Goal: Task Accomplishment & Management: Complete application form

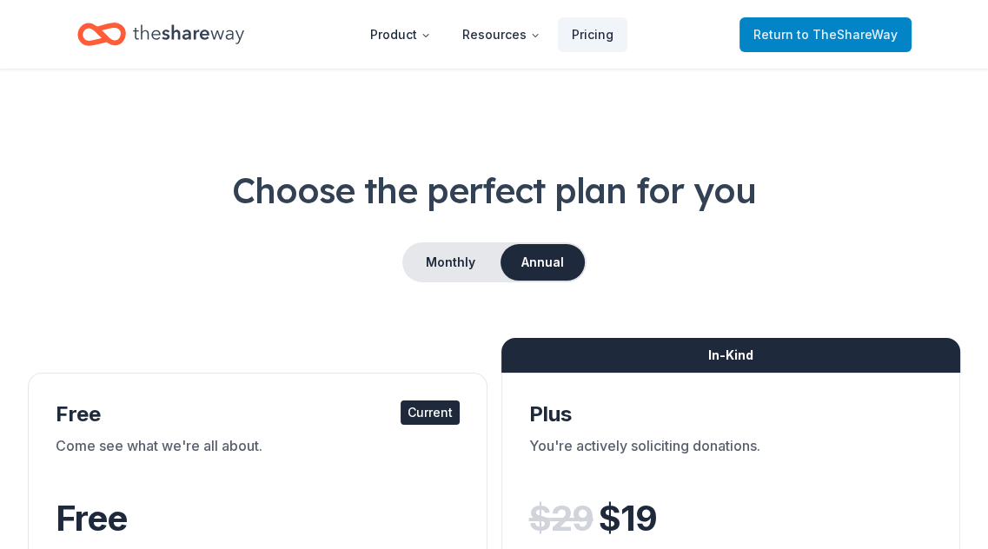
click at [833, 30] on span "to TheShareWay" at bounding box center [847, 34] width 101 height 15
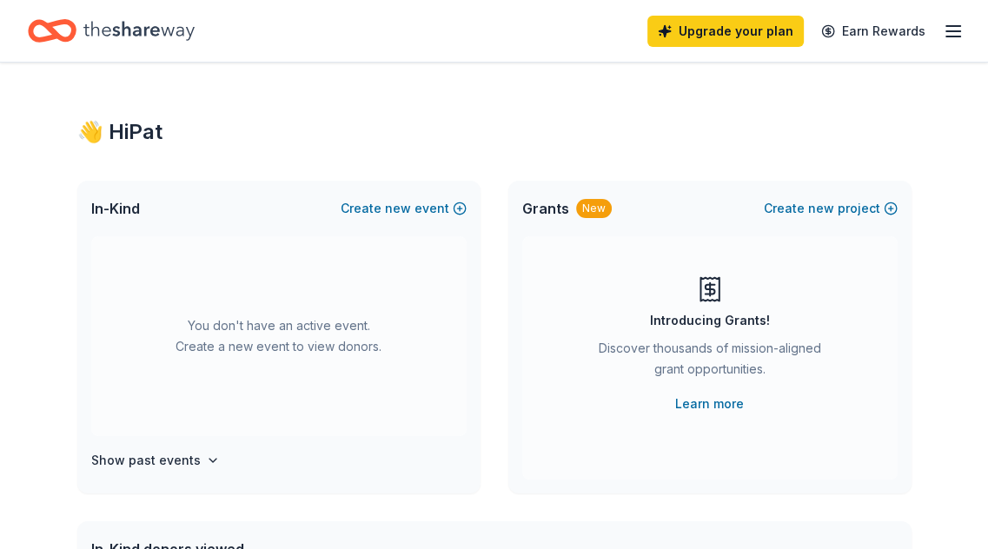
click at [946, 40] on icon "button" at bounding box center [953, 31] width 21 height 21
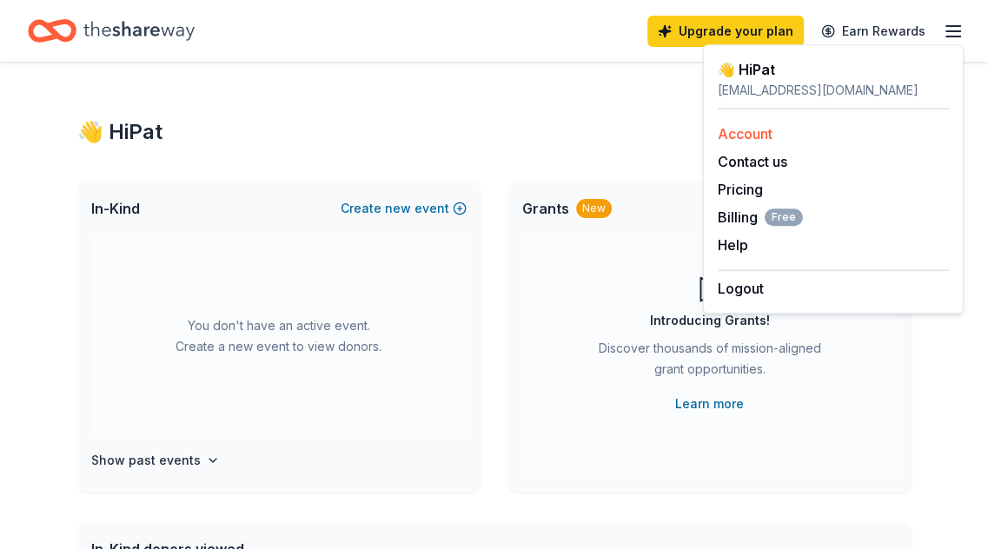
click at [757, 138] on link "Account" at bounding box center [745, 133] width 55 height 17
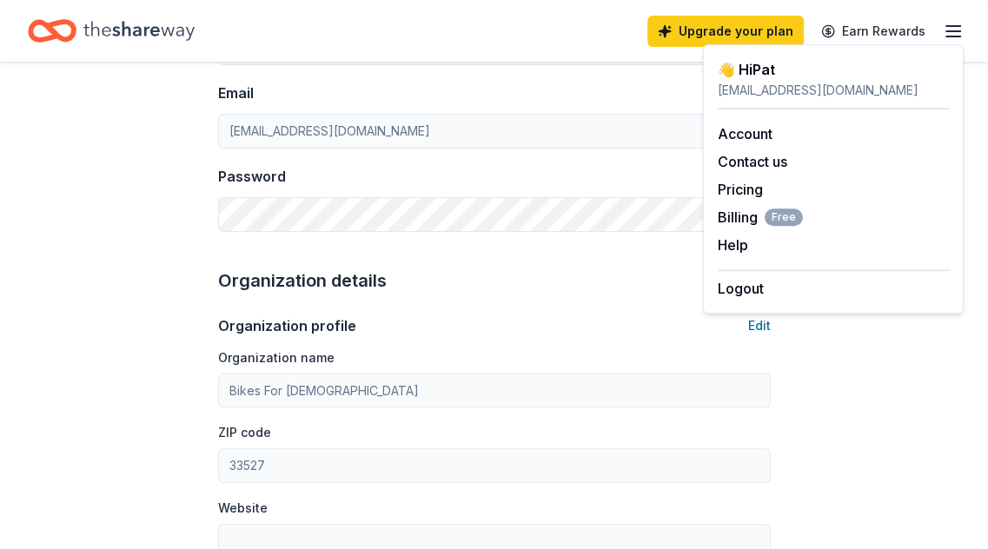
scroll to position [148, 0]
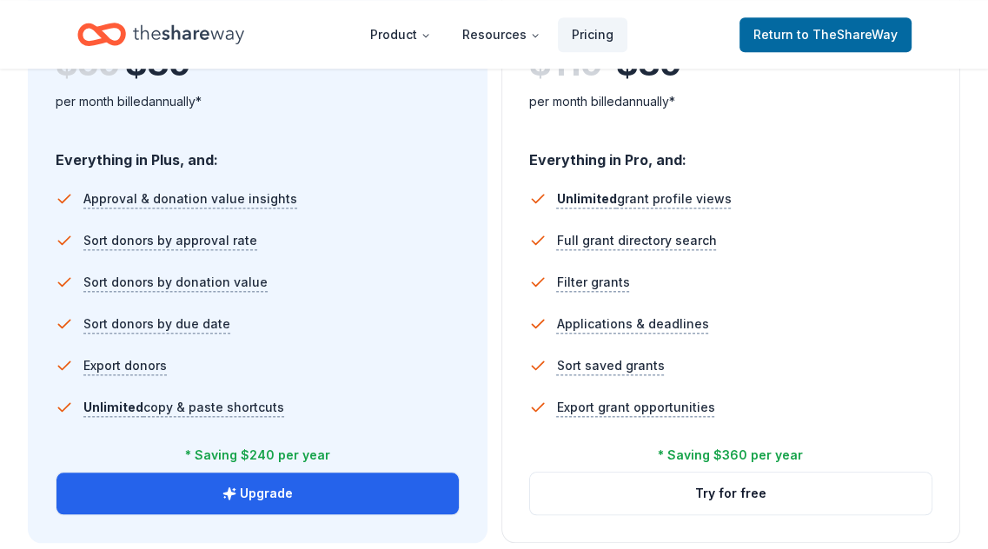
scroll to position [1217, 0]
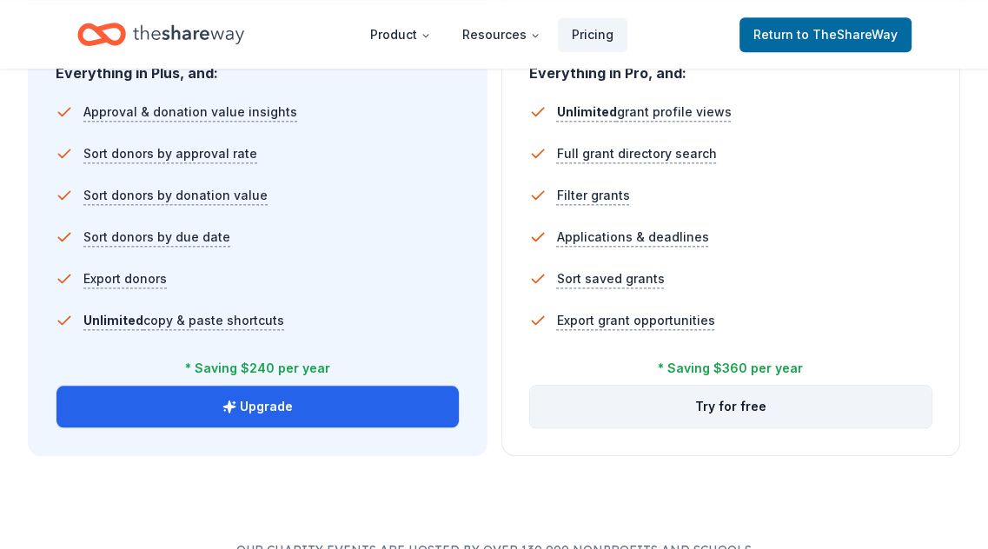
click at [714, 406] on button "Try for free" at bounding box center [731, 407] width 402 height 42
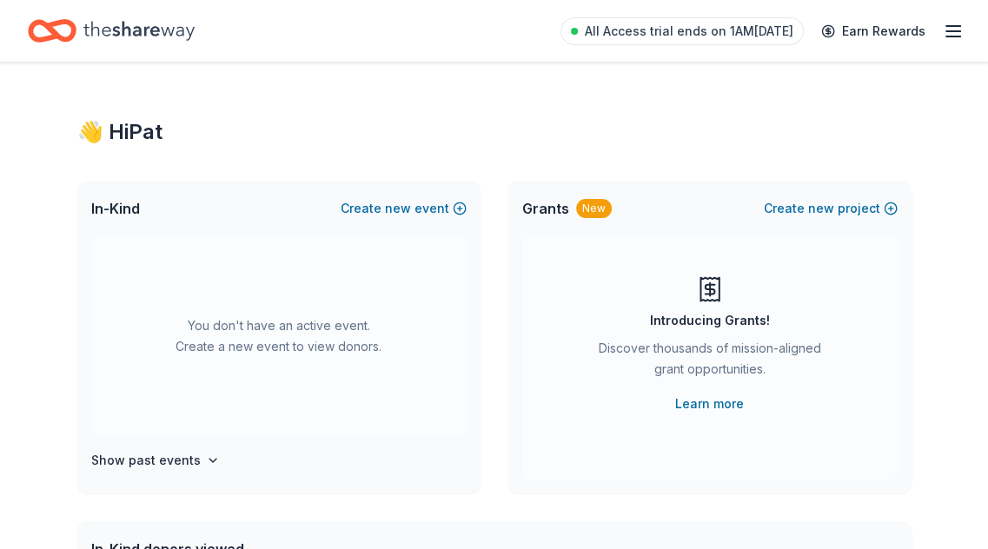
scroll to position [87, 0]
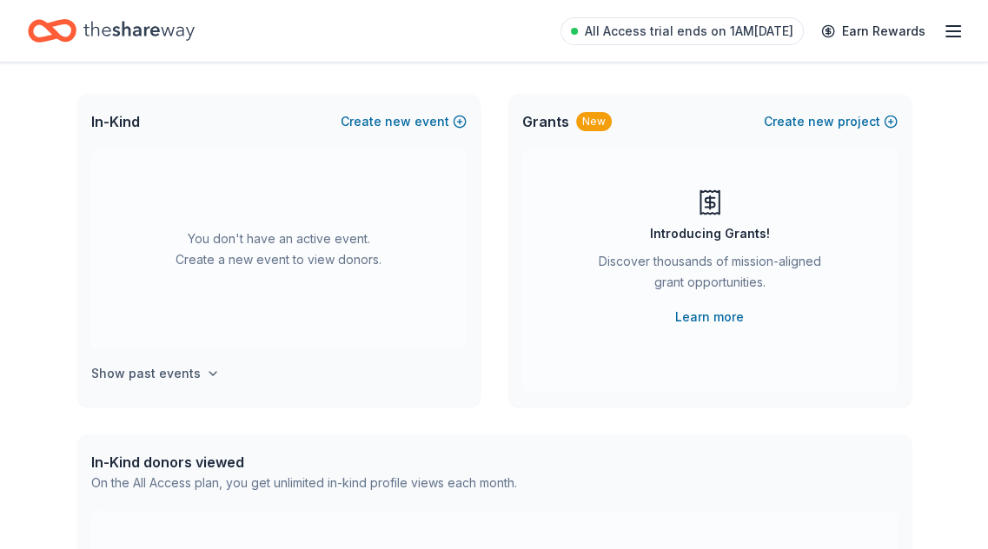
click at [124, 374] on h4 "Show past events" at bounding box center [146, 373] width 110 height 21
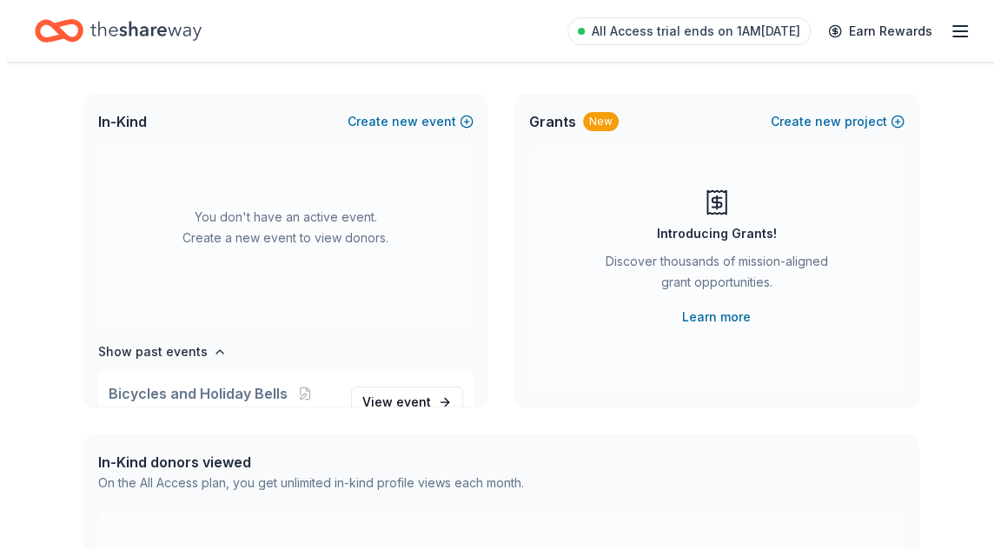
scroll to position [0, 0]
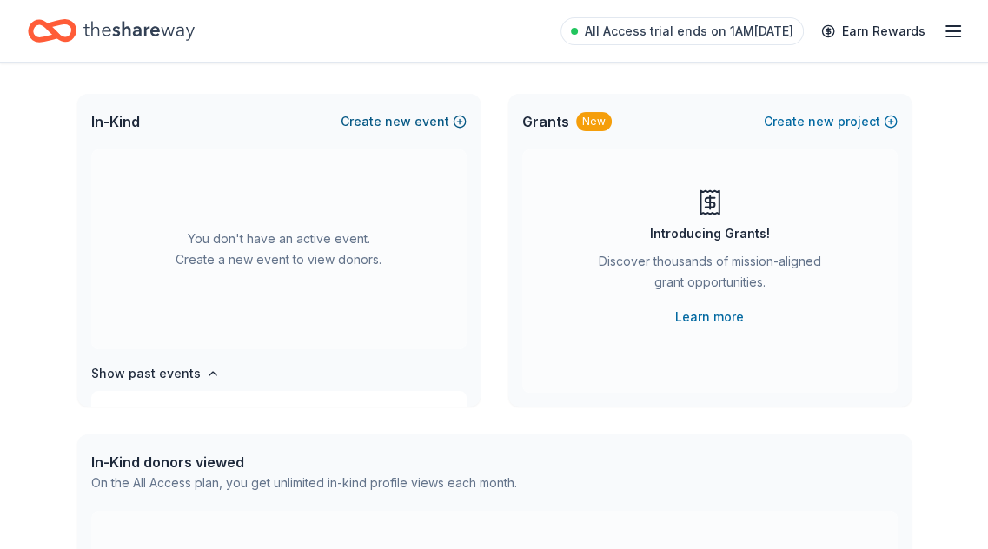
click at [391, 125] on span "new" at bounding box center [398, 121] width 26 height 21
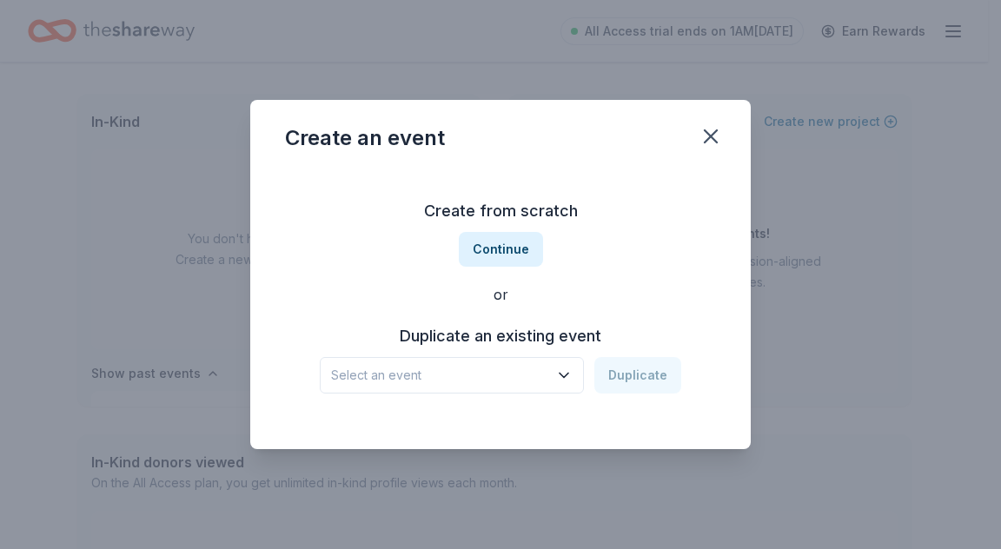
click at [455, 371] on span "Select an event" at bounding box center [439, 375] width 217 height 21
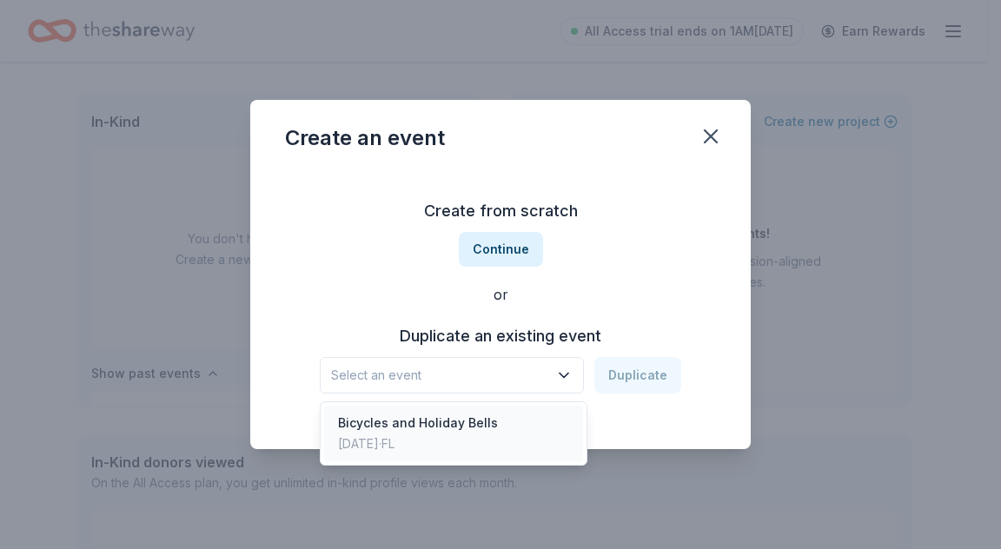
click at [449, 430] on div "Bicycles and Holiday Bells" at bounding box center [418, 423] width 160 height 21
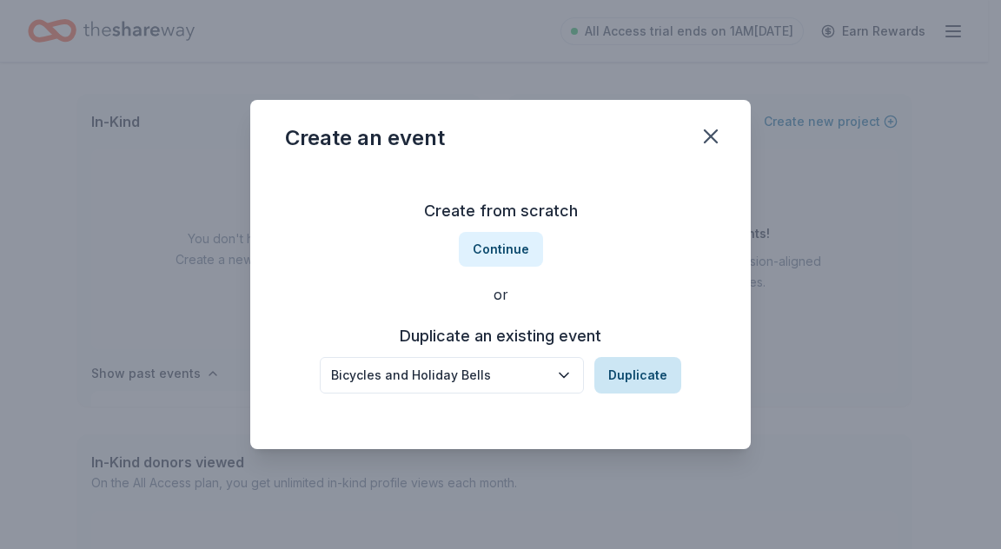
click at [636, 379] on button "Duplicate" at bounding box center [637, 375] width 87 height 37
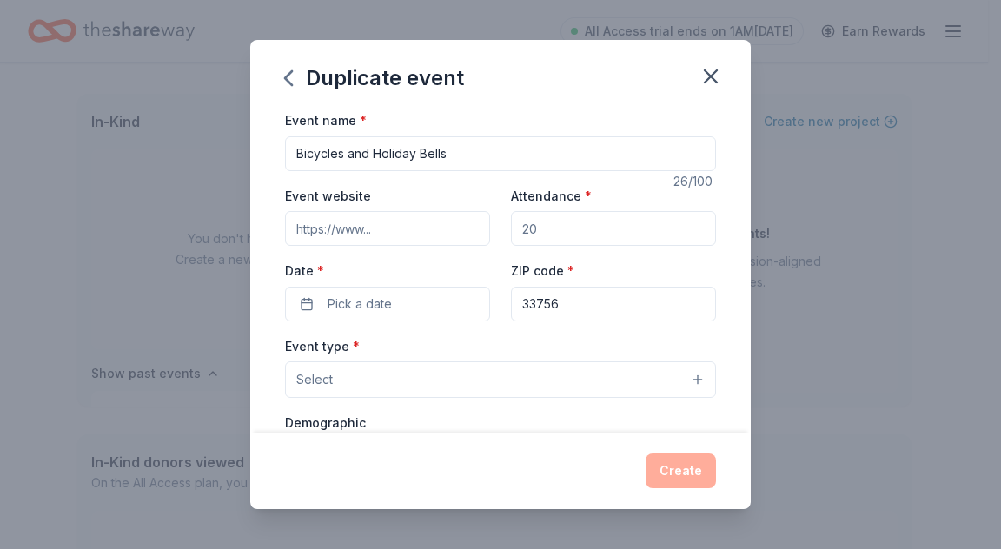
click at [408, 230] on input "Event website" at bounding box center [387, 228] width 205 height 35
type input "www.Bikes4Christ.com"
drag, startPoint x: 541, startPoint y: 227, endPoint x: 514, endPoint y: 227, distance: 26.9
click at [514, 227] on input "Attendance *" at bounding box center [613, 228] width 205 height 35
type input "4"
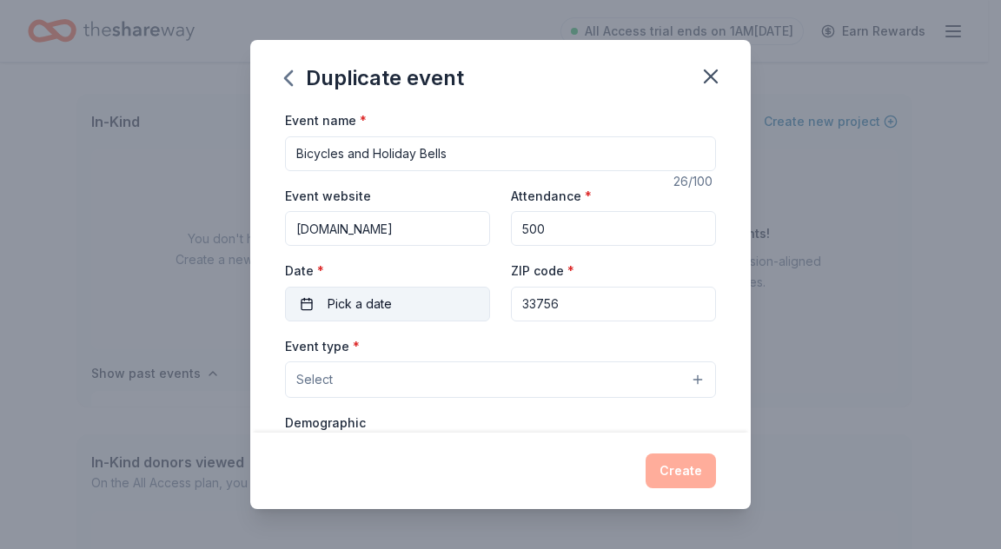
type input "500"
click at [442, 309] on button "Pick a date" at bounding box center [387, 304] width 205 height 35
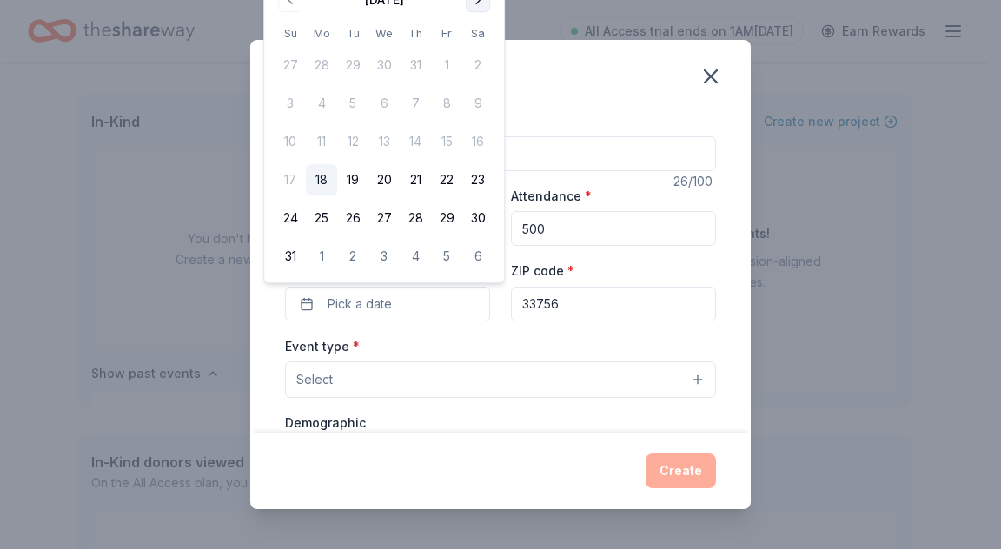
click at [481, 7] on button "Go to next month" at bounding box center [478, 0] width 24 height 24
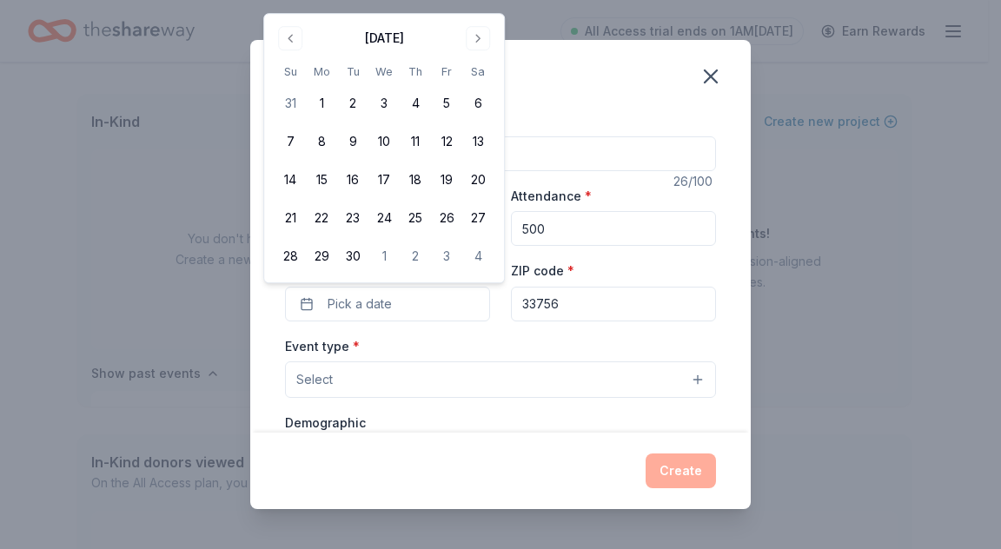
click at [481, 7] on div "Duplicate event Event name * Bicycles and Holiday Bells 26 /100 Event website w…" at bounding box center [500, 274] width 1001 height 549
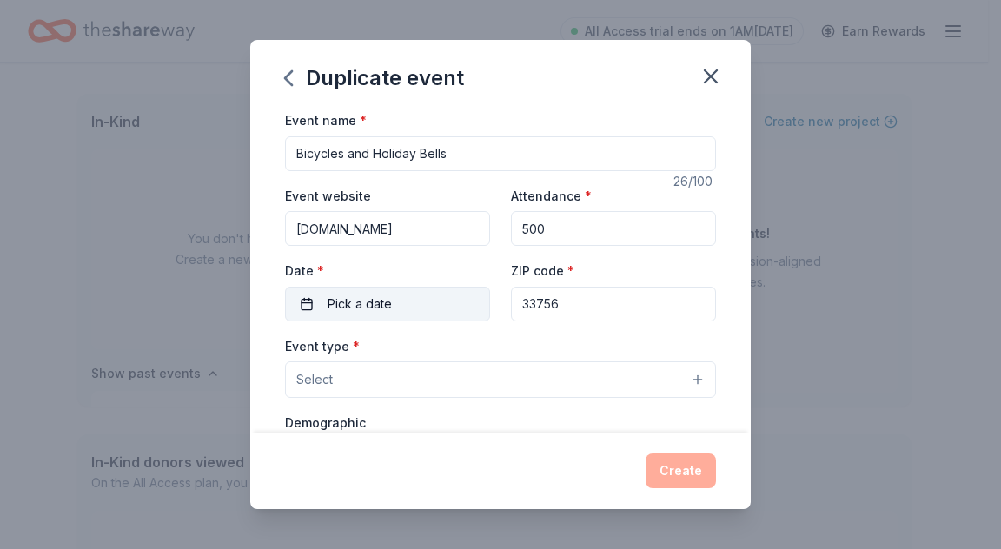
click at [423, 310] on button "Pick a date" at bounding box center [387, 304] width 205 height 35
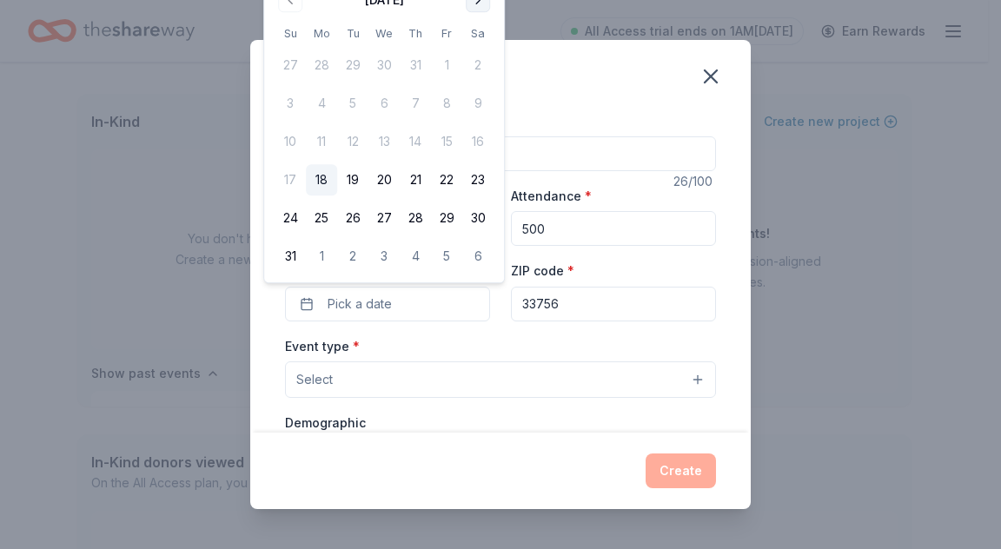
click at [482, 3] on button "Go to next month" at bounding box center [478, 0] width 24 height 24
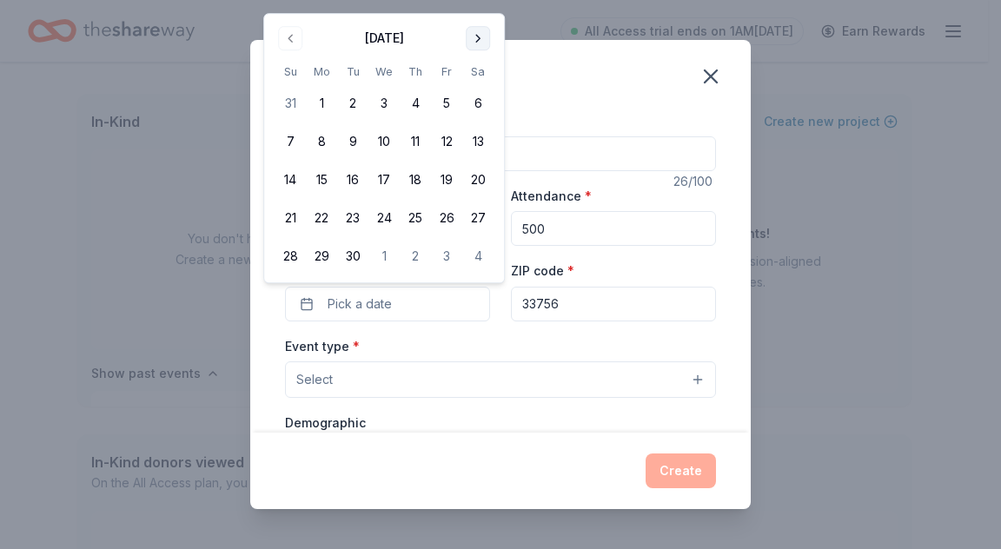
click at [483, 33] on button "Go to next month" at bounding box center [478, 38] width 24 height 24
click at [480, 38] on button "Go to next month" at bounding box center [478, 38] width 24 height 24
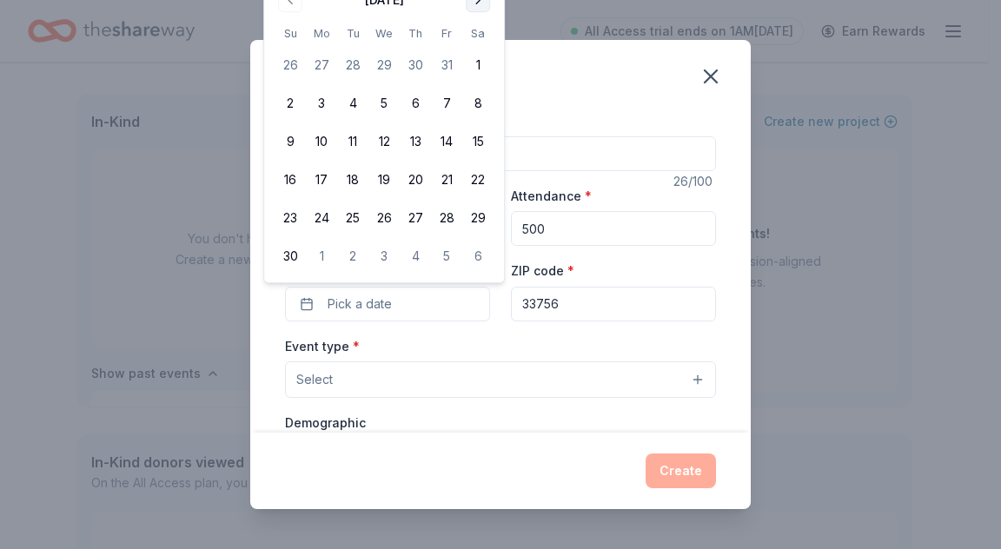
click at [478, 2] on button "Go to next month" at bounding box center [478, 0] width 24 height 24
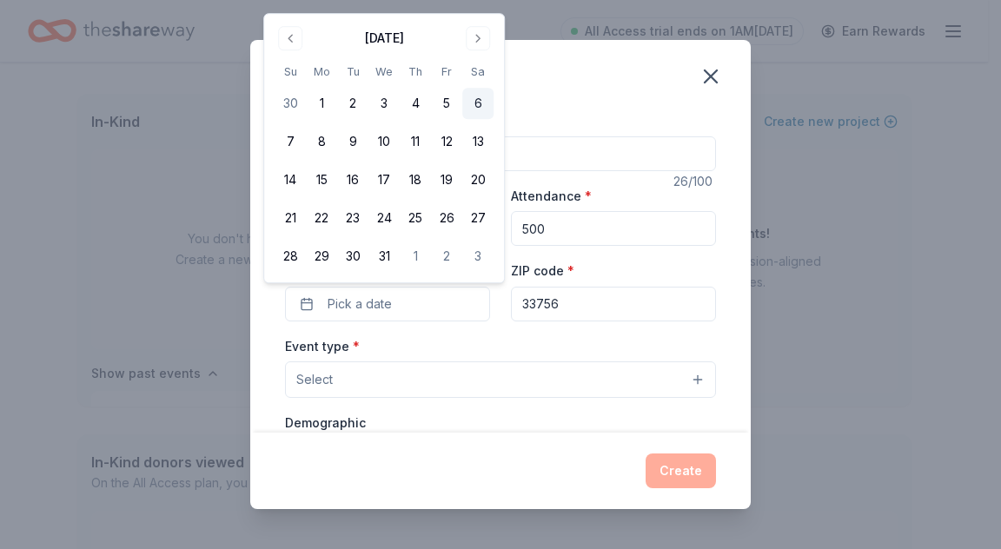
click at [477, 107] on button "6" at bounding box center [477, 103] width 31 height 31
click at [468, 377] on button "Select" at bounding box center [500, 380] width 431 height 37
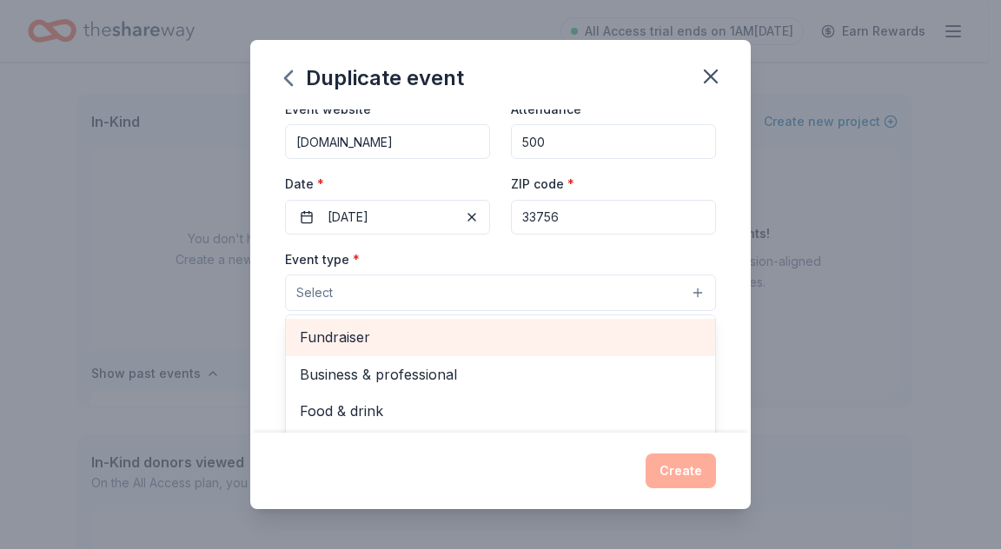
click at [358, 343] on span "Fundraiser" at bounding box center [501, 337] width 402 height 23
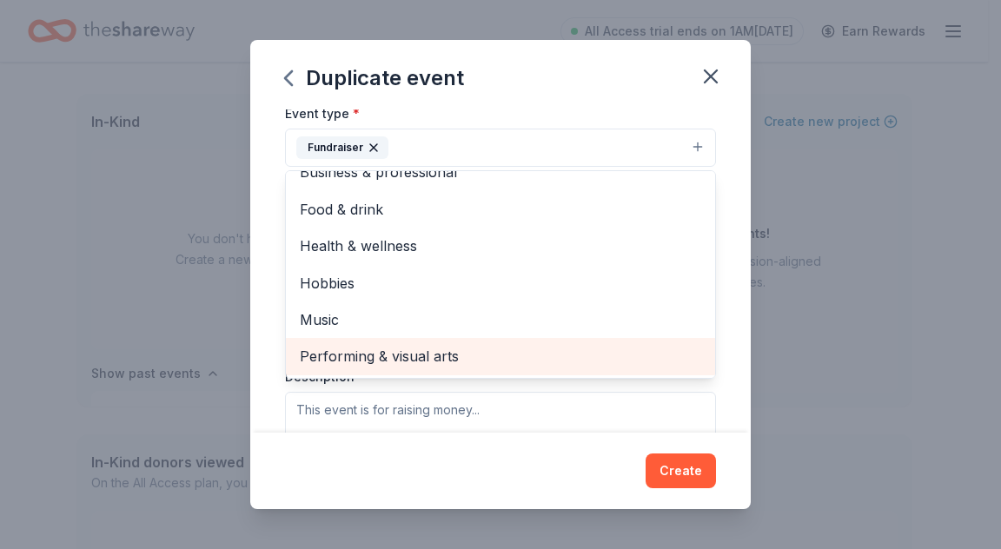
scroll to position [261, 0]
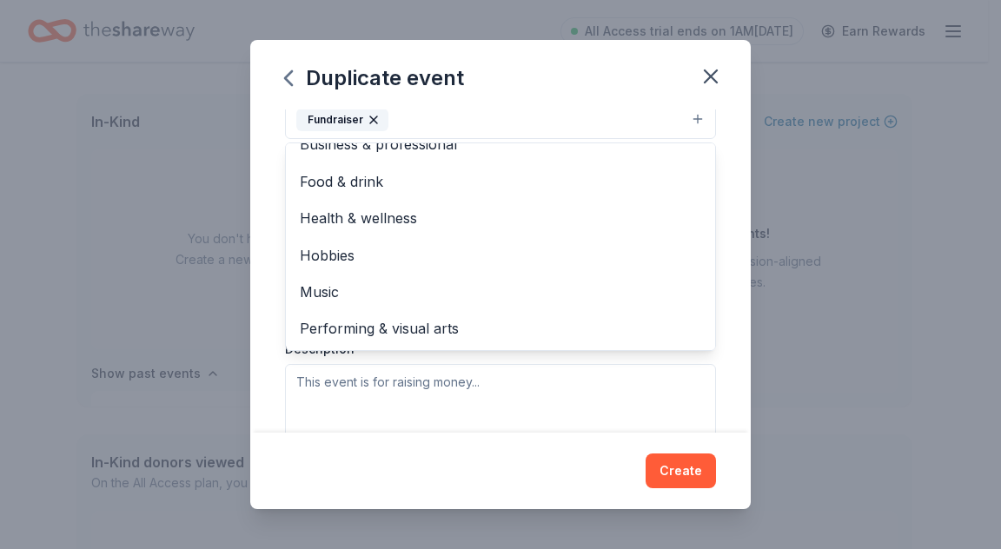
click at [258, 241] on div "Event name * Bicycles and Holiday Bells 26 /100 Event website www.Bikes4Christ.…" at bounding box center [500, 271] width 501 height 323
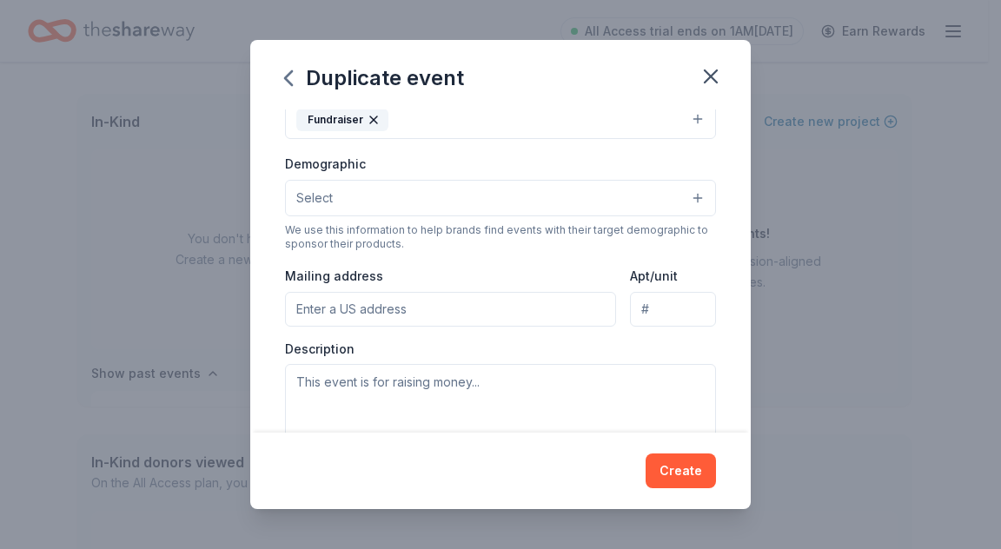
scroll to position [253, 0]
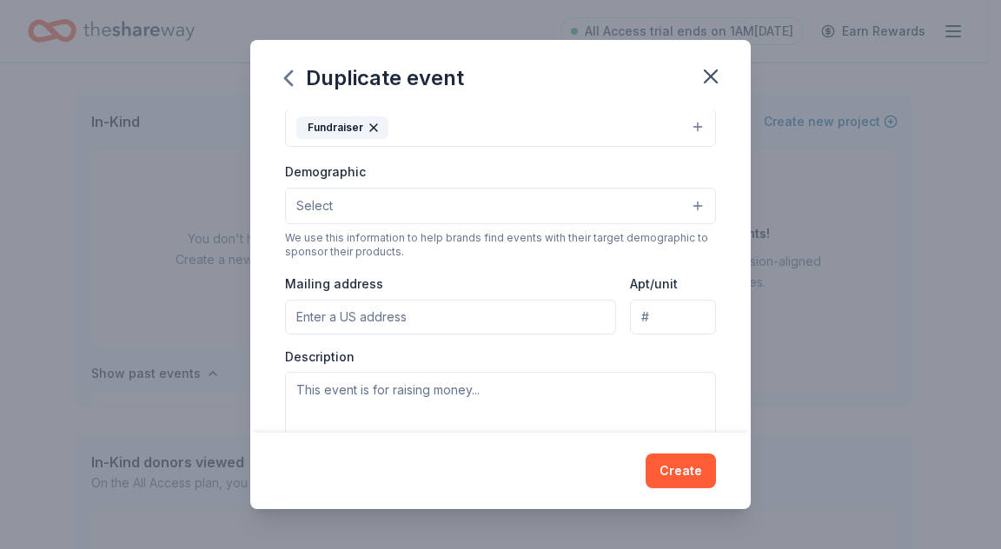
click at [522, 220] on button "Select" at bounding box center [500, 206] width 431 height 37
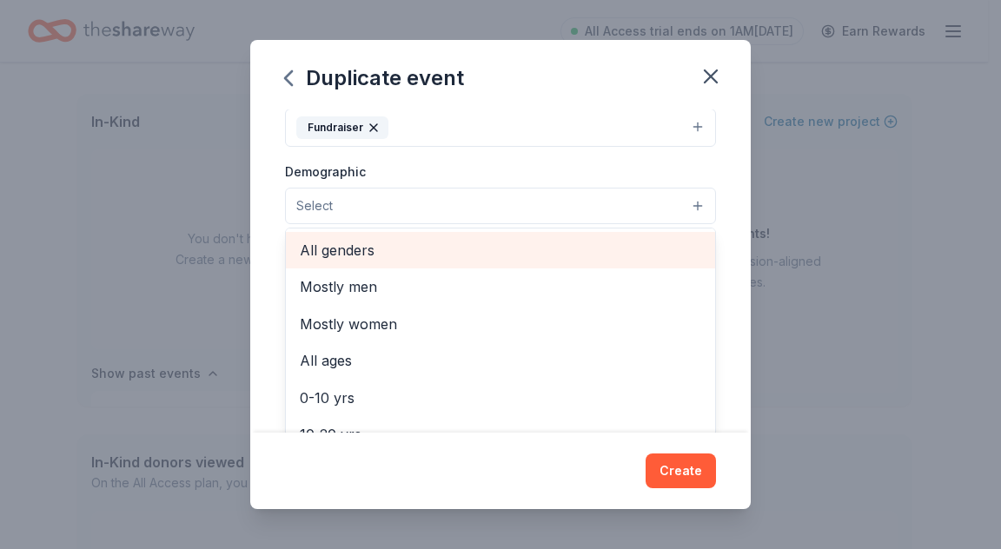
click at [485, 255] on span "All genders" at bounding box center [501, 250] width 402 height 23
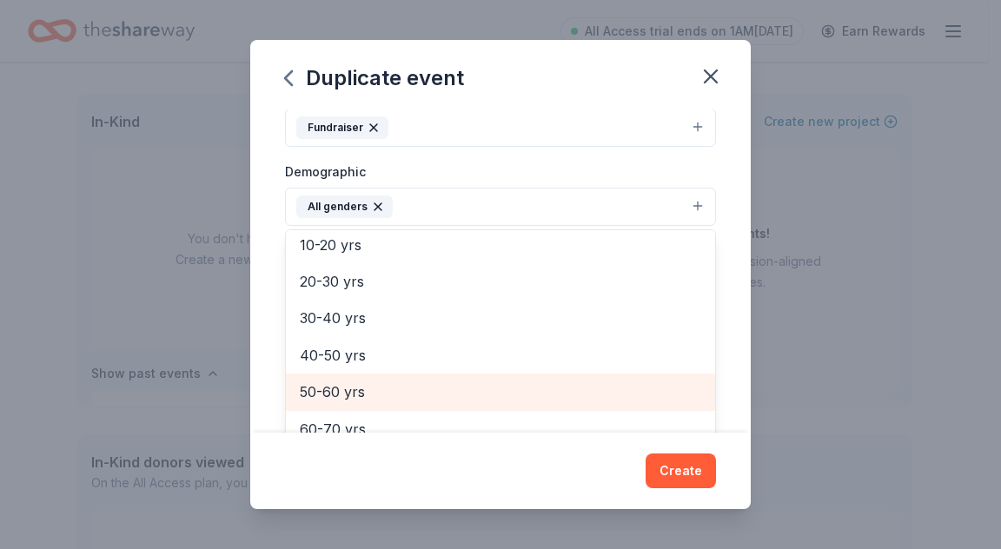
scroll to position [68, 0]
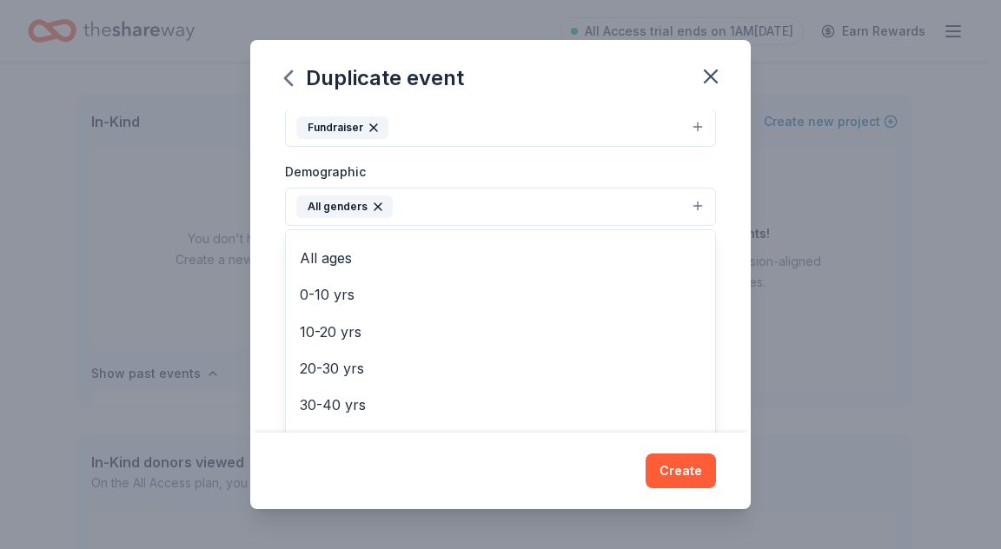
click at [262, 282] on div "Event name * Bicycles and Holiday Bells 26 /100 Event website www.Bikes4Christ.…" at bounding box center [500, 271] width 501 height 323
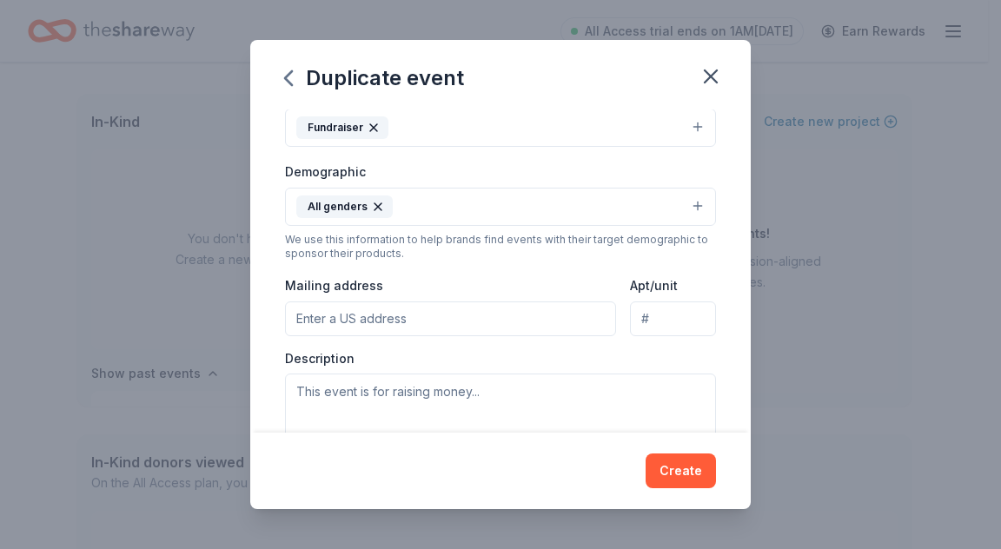
click at [435, 323] on input "Mailing address" at bounding box center [450, 319] width 331 height 35
type input "2500 Al Simmons Road, Dover, FL, 33527"
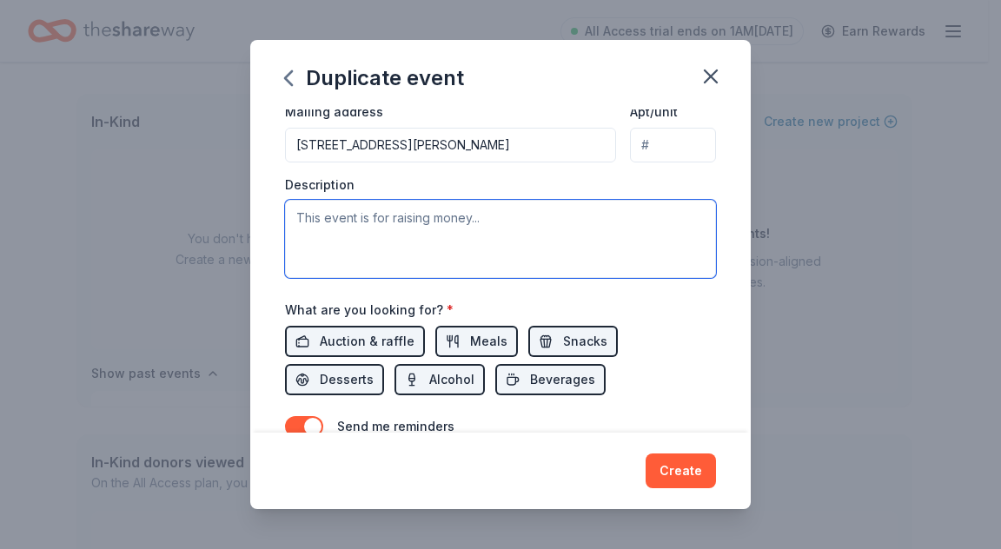
click at [479, 223] on textarea at bounding box center [500, 239] width 431 height 78
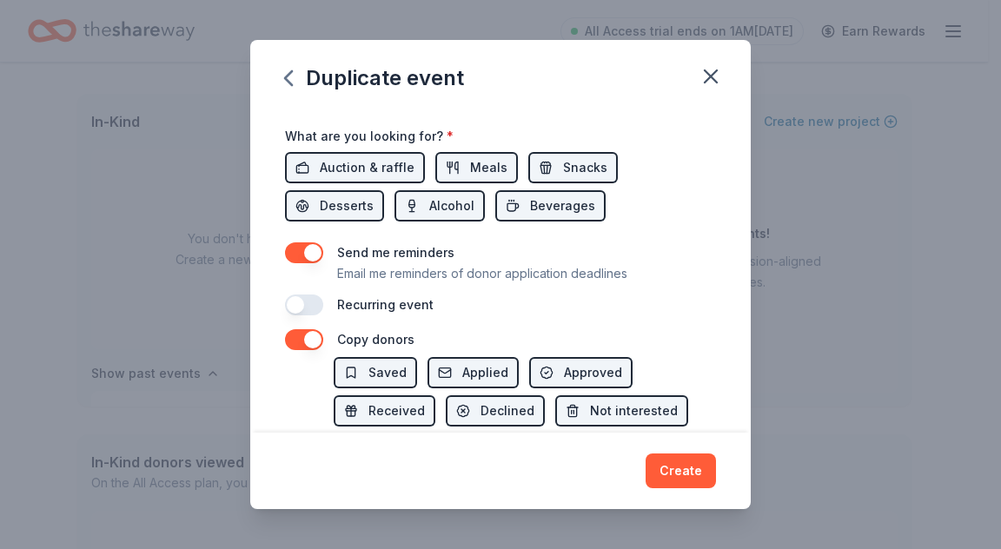
scroll to position [340, 0]
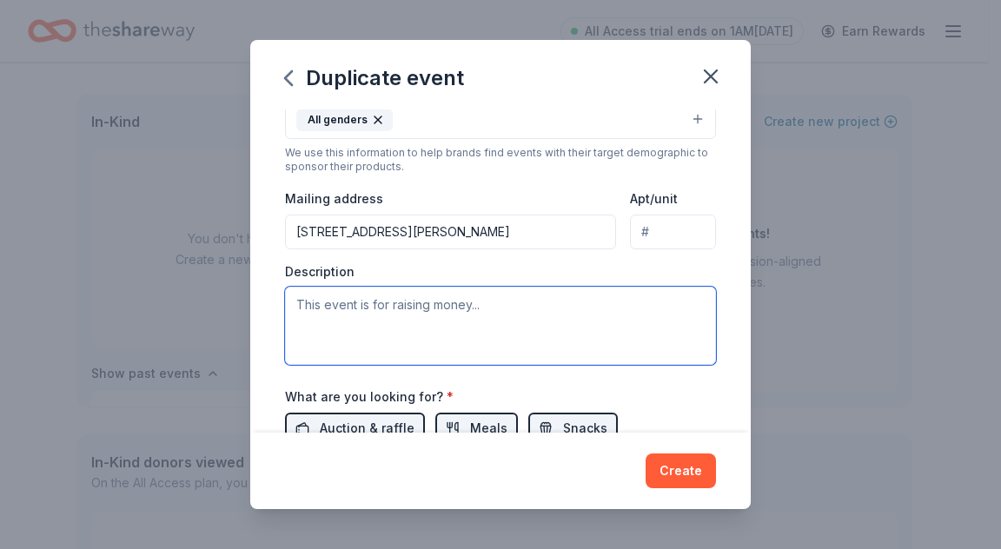
click at [408, 309] on textarea at bounding box center [500, 326] width 431 height 78
paste textarea "n us for a Family Fun-Filled Day at Belleair Towers on Saturday, December 6th, …"
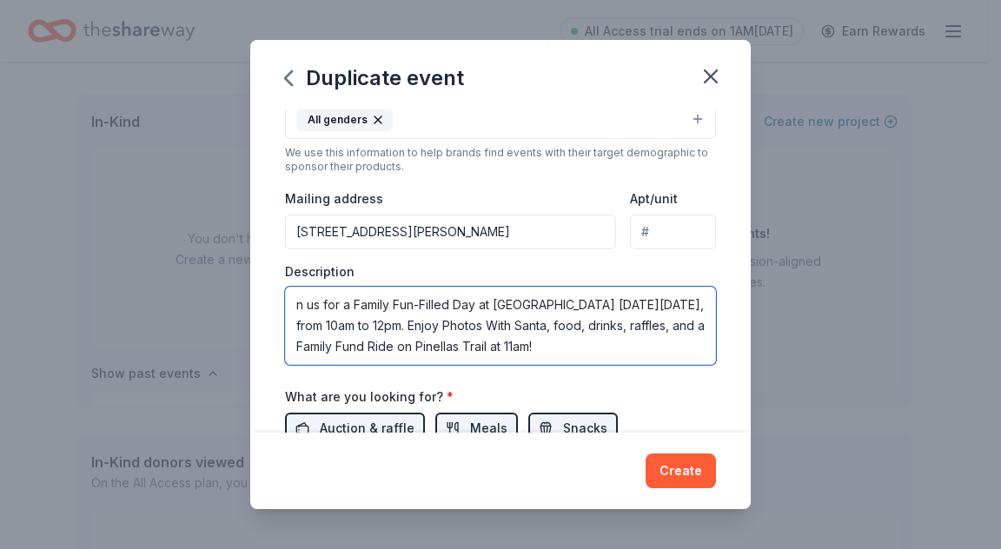
click at [296, 301] on textarea "n us for a Family Fun-Filled Day at Belleair Towers on Saturday, December 6th, …" at bounding box center [500, 326] width 431 height 78
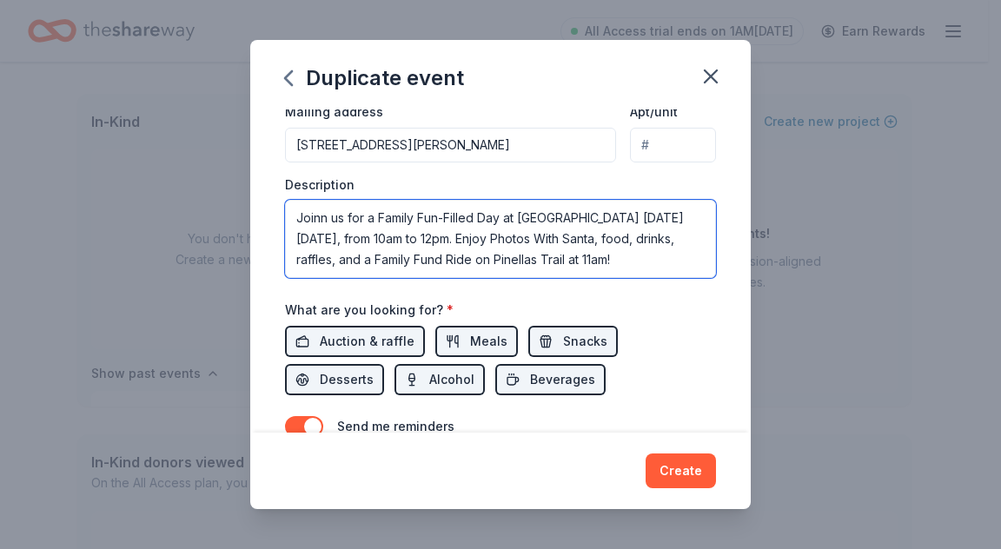
click at [664, 263] on textarea "Joinn us for a Family Fun-Filled Day at Belleair Towers on Saturday, December 6…" at bounding box center [500, 239] width 431 height 78
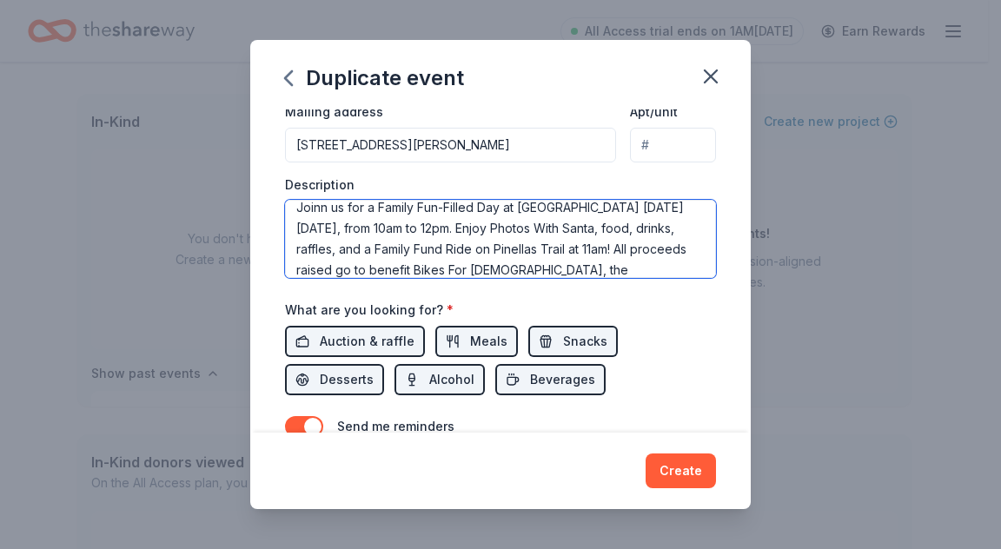
scroll to position [31, 0]
click at [477, 268] on textarea "Joinn us for a Family Fun-Filled Day at Belleair Towers on Saturday, December 6…" at bounding box center [500, 239] width 431 height 78
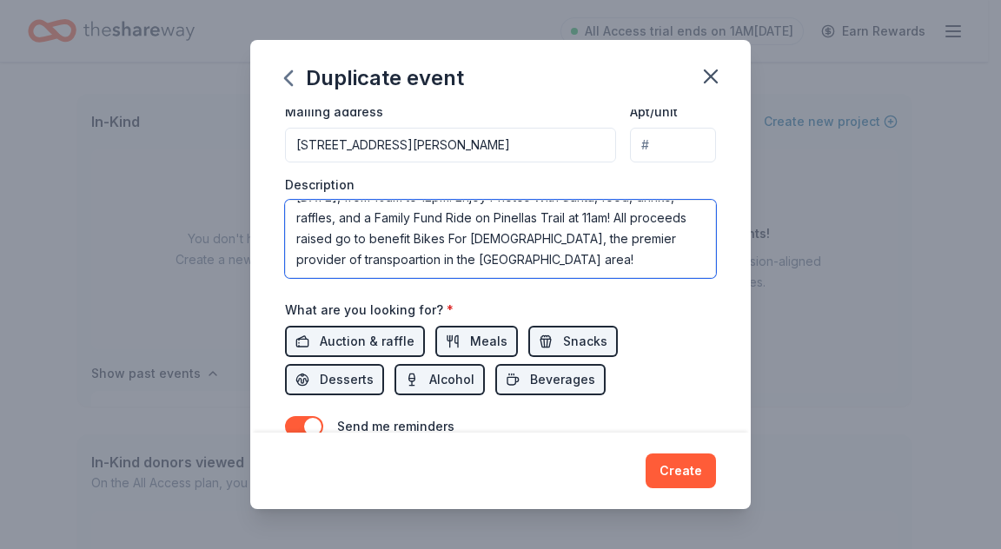
drag, startPoint x: 508, startPoint y: 267, endPoint x: 429, endPoint y: 262, distance: 78.3
click at [429, 262] on textarea "Joinn us for a Family Fun-Filled Day at Belleair Towers on Saturday, December 6…" at bounding box center [500, 239] width 431 height 78
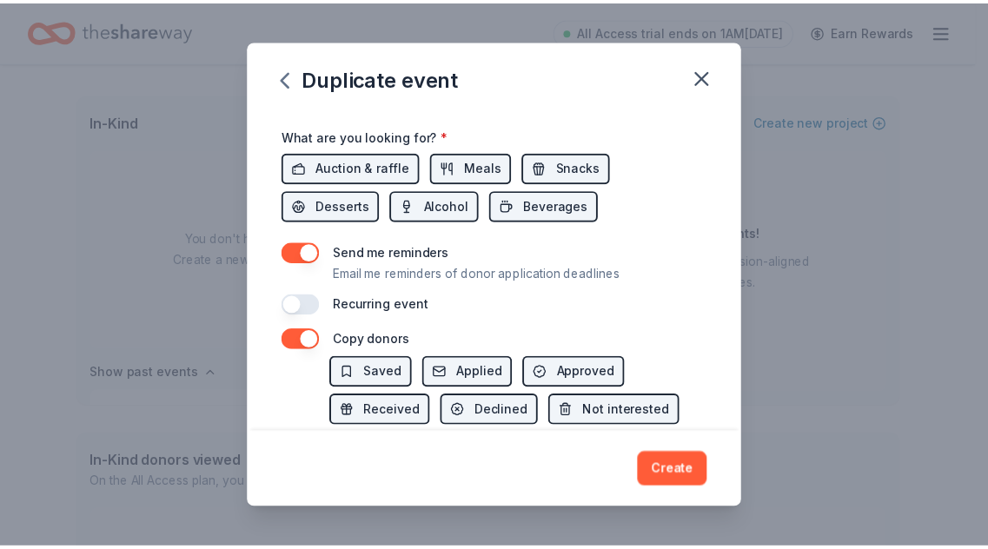
scroll to position [687, 0]
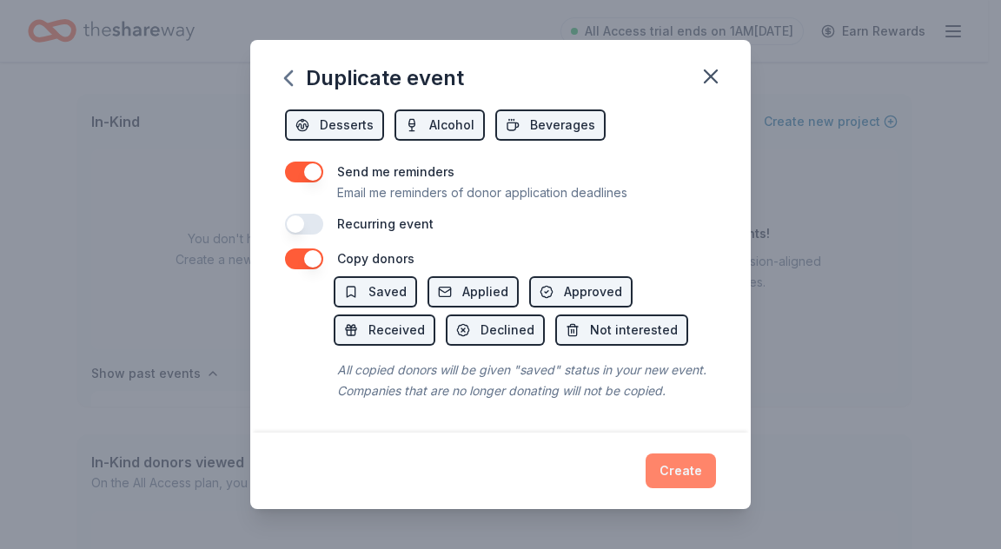
type textarea "Joinn us for a Family Fun-Filled Day at [GEOGRAPHIC_DATA] [DATE][DATE], from 10…"
click at [681, 475] on button "Create" at bounding box center [681, 471] width 70 height 35
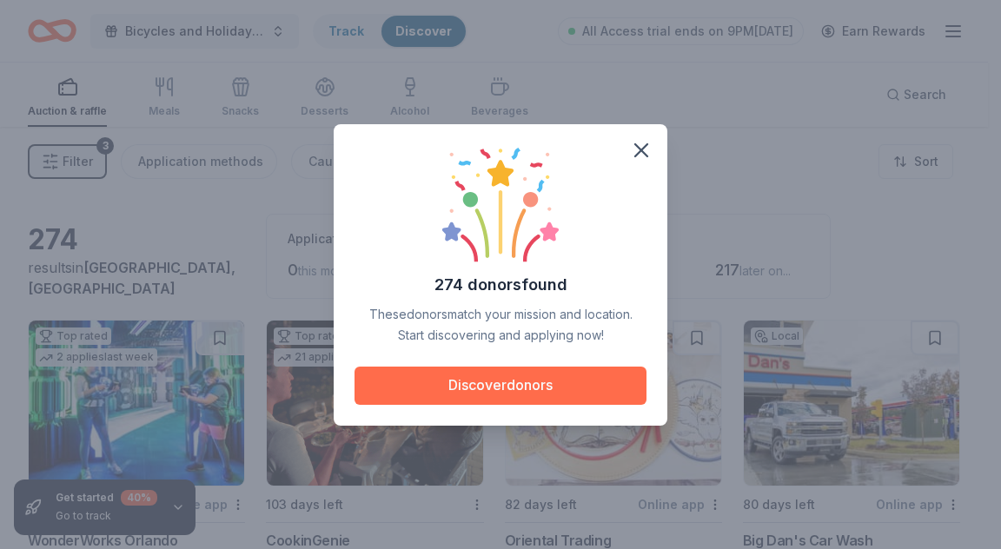
click at [530, 383] on button "Discover donors" at bounding box center [501, 386] width 292 height 38
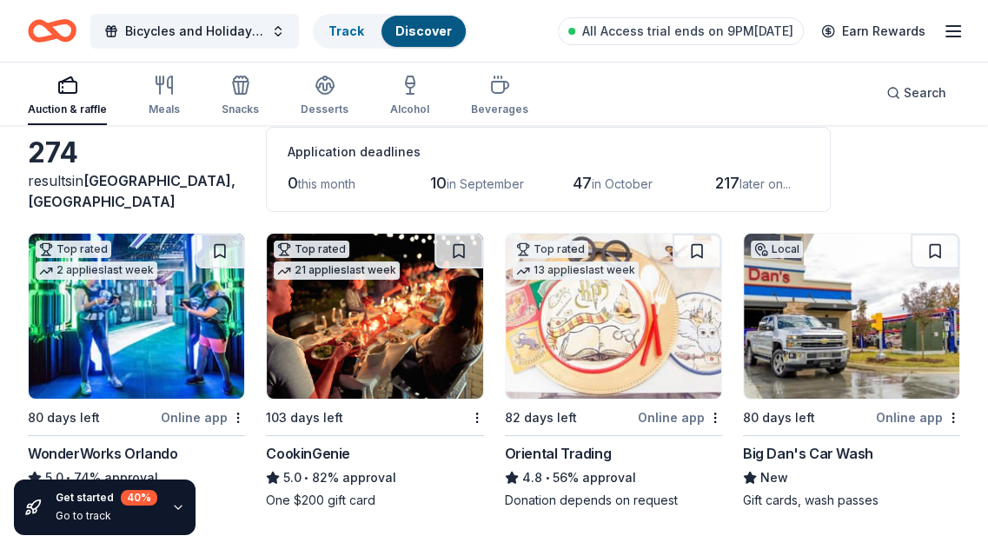
scroll to position [174, 0]
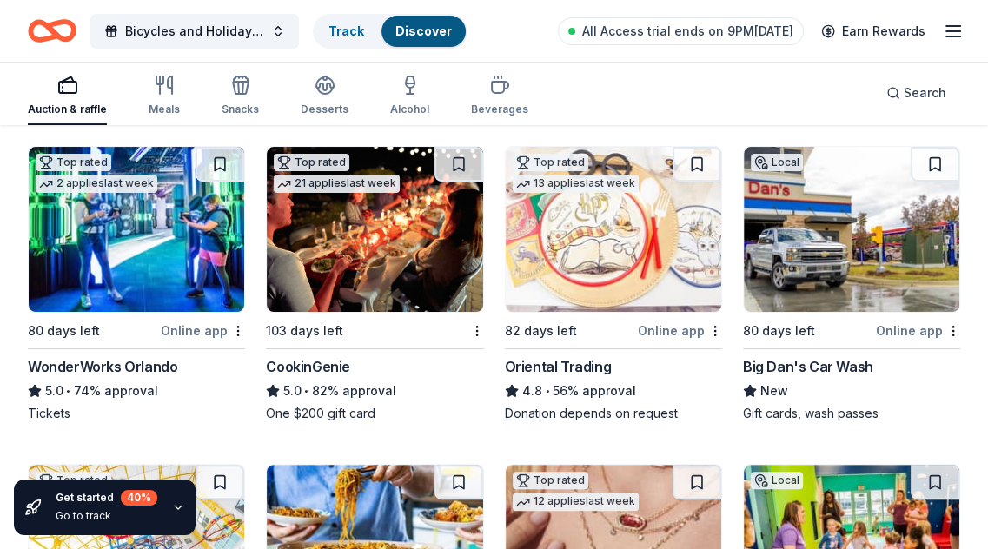
click at [218, 331] on div "Online app" at bounding box center [203, 331] width 84 height 22
click at [397, 255] on img at bounding box center [375, 229] width 216 height 165
click at [619, 227] on img at bounding box center [614, 229] width 216 height 165
click at [795, 226] on img at bounding box center [852, 229] width 216 height 165
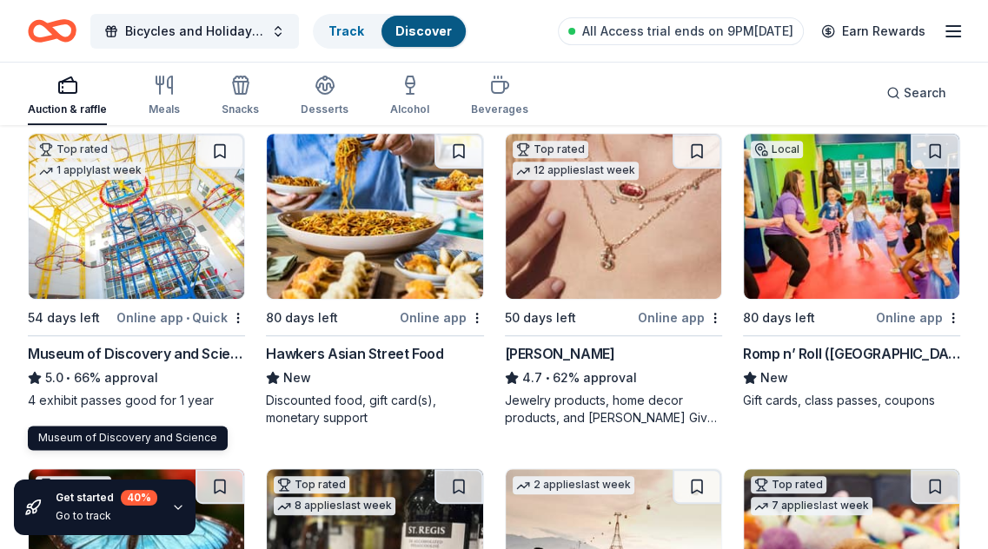
scroll to position [435, 0]
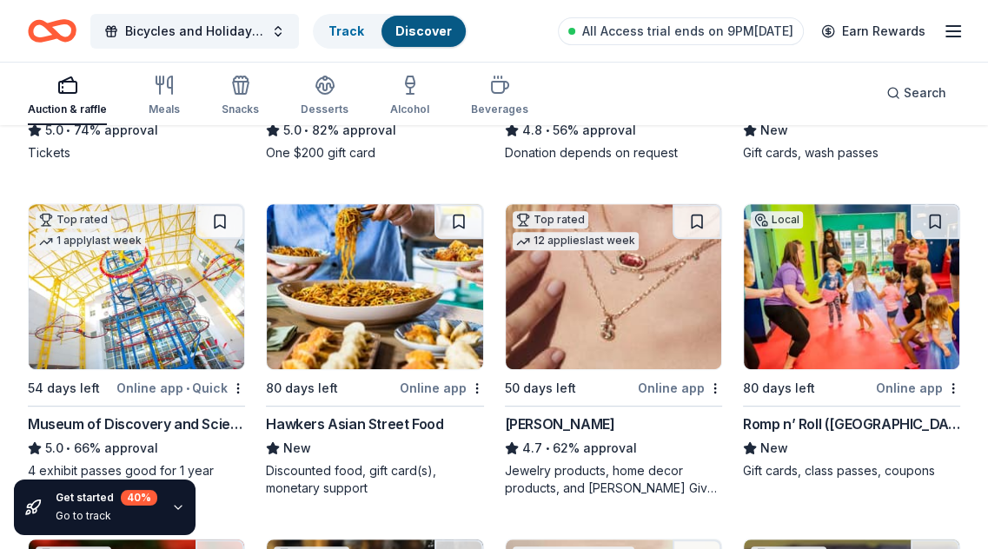
click at [127, 284] on img at bounding box center [137, 286] width 216 height 165
click at [373, 302] on img at bounding box center [375, 286] width 216 height 165
click at [574, 289] on img at bounding box center [614, 286] width 216 height 165
click at [806, 275] on img at bounding box center [852, 286] width 216 height 165
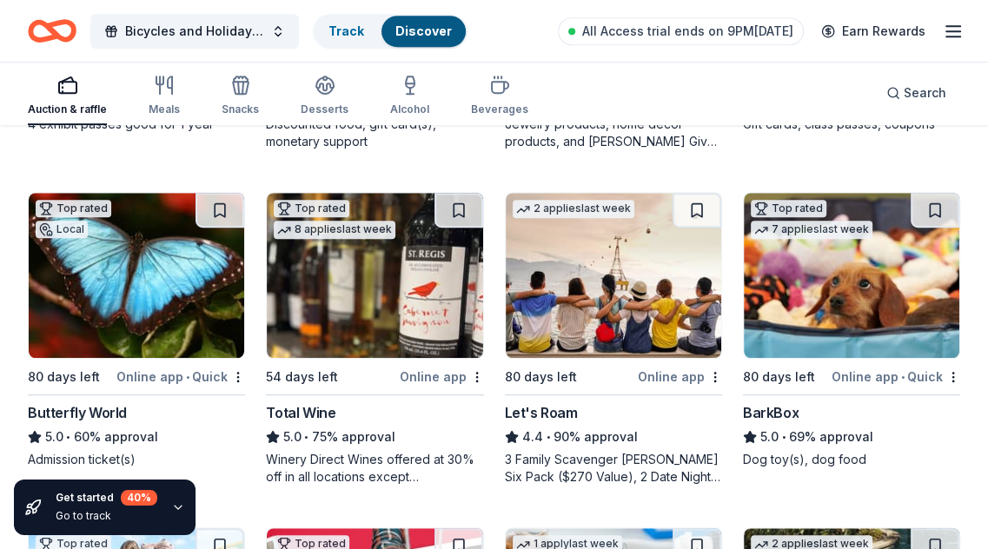
scroll to position [782, 0]
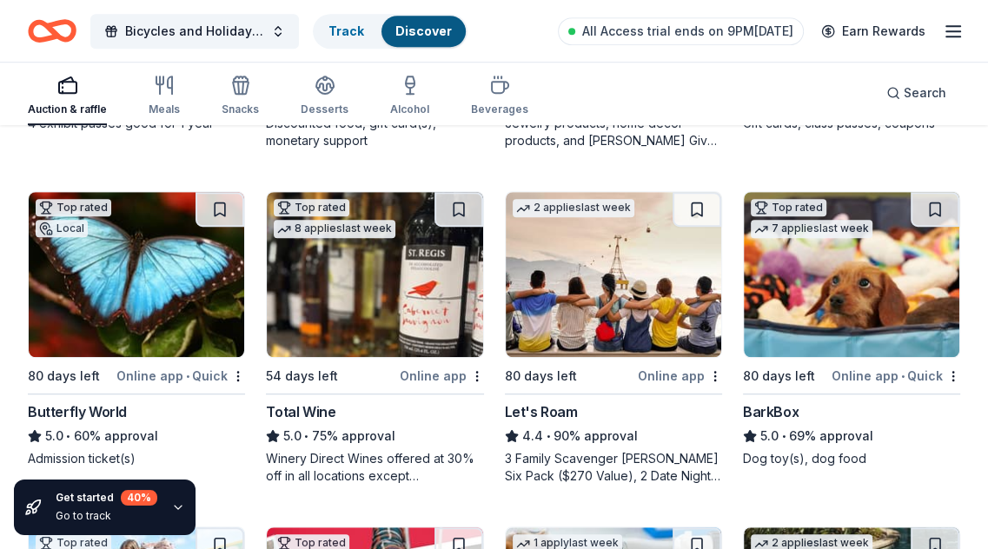
click at [115, 272] on img at bounding box center [137, 274] width 216 height 165
click at [344, 286] on img at bounding box center [375, 274] width 216 height 165
click at [604, 279] on img at bounding box center [614, 274] width 216 height 165
click at [840, 273] on img at bounding box center [852, 274] width 216 height 165
click at [823, 271] on img at bounding box center [852, 274] width 216 height 165
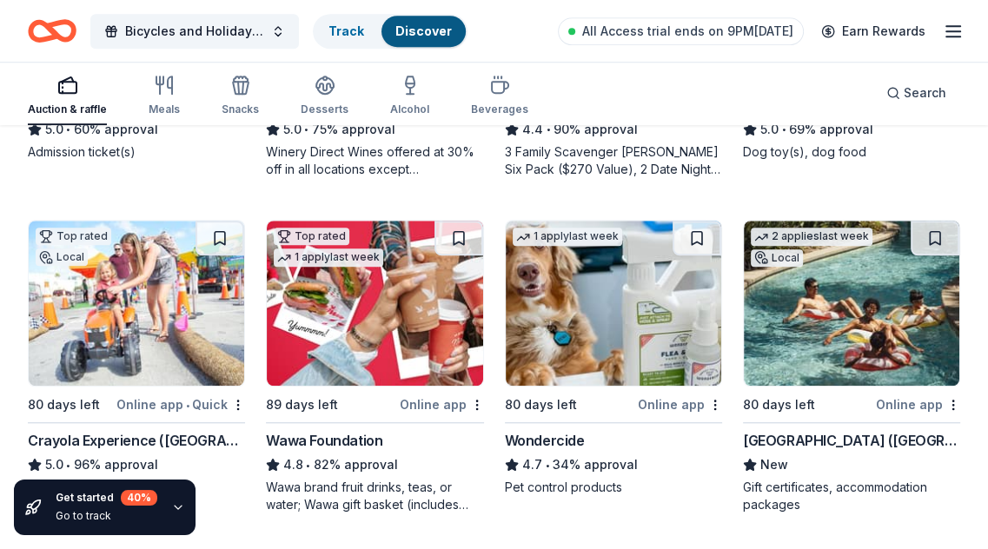
scroll to position [1130, 0]
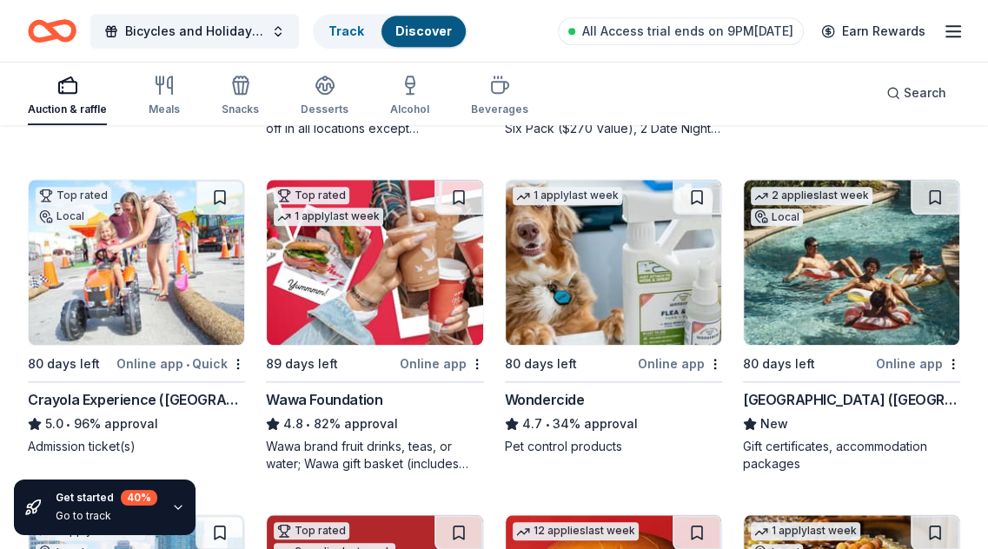
click at [138, 260] on img at bounding box center [137, 262] width 216 height 165
click at [350, 245] on img at bounding box center [375, 262] width 216 height 165
click at [605, 258] on img at bounding box center [614, 262] width 216 height 165
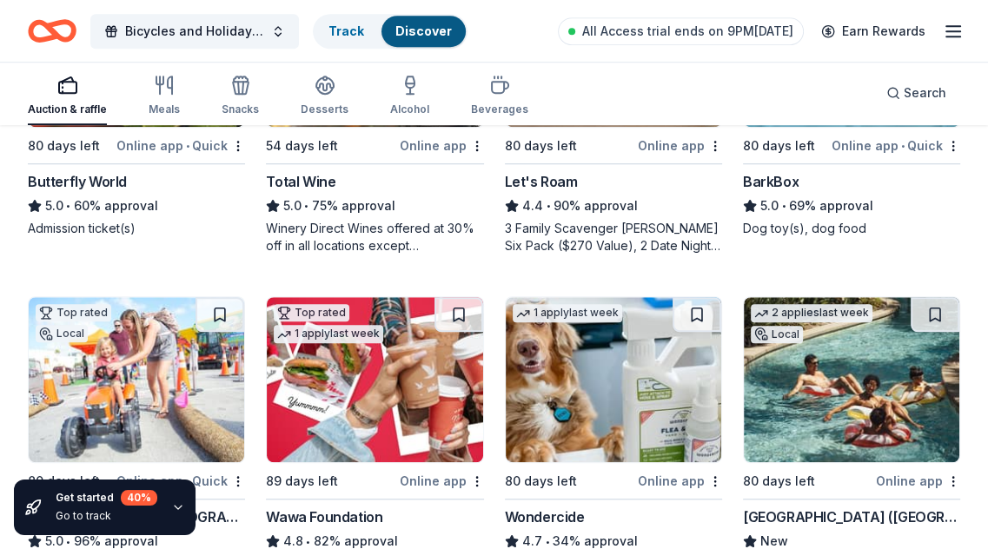
scroll to position [1043, 0]
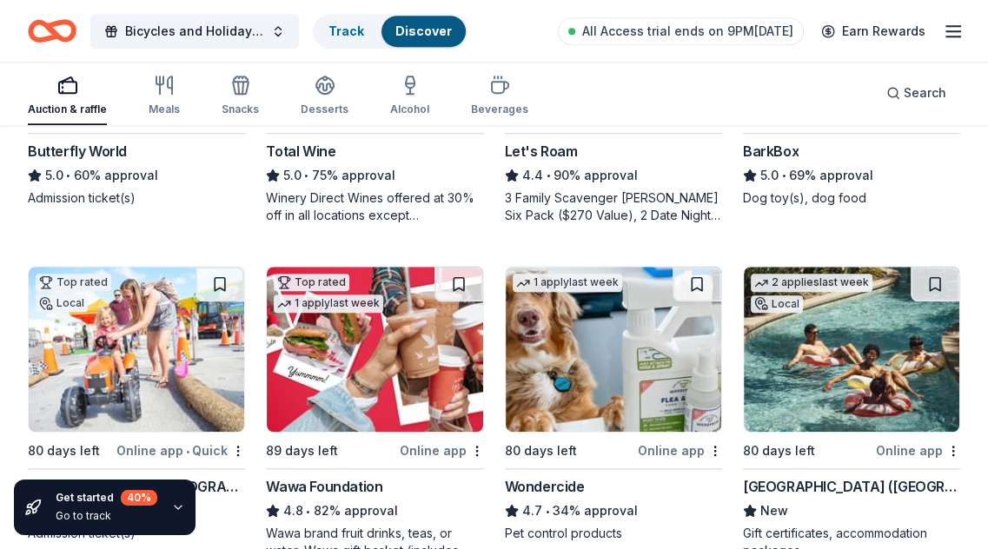
click at [374, 357] on img at bounding box center [375, 349] width 216 height 165
click at [803, 329] on img at bounding box center [852, 349] width 216 height 165
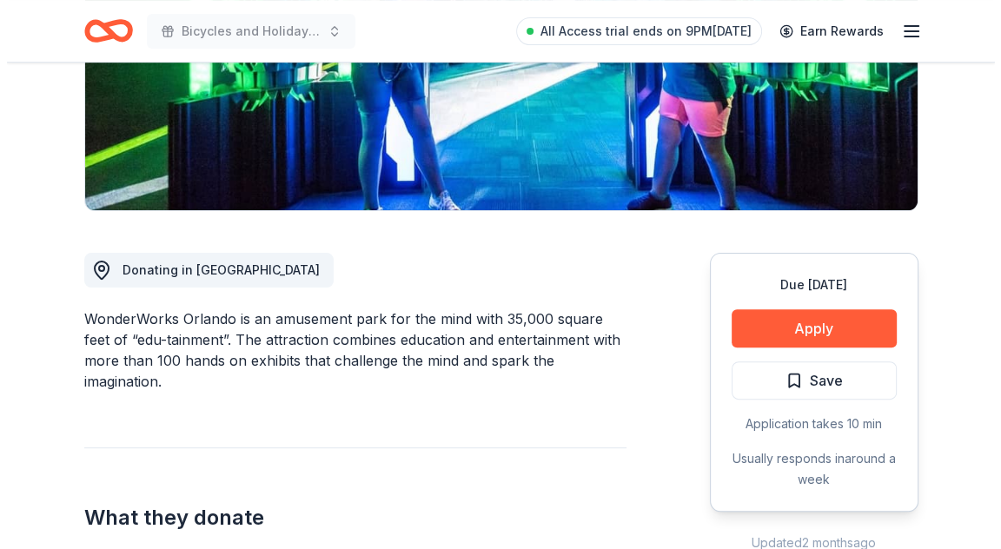
scroll to position [348, 0]
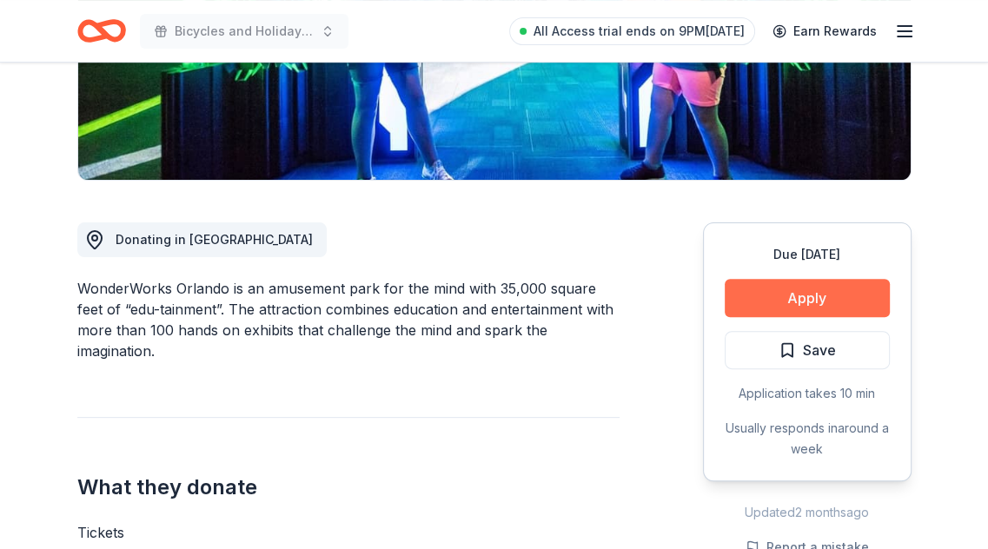
click at [817, 295] on button "Apply" at bounding box center [807, 298] width 165 height 38
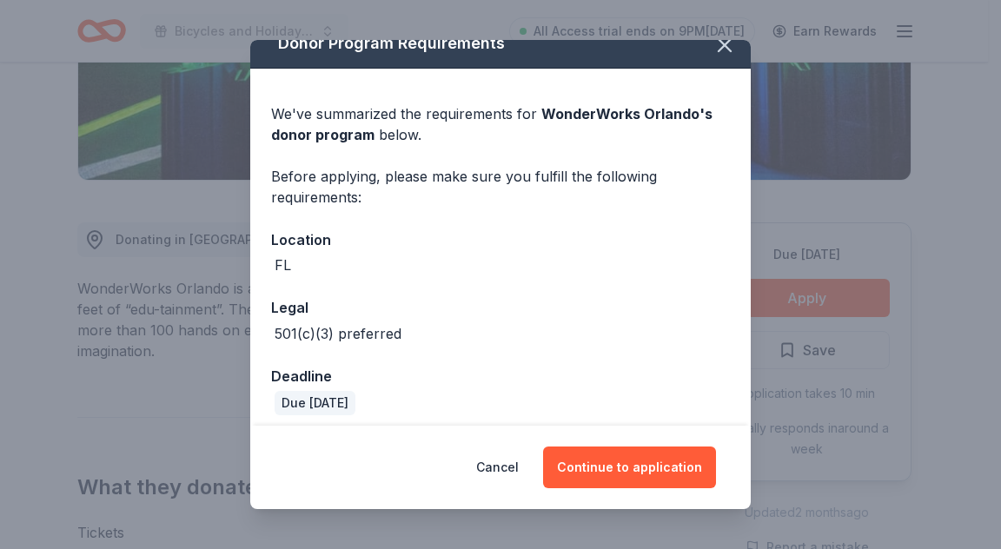
scroll to position [31, 0]
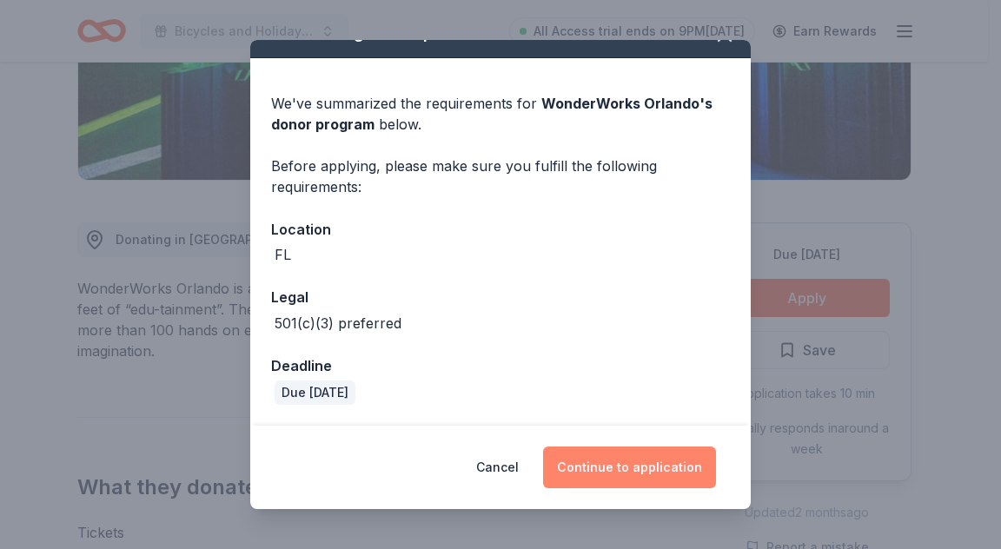
click at [621, 474] on button "Continue to application" at bounding box center [629, 468] width 173 height 42
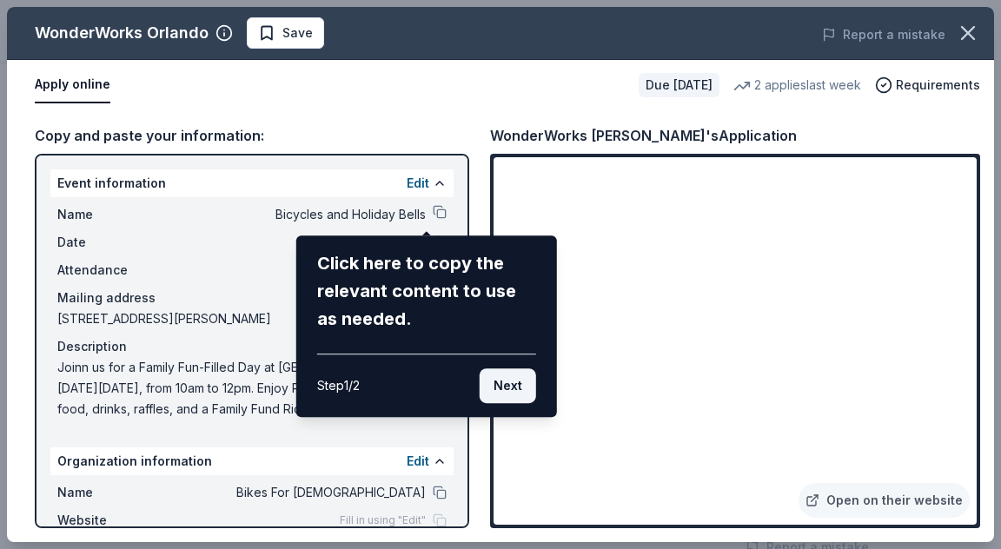
click at [501, 385] on button "Next" at bounding box center [508, 385] width 56 height 35
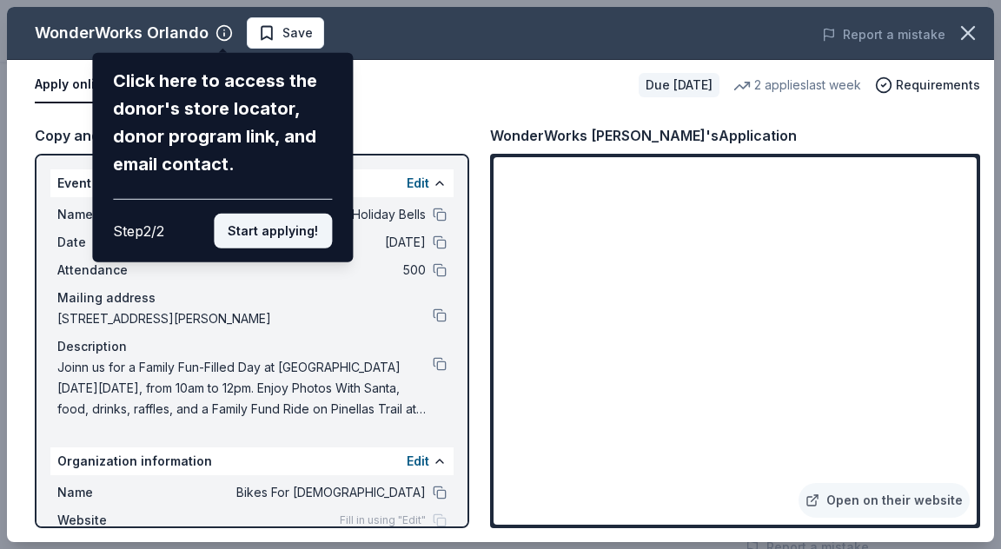
click at [299, 236] on button "Start applying!" at bounding box center [273, 231] width 118 height 35
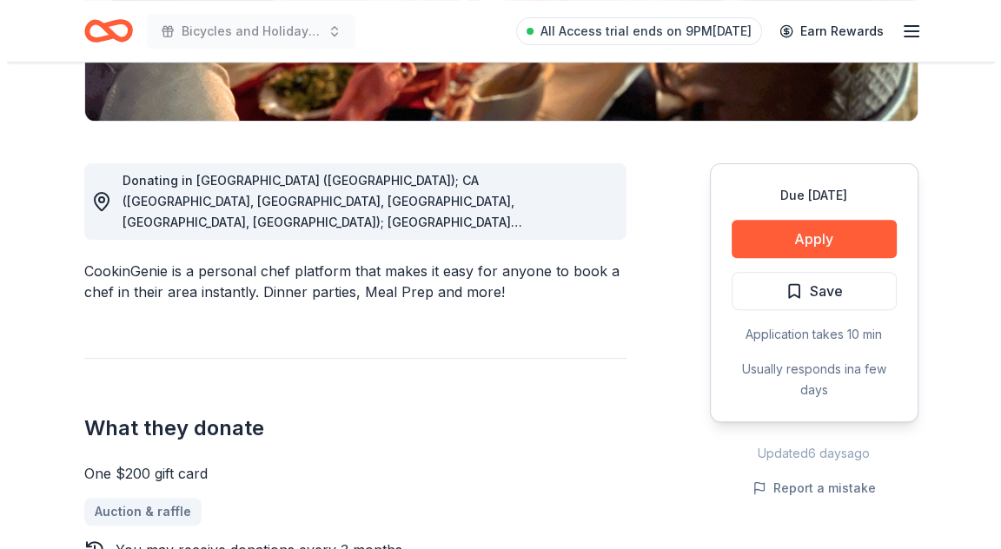
scroll to position [435, 0]
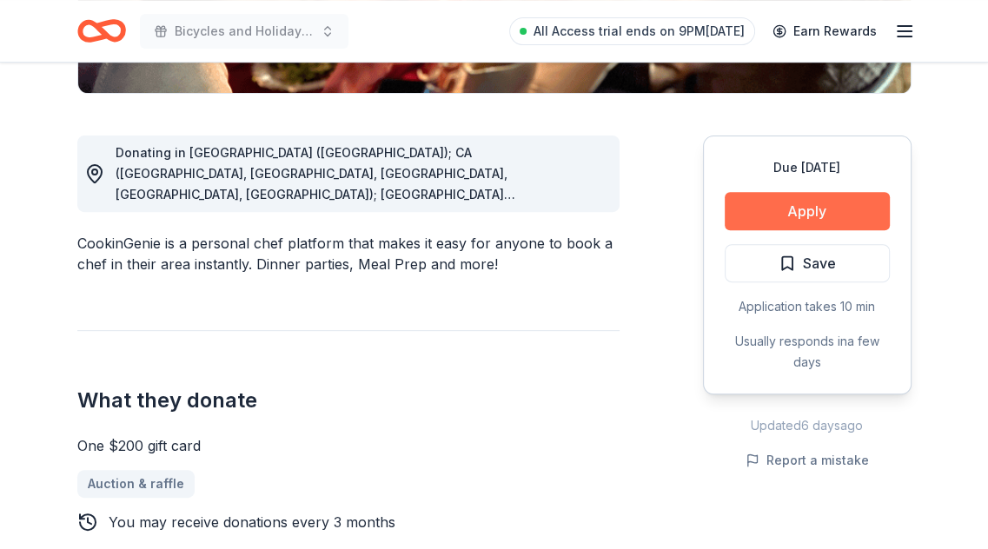
click at [753, 208] on button "Apply" at bounding box center [807, 211] width 165 height 38
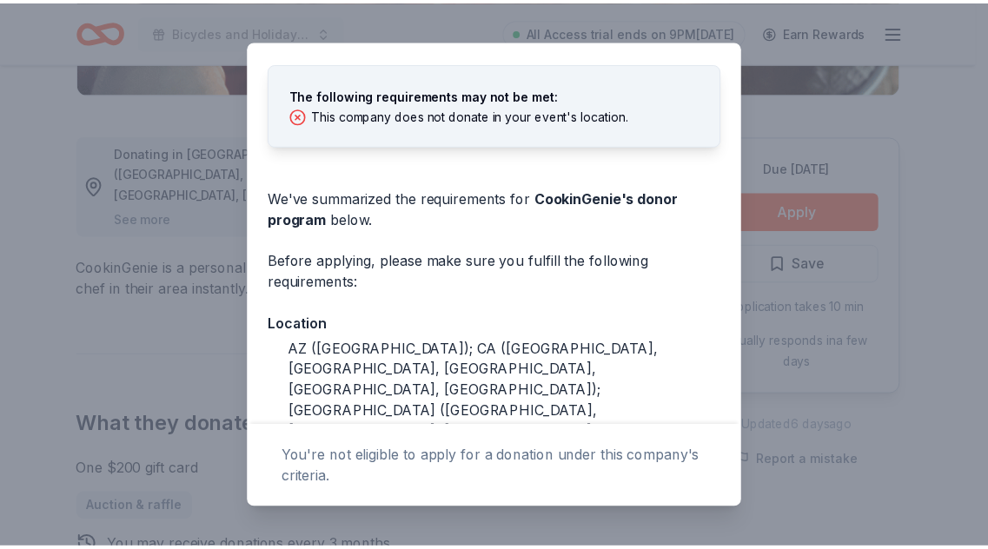
scroll to position [0, 0]
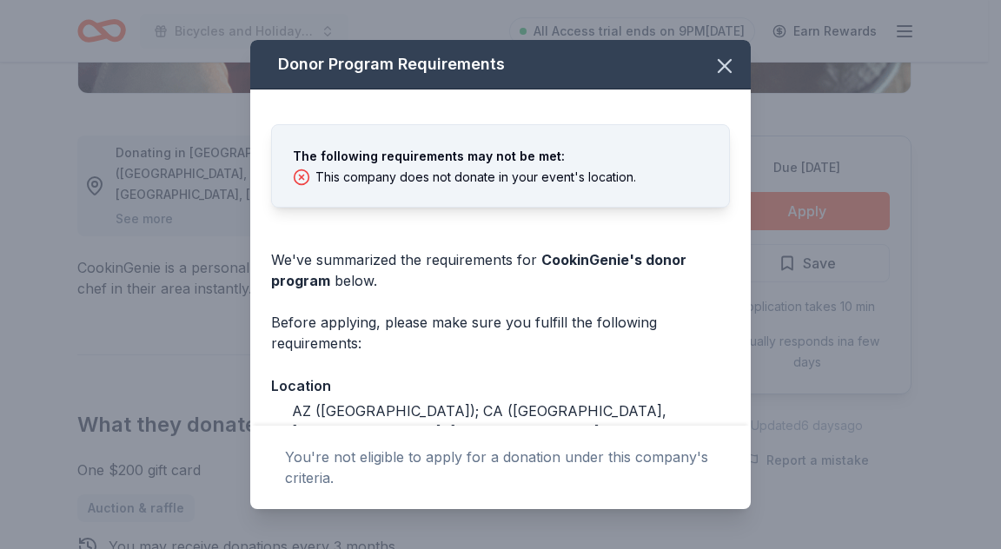
click at [38, 185] on div "Donor Program Requirements The following requirements may not be met: This comp…" at bounding box center [500, 274] width 1001 height 549
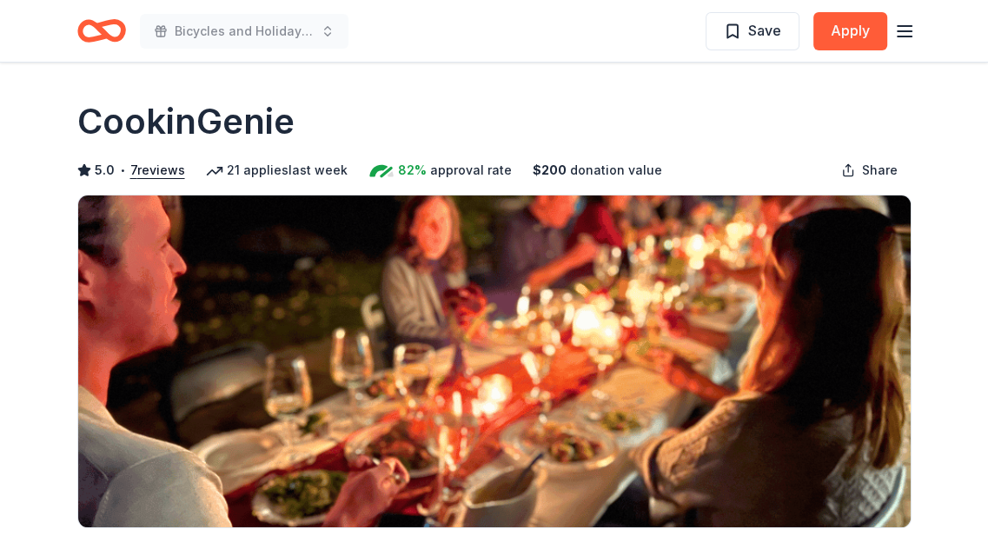
drag, startPoint x: 308, startPoint y: 121, endPoint x: 84, endPoint y: 120, distance: 223.3
click at [84, 120] on div "CookinGenie" at bounding box center [494, 121] width 834 height 49
drag, startPoint x: 63, startPoint y: 123, endPoint x: 297, endPoint y: 114, distance: 234.8
click at [298, 123] on div "CookinGenie" at bounding box center [494, 121] width 834 height 49
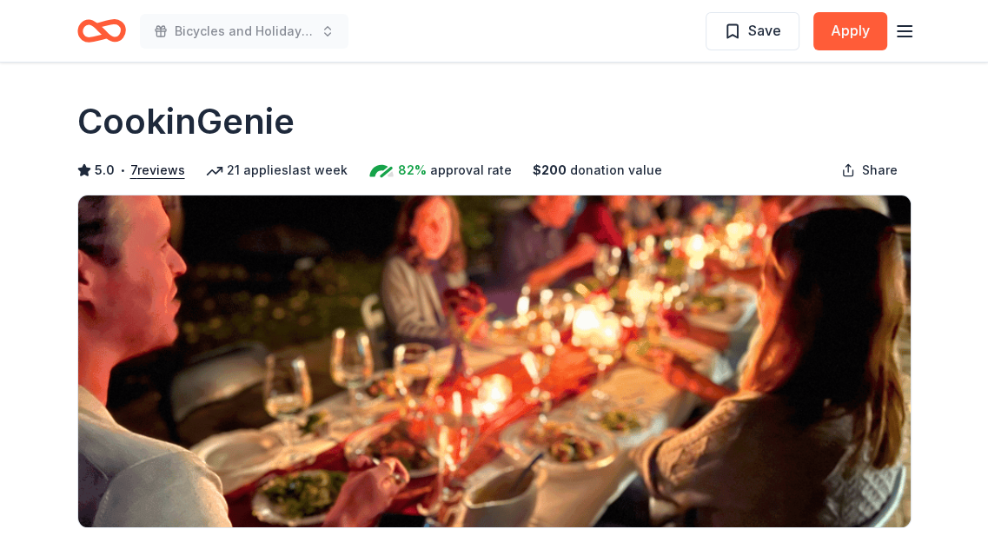
drag, startPoint x: 298, startPoint y: 133, endPoint x: 52, endPoint y: 115, distance: 246.6
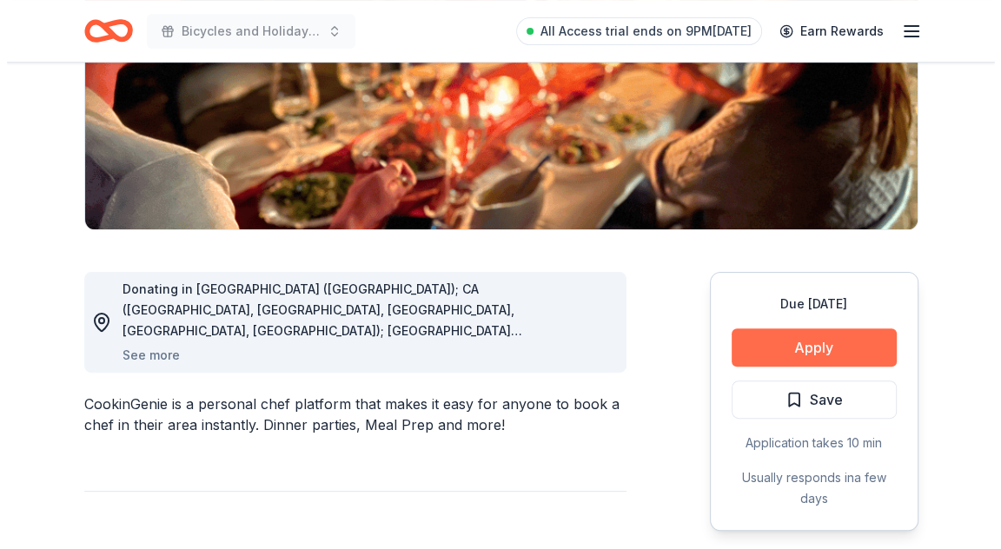
scroll to position [261, 0]
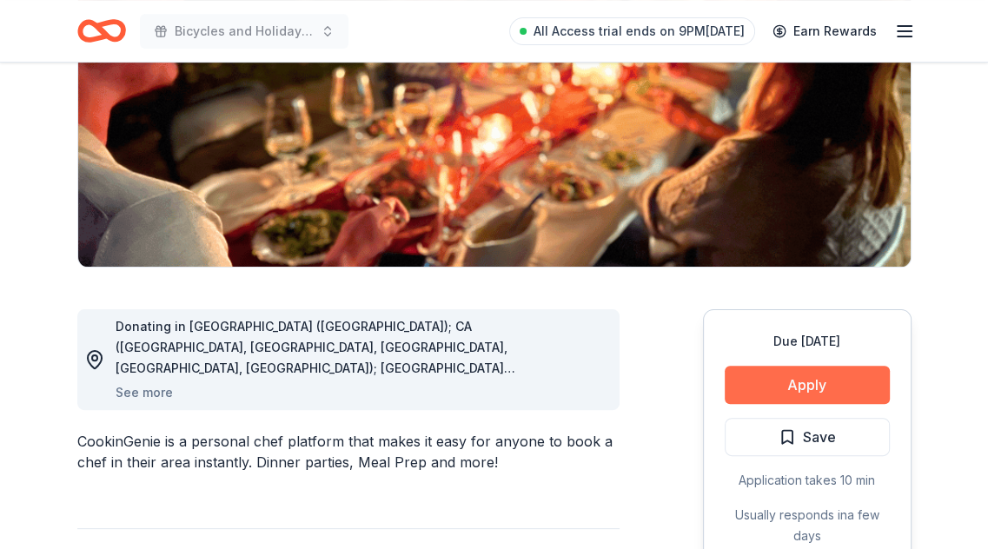
click at [779, 380] on button "Apply" at bounding box center [807, 385] width 165 height 38
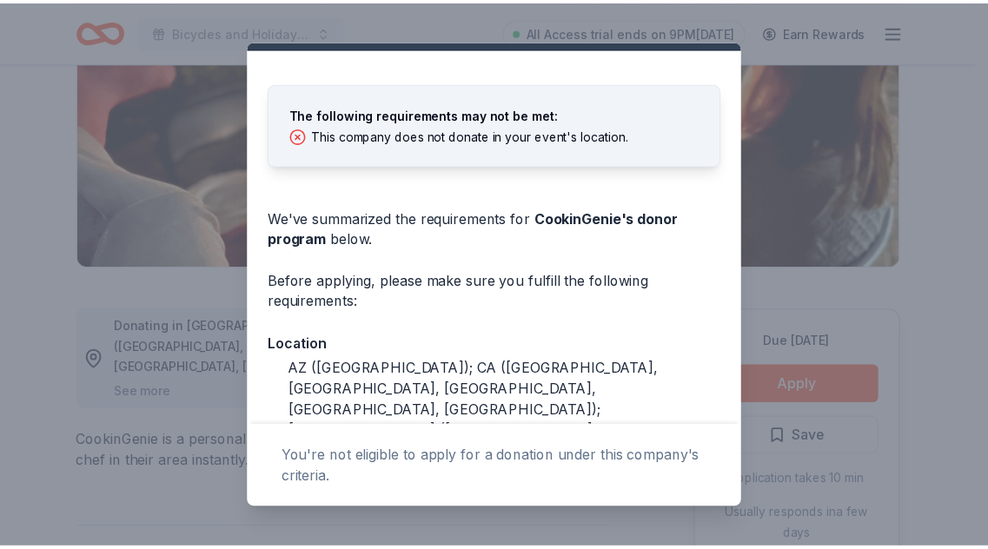
scroll to position [0, 0]
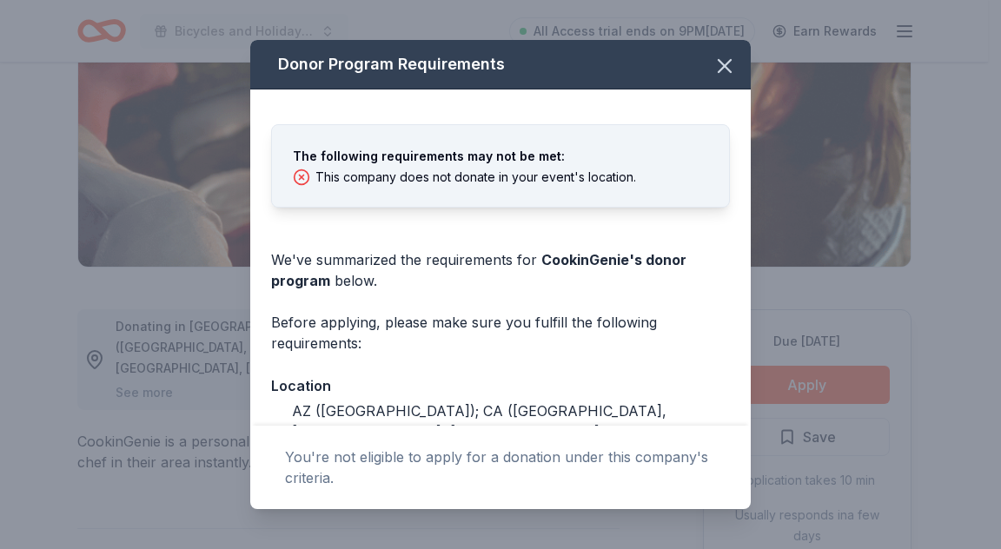
click at [935, 185] on div "Donor Program Requirements The following requirements may not be met: This comp…" at bounding box center [500, 274] width 1001 height 549
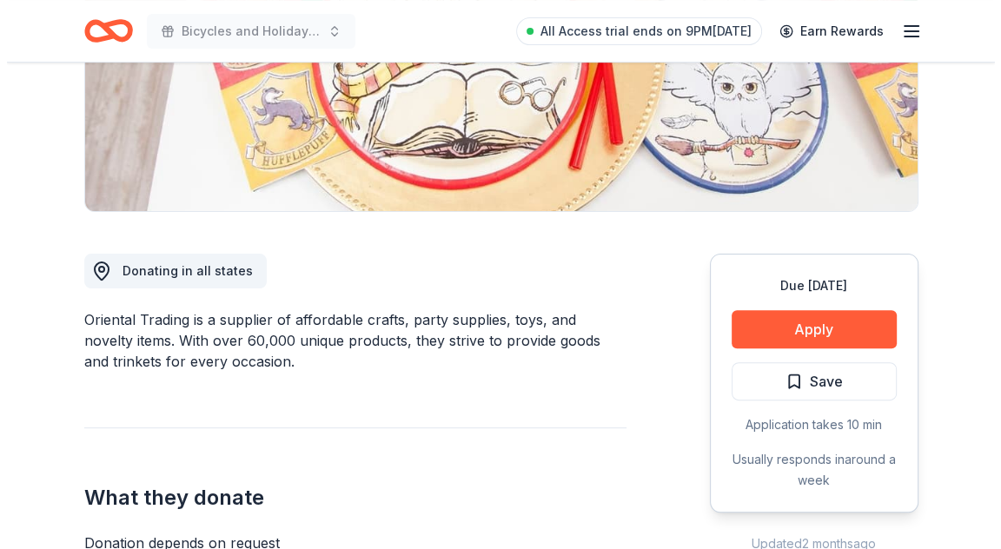
scroll to position [435, 0]
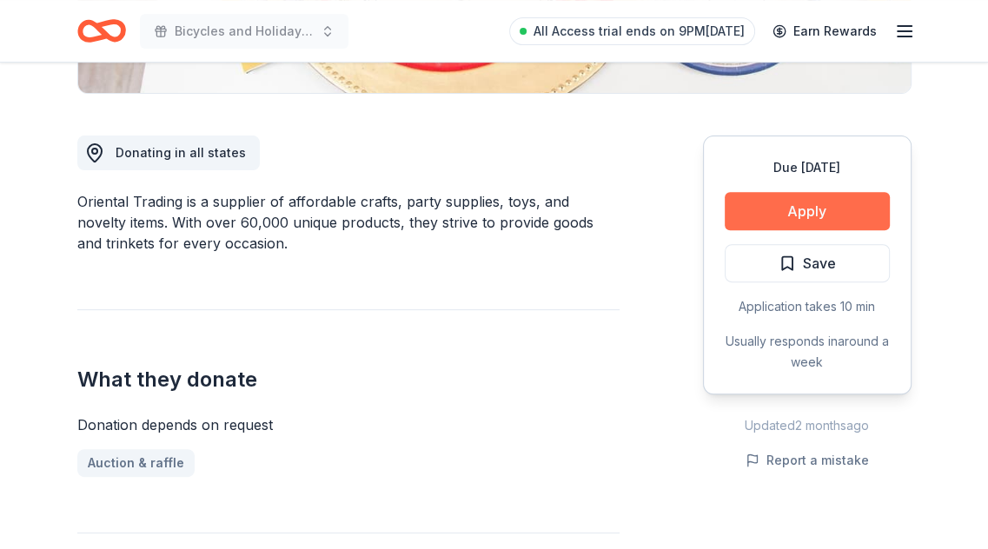
click at [750, 195] on button "Apply" at bounding box center [807, 211] width 165 height 38
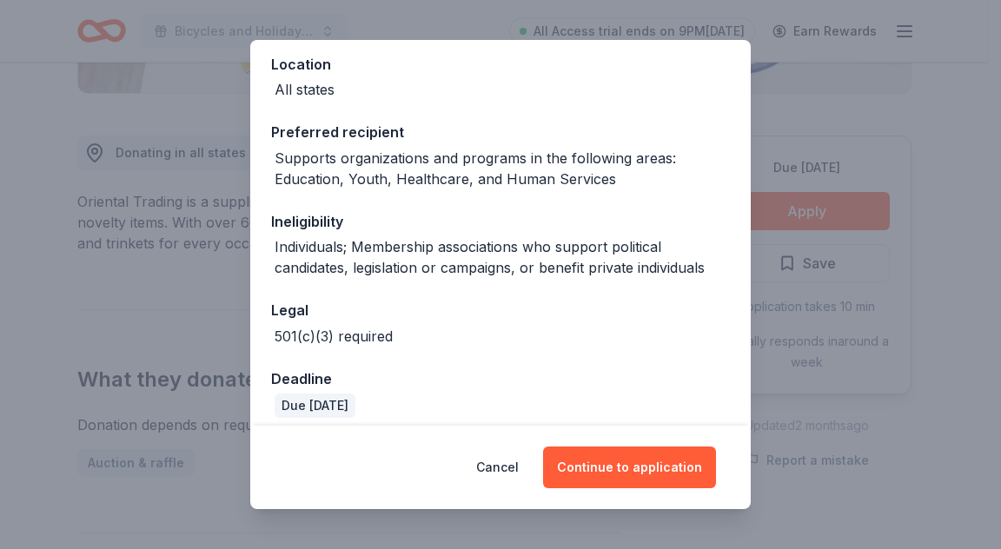
scroll to position [209, 0]
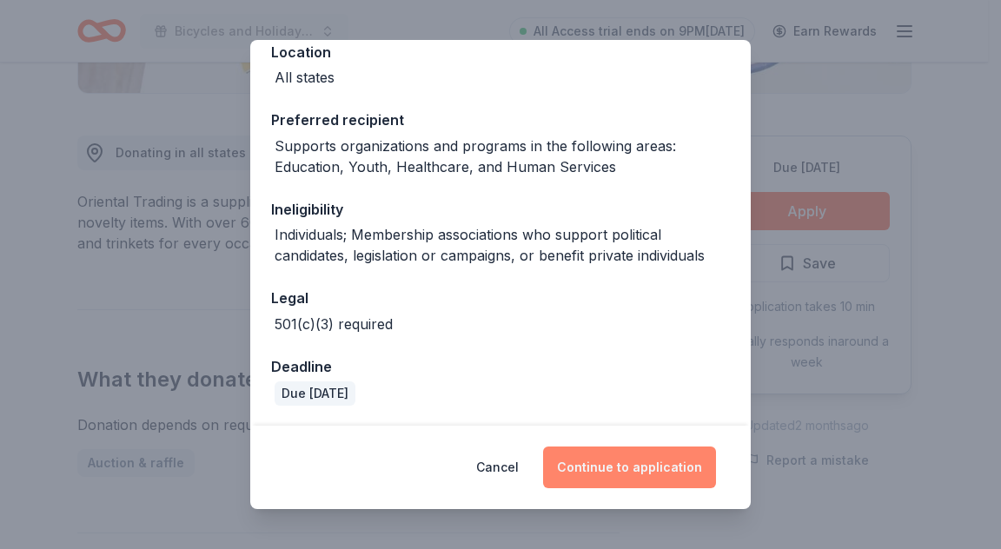
click at [601, 448] on button "Continue to application" at bounding box center [629, 468] width 173 height 42
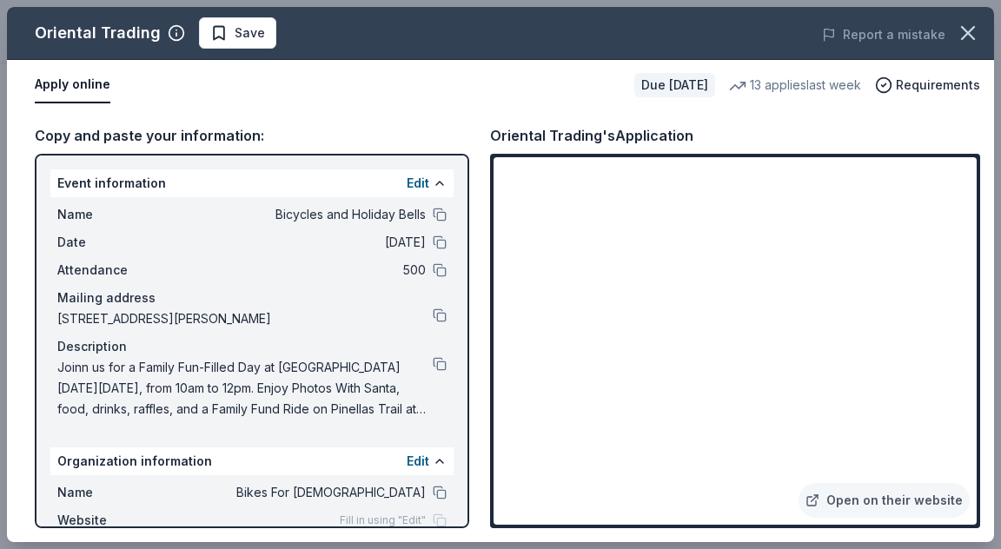
scroll to position [0, 0]
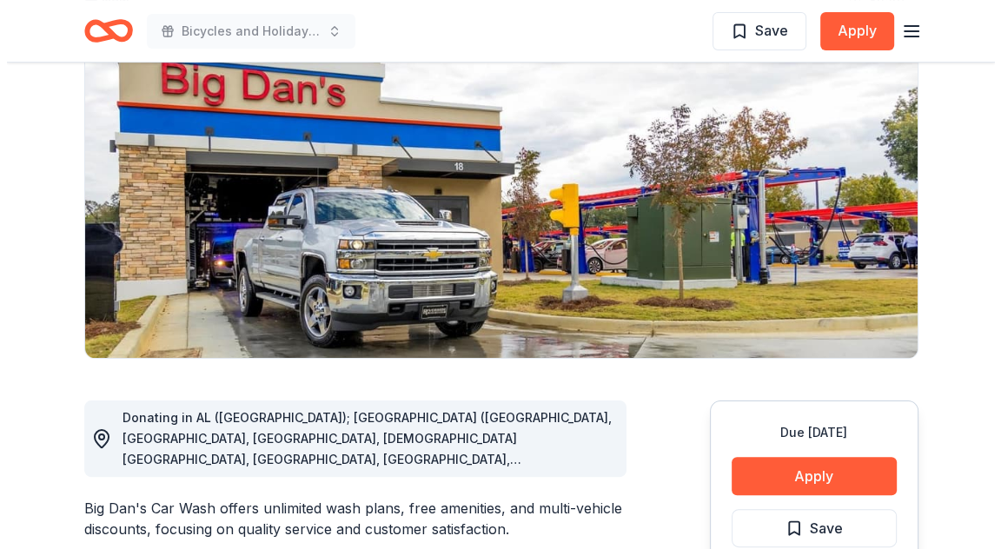
scroll to position [261, 0]
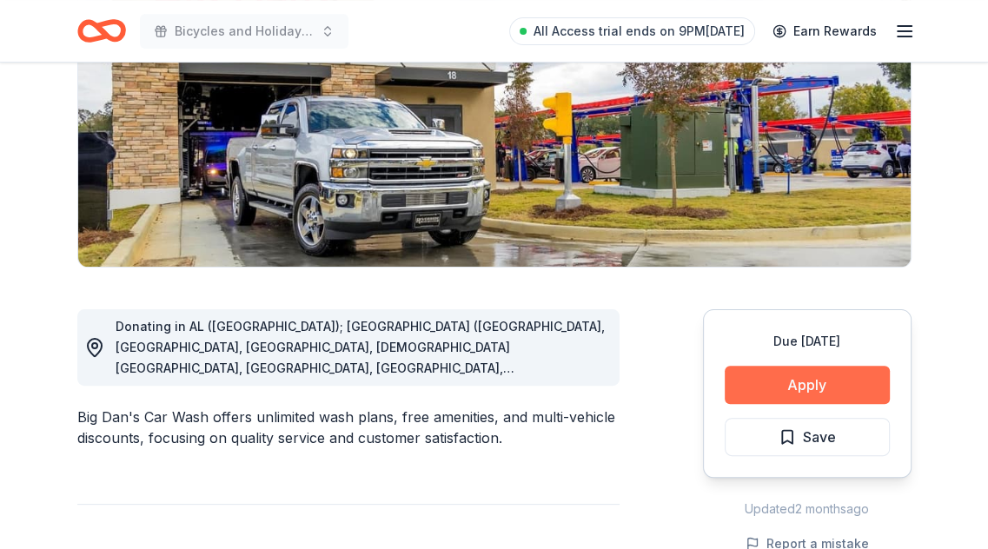
click at [807, 383] on button "Apply" at bounding box center [807, 385] width 165 height 38
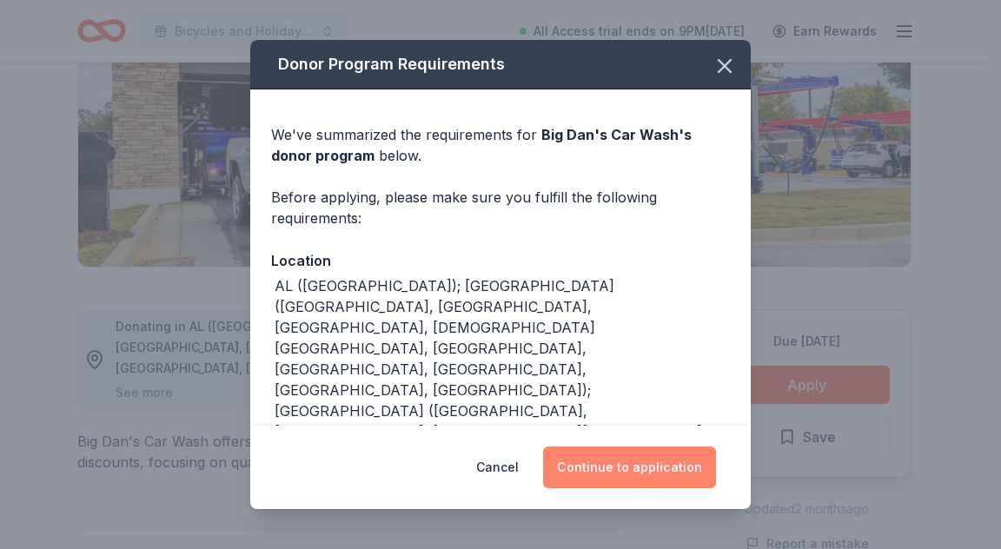
click at [639, 468] on button "Continue to application" at bounding box center [629, 468] width 173 height 42
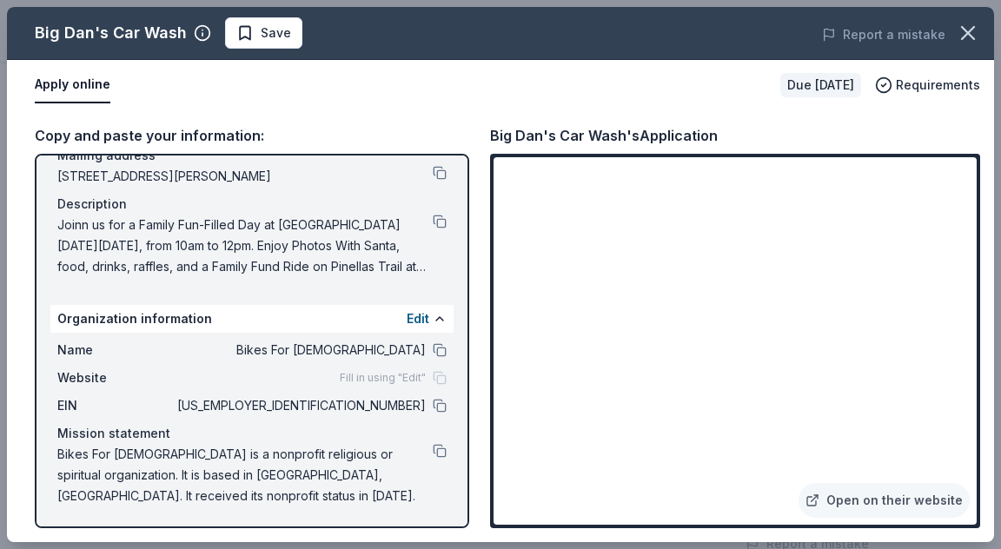
scroll to position [56, 0]
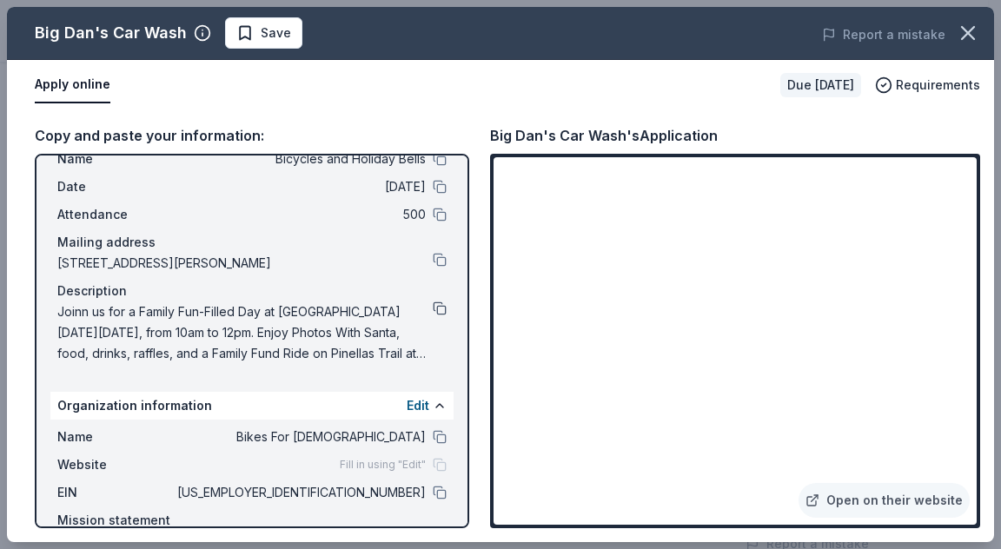
click at [433, 306] on button at bounding box center [440, 309] width 14 height 14
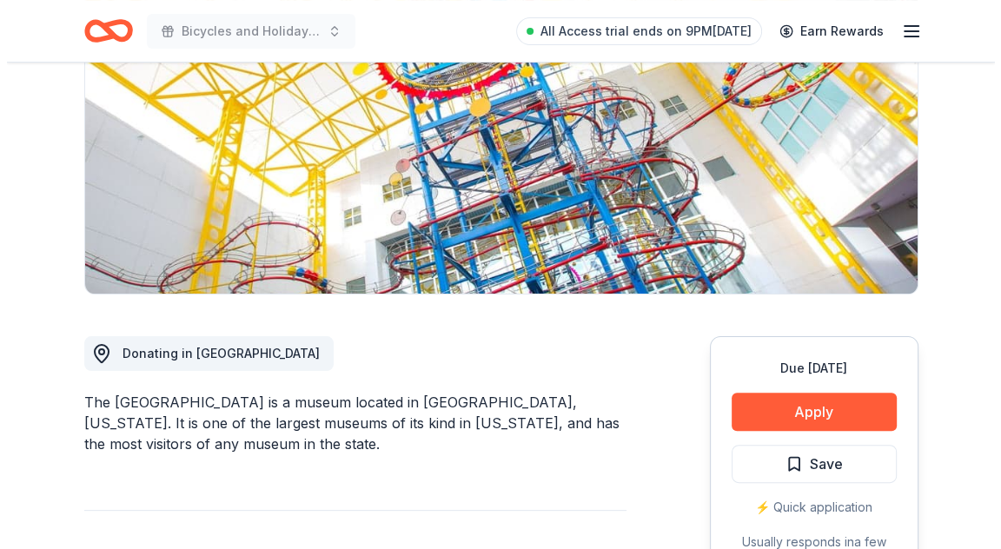
scroll to position [261, 0]
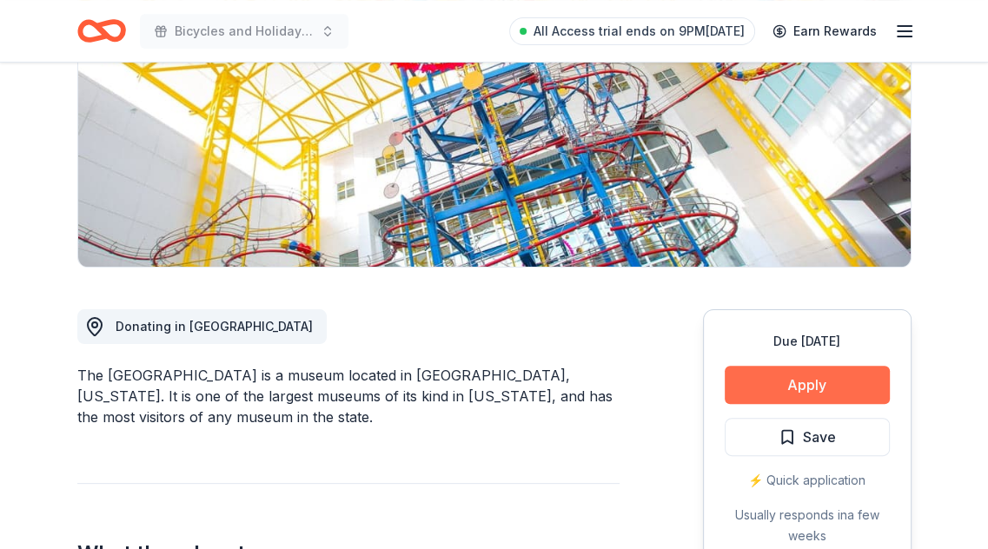
click at [793, 390] on button "Apply" at bounding box center [807, 385] width 165 height 38
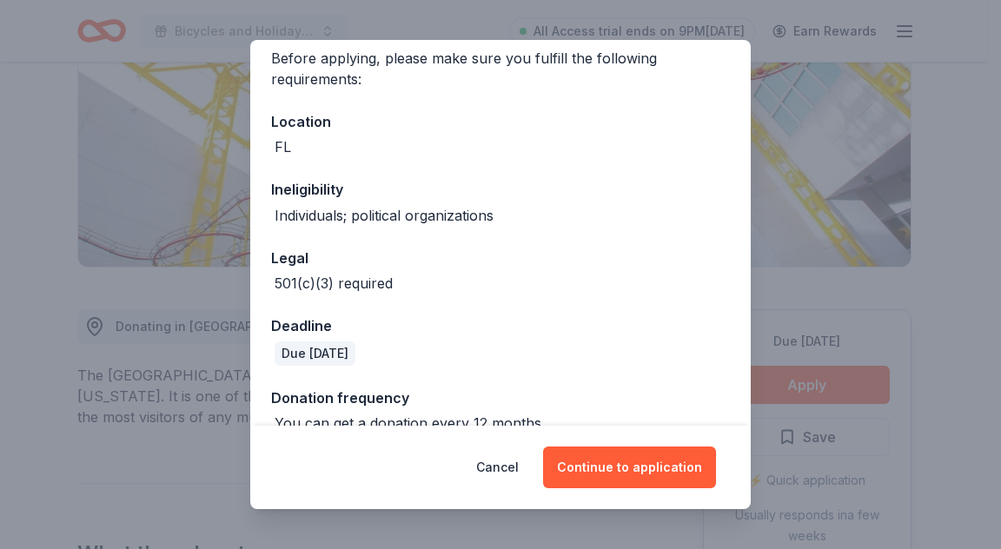
scroll to position [167, 0]
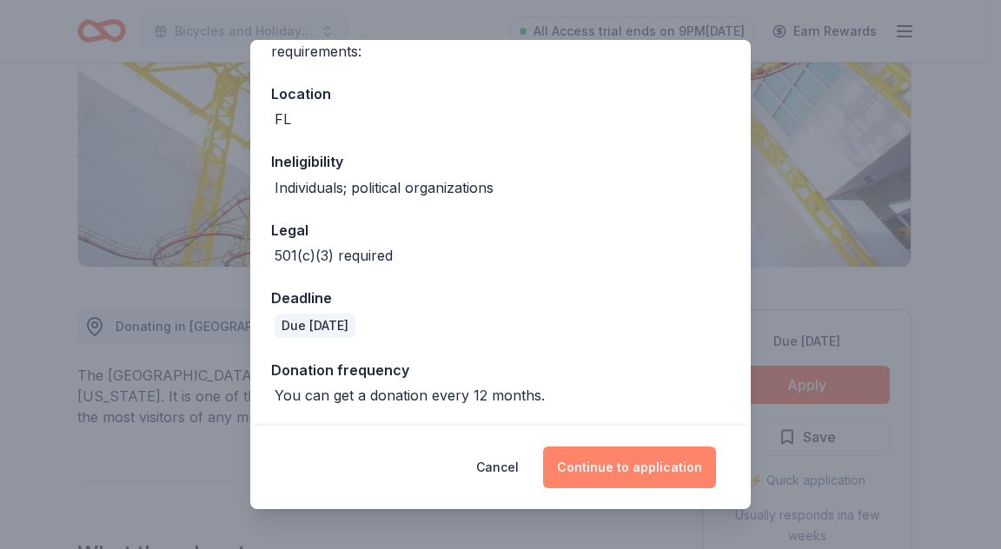
click at [636, 458] on button "Continue to application" at bounding box center [629, 468] width 173 height 42
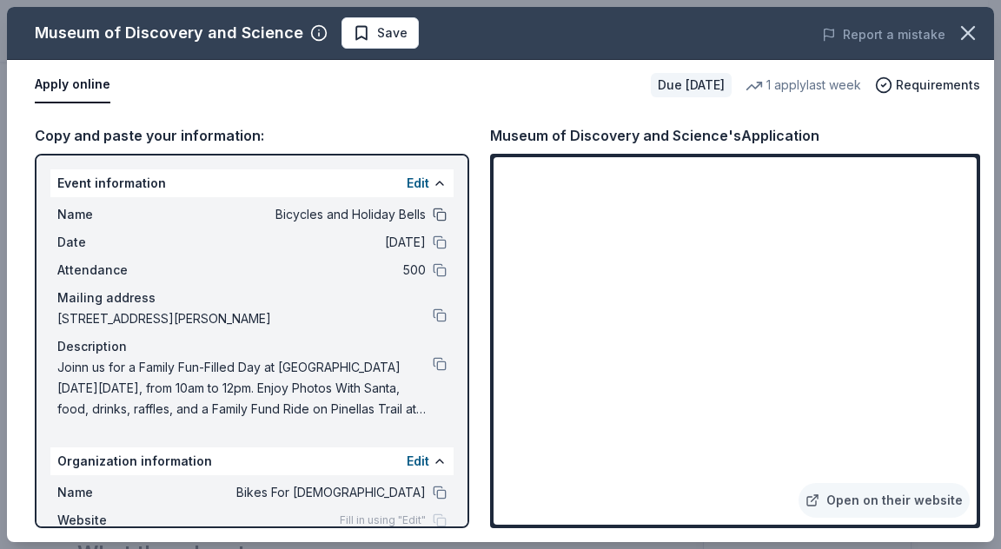
click at [433, 213] on button at bounding box center [440, 215] width 14 height 14
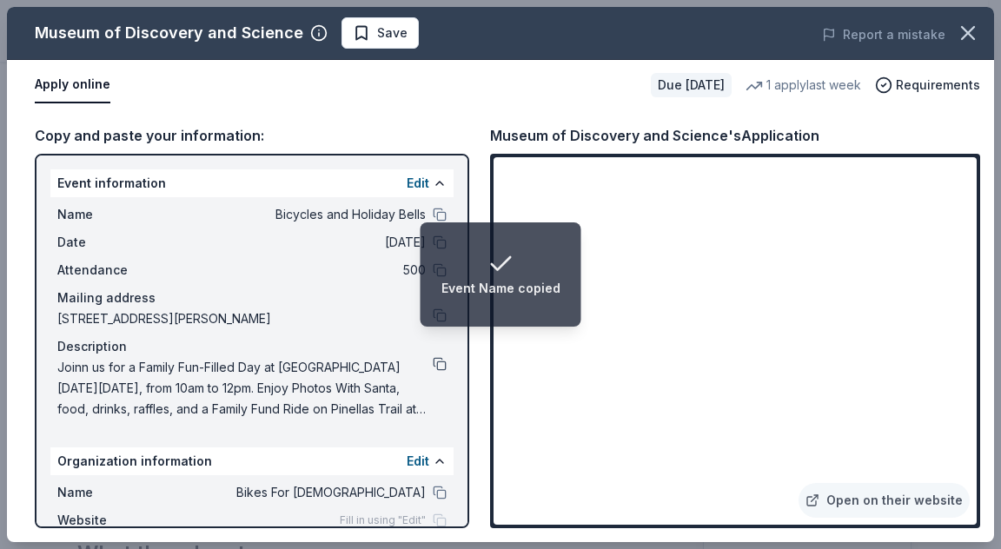
click at [433, 358] on button at bounding box center [440, 364] width 14 height 14
click at [488, 261] on icon "Notifications (F8)" at bounding box center [501, 264] width 28 height 28
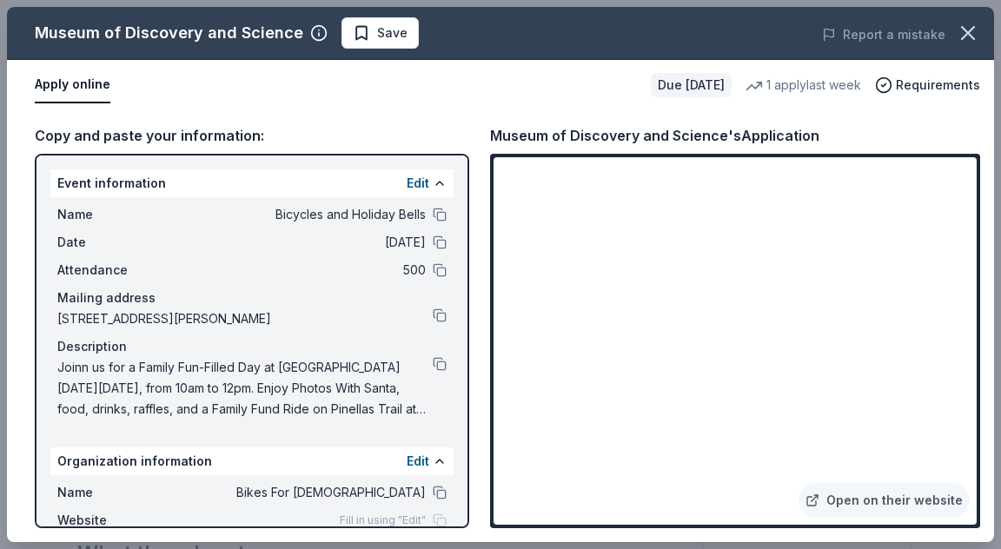
drag, startPoint x: 812, startPoint y: 136, endPoint x: 501, endPoint y: 123, distance: 311.4
click at [501, 124] on div "Museum of Discovery and Science's Application" at bounding box center [654, 135] width 329 height 23
drag, startPoint x: 490, startPoint y: 137, endPoint x: 721, endPoint y: 125, distance: 231.5
click at [708, 128] on div "Museum of Discovery and Science's Application" at bounding box center [654, 135] width 329 height 23
click at [421, 355] on div "Description" at bounding box center [251, 346] width 389 height 21
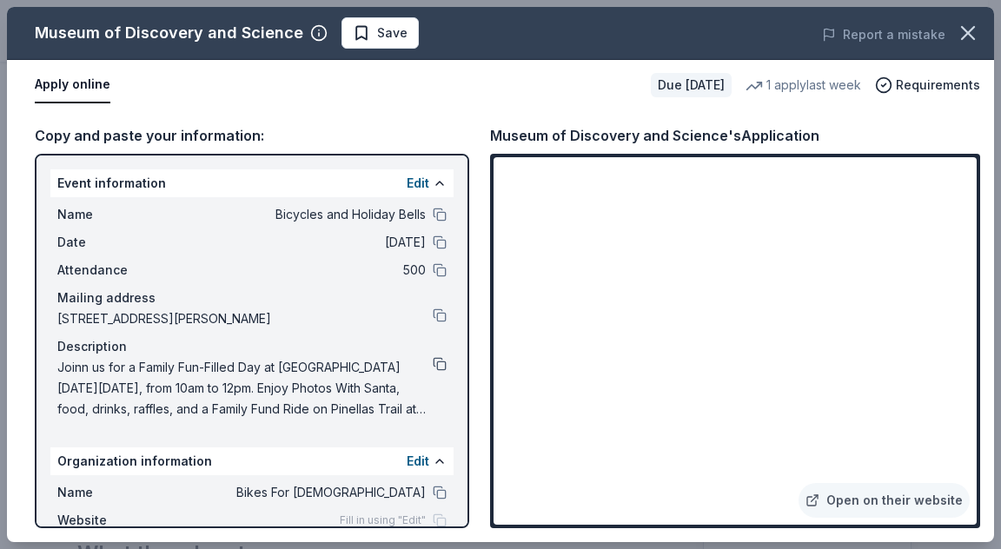
click at [433, 360] on button at bounding box center [440, 364] width 14 height 14
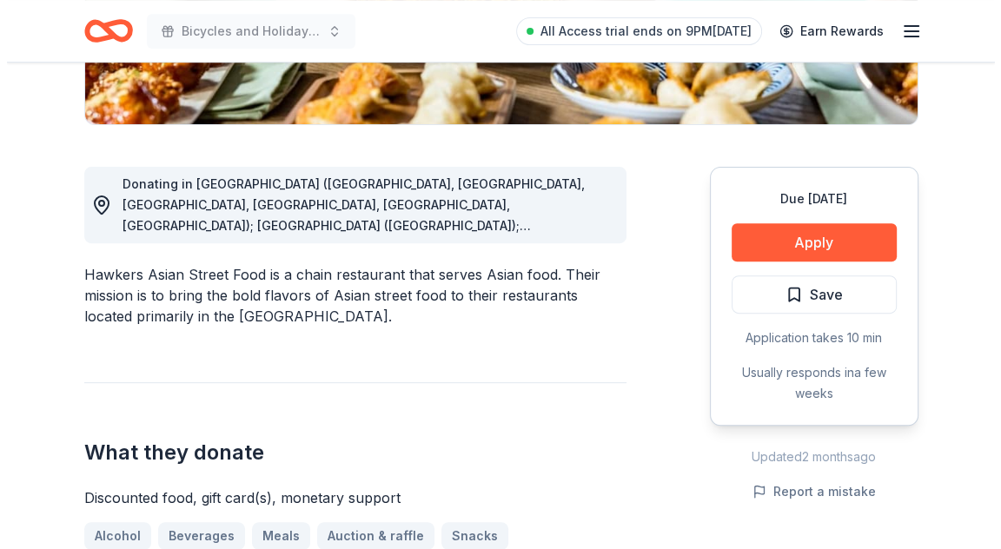
scroll to position [435, 0]
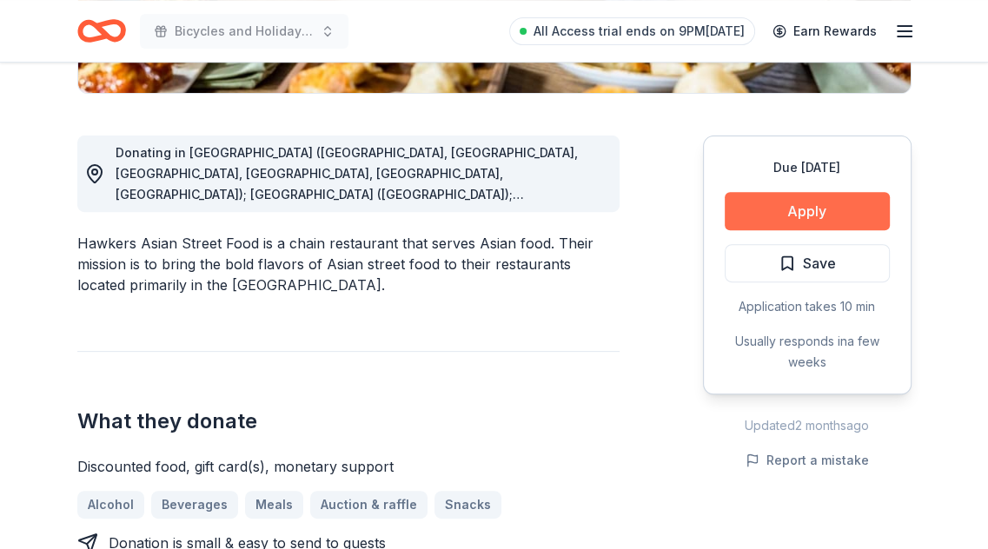
click at [791, 214] on button "Apply" at bounding box center [807, 211] width 165 height 38
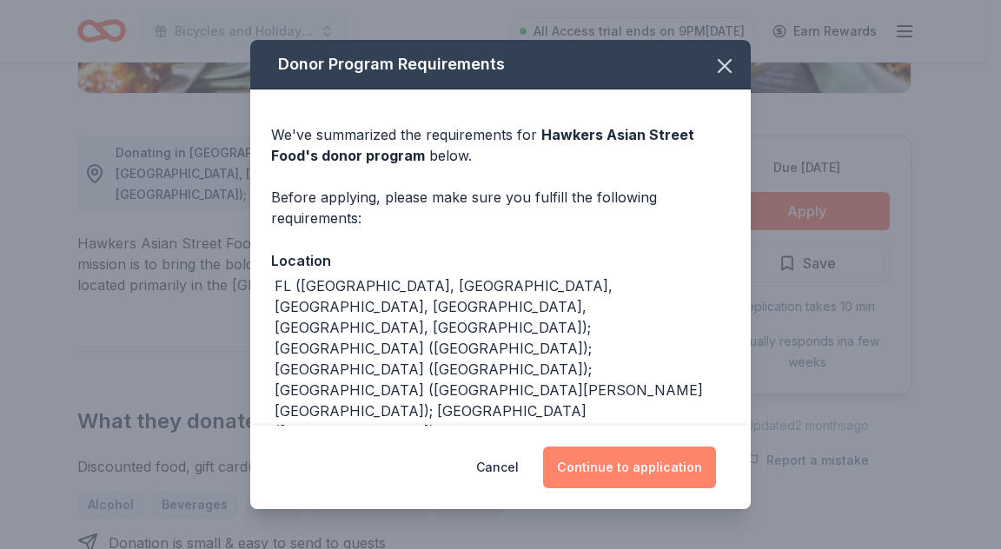
click at [631, 456] on button "Continue to application" at bounding box center [629, 468] width 173 height 42
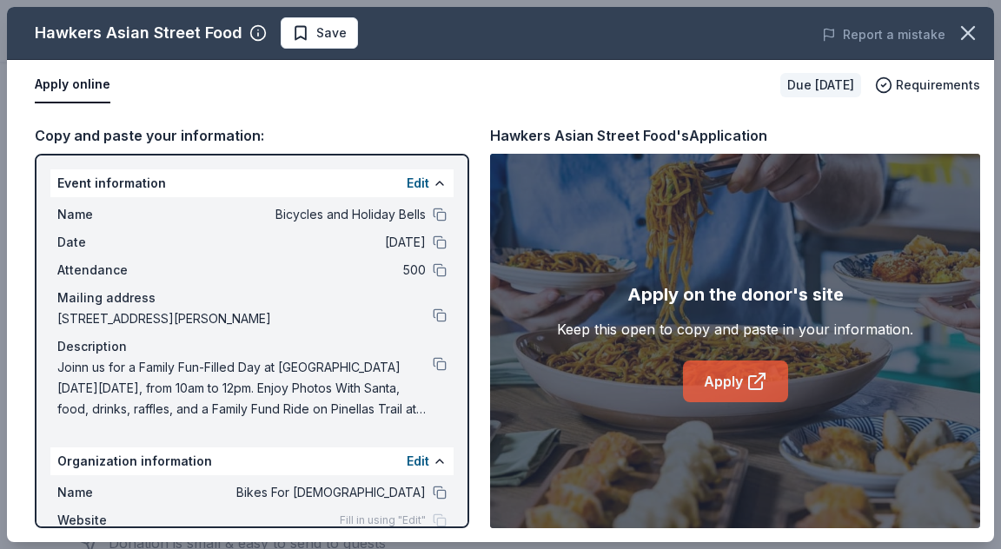
click at [750, 384] on icon at bounding box center [757, 381] width 21 height 21
click at [433, 366] on button at bounding box center [440, 364] width 14 height 14
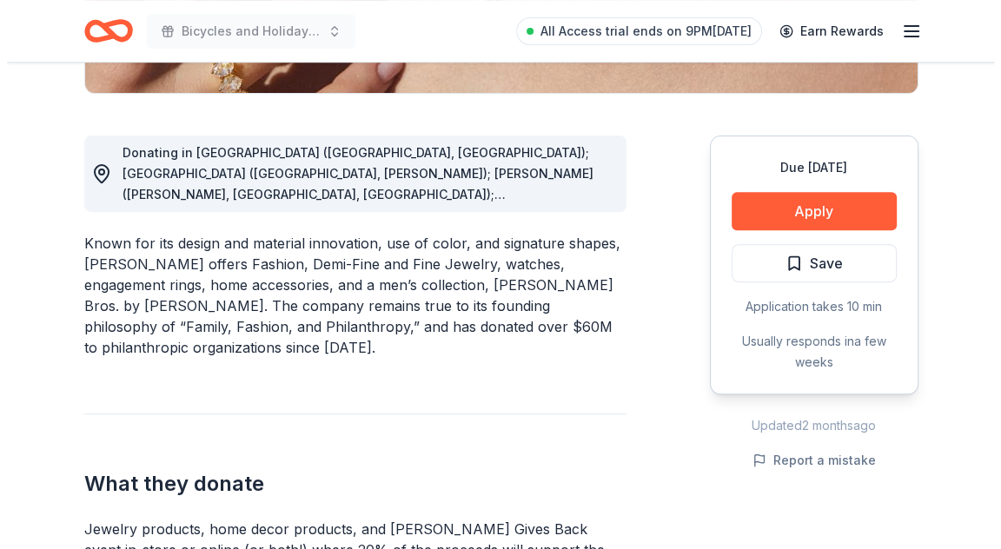
scroll to position [521, 0]
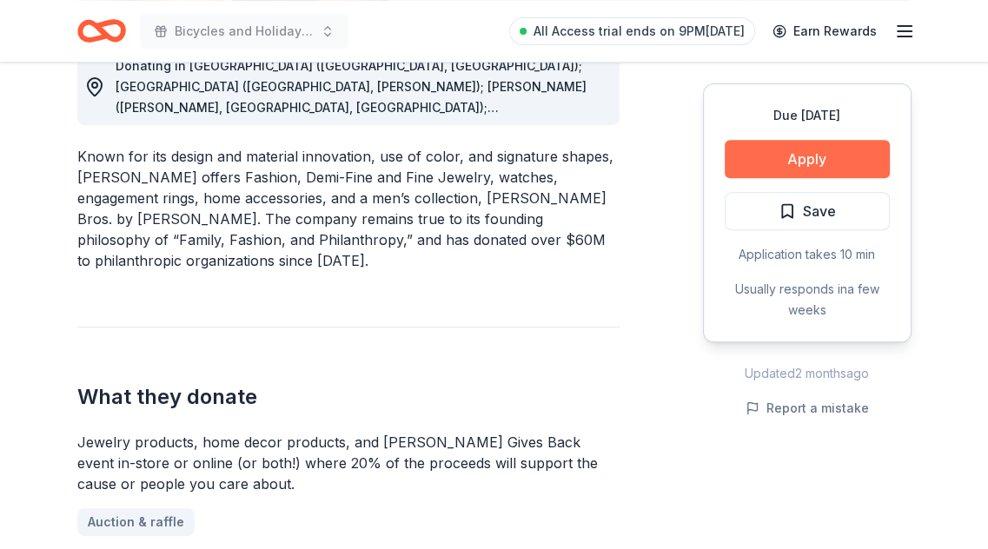
click at [813, 161] on button "Apply" at bounding box center [807, 159] width 165 height 38
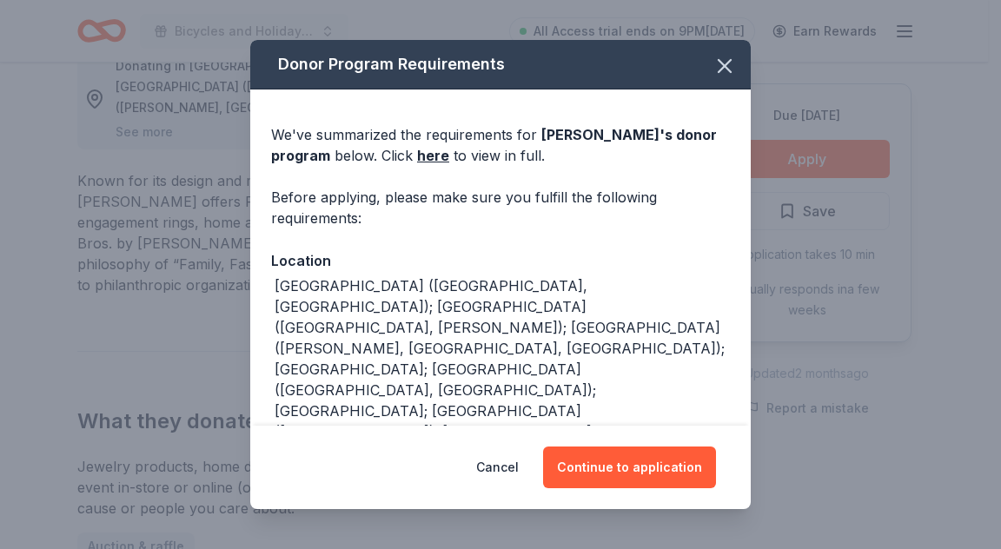
scroll to position [174, 0]
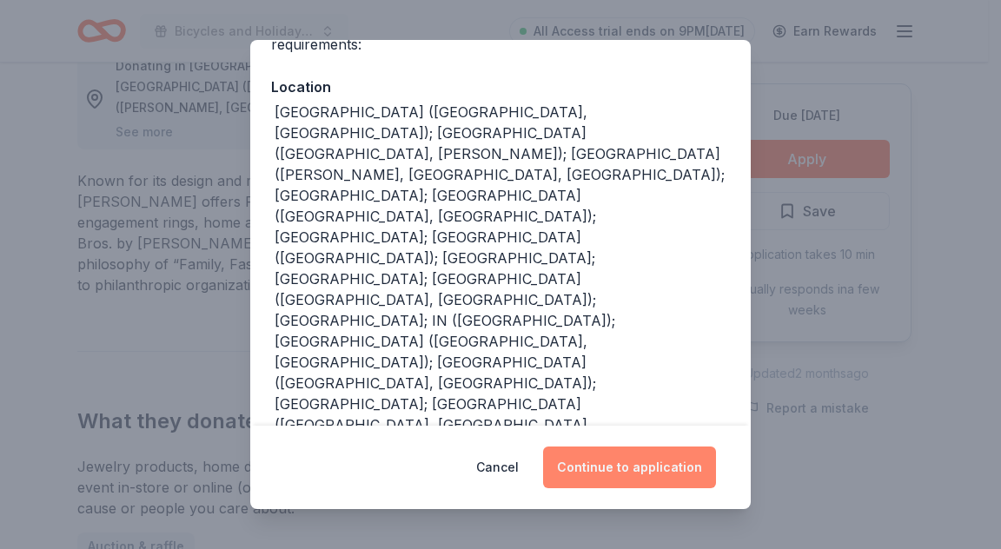
click at [616, 473] on button "Continue to application" at bounding box center [629, 468] width 173 height 42
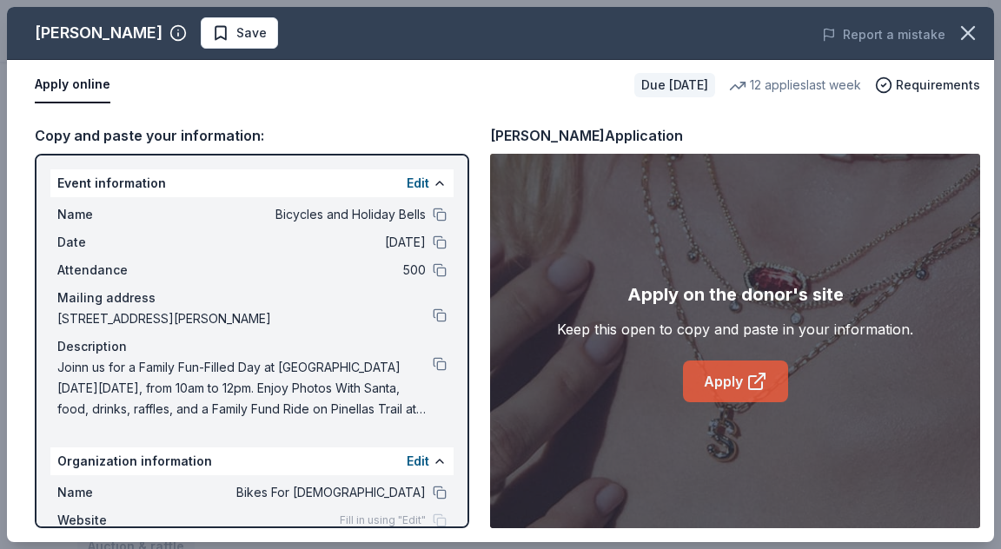
click at [720, 383] on link "Apply" at bounding box center [735, 382] width 105 height 42
click at [433, 362] on button at bounding box center [440, 364] width 14 height 14
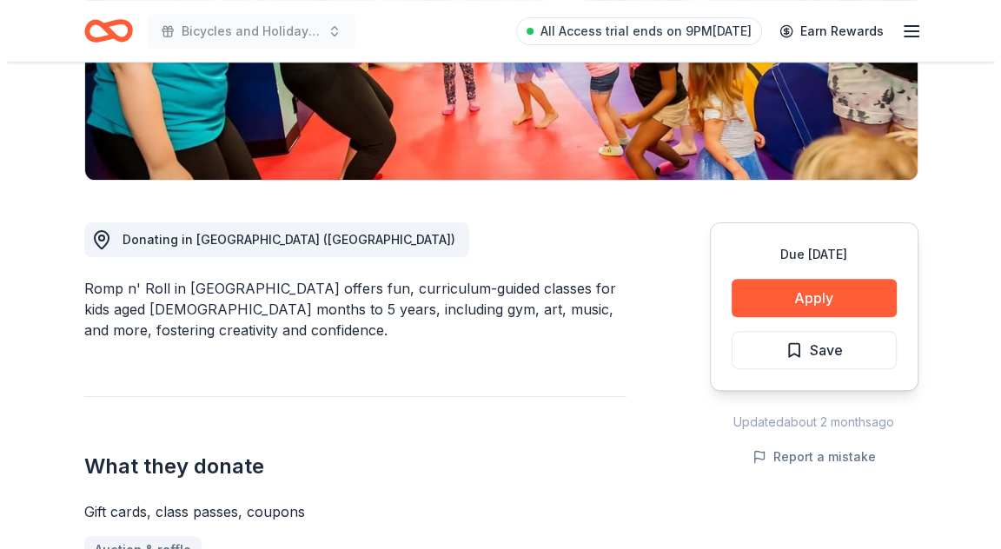
scroll to position [435, 0]
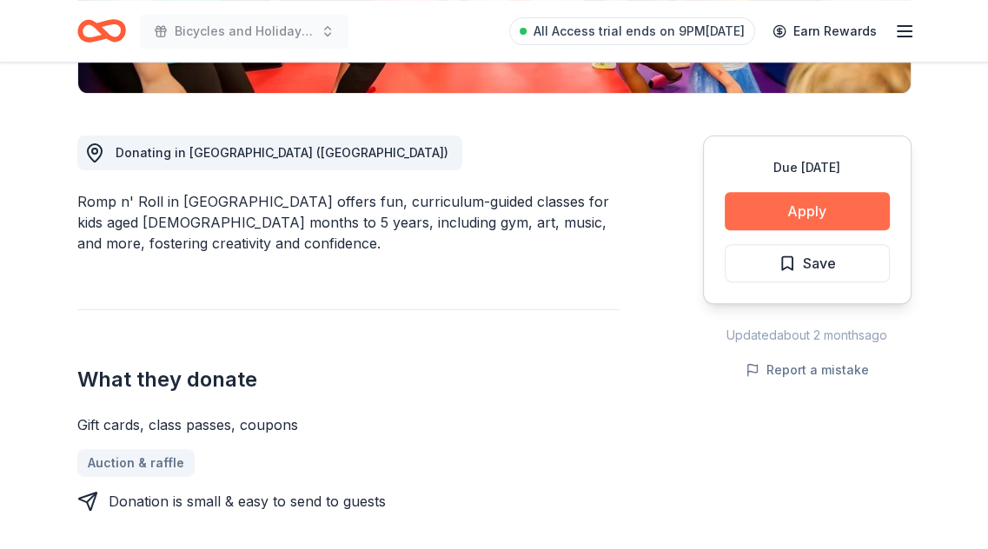
click at [761, 202] on button "Apply" at bounding box center [807, 211] width 165 height 38
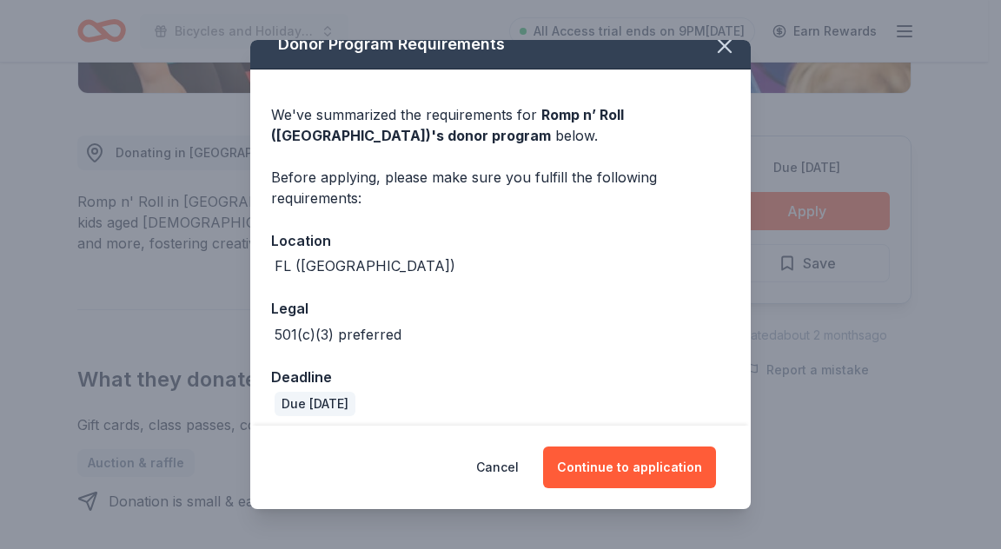
scroll to position [31, 0]
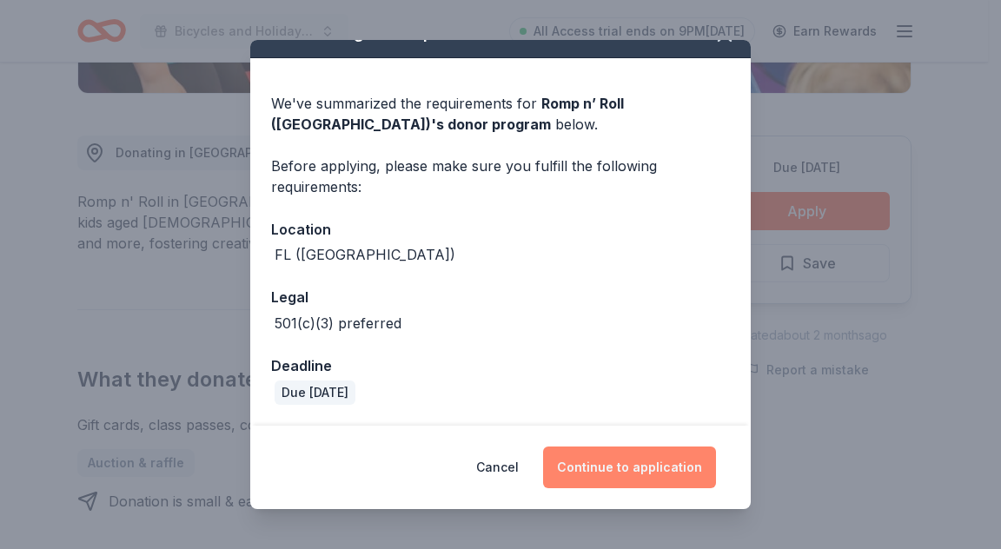
click at [628, 466] on button "Continue to application" at bounding box center [629, 468] width 173 height 42
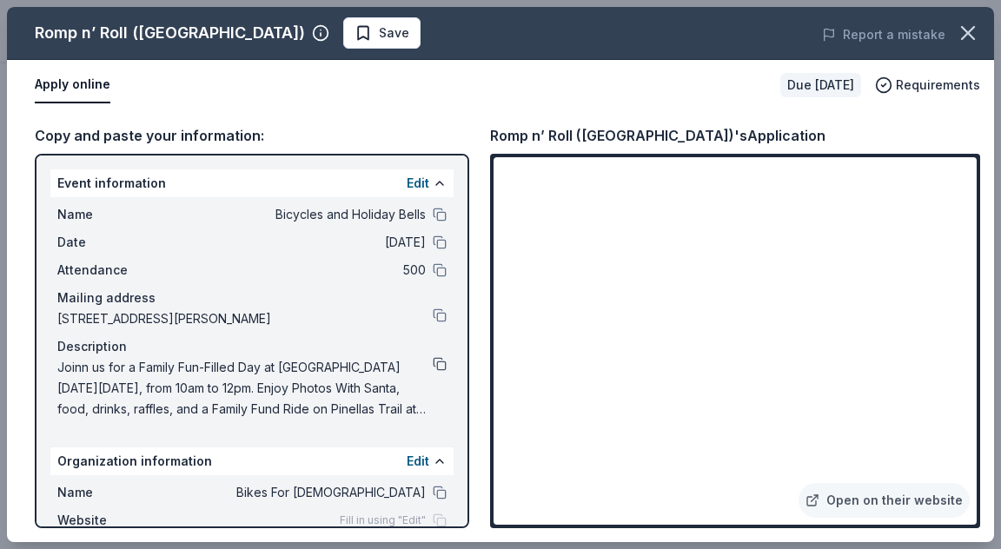
click at [433, 362] on button at bounding box center [440, 364] width 14 height 14
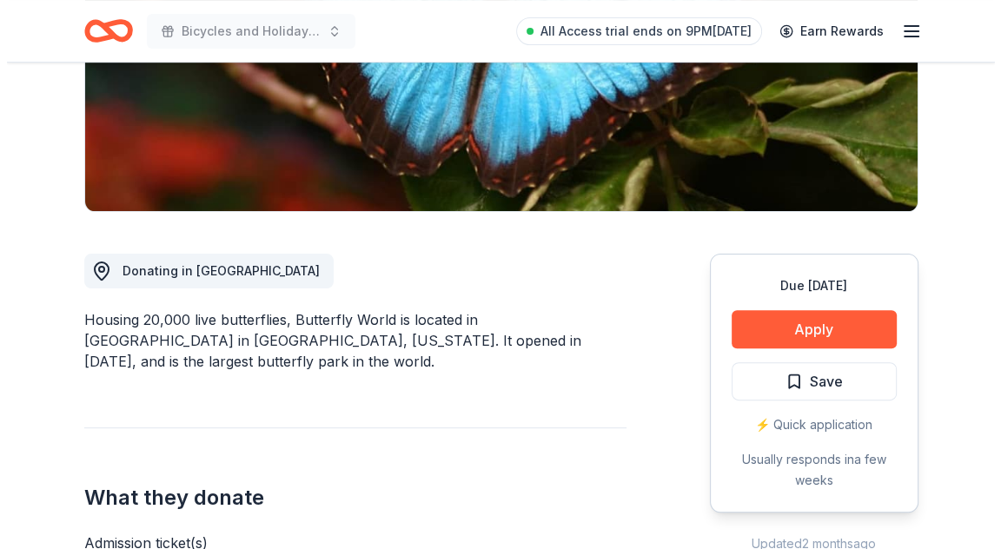
scroll to position [348, 0]
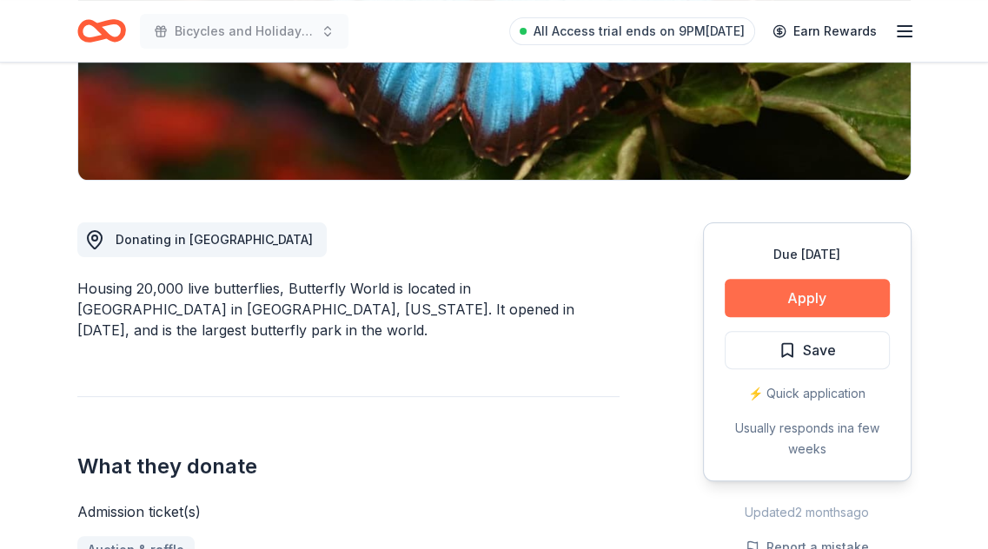
click at [794, 304] on button "Apply" at bounding box center [807, 298] width 165 height 38
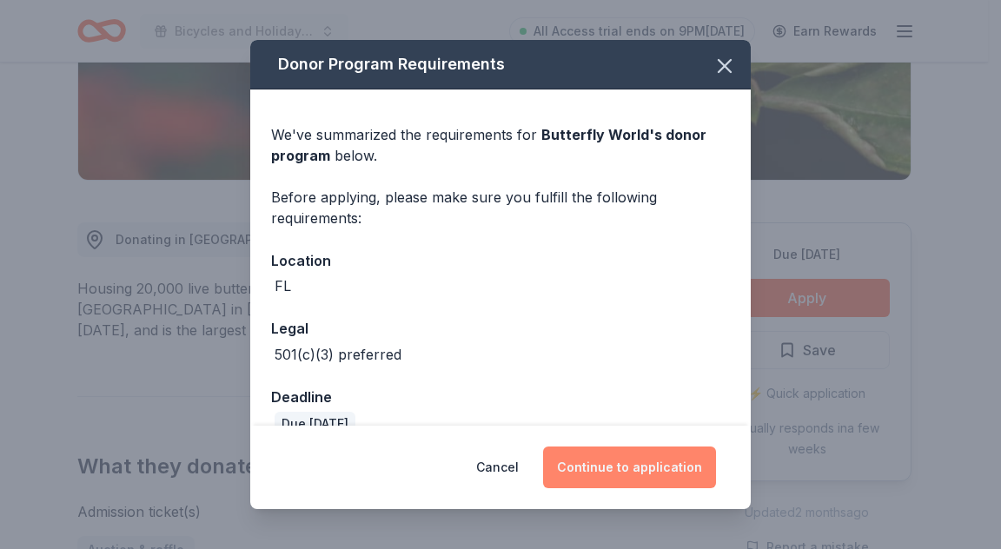
click at [633, 460] on button "Continue to application" at bounding box center [629, 468] width 173 height 42
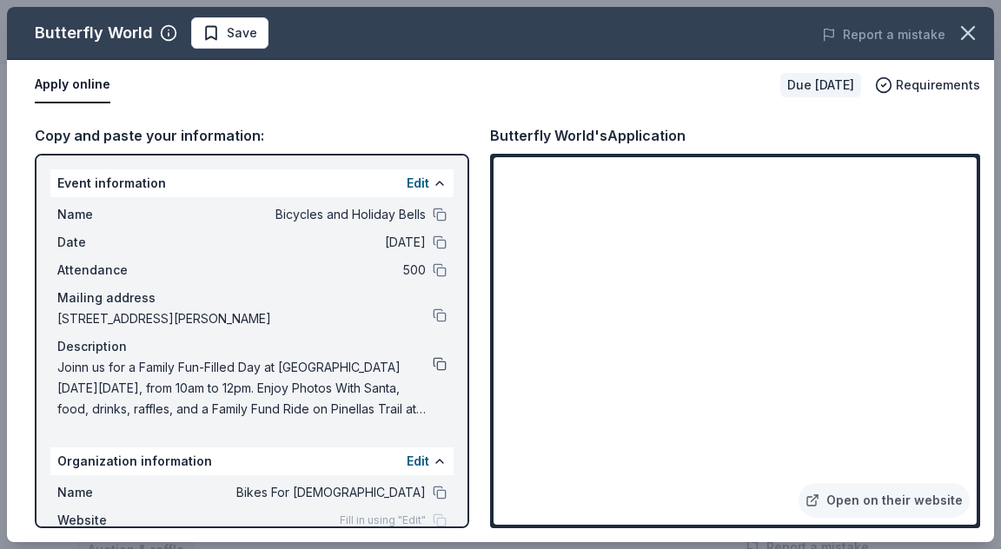
click at [433, 368] on button at bounding box center [440, 364] width 14 height 14
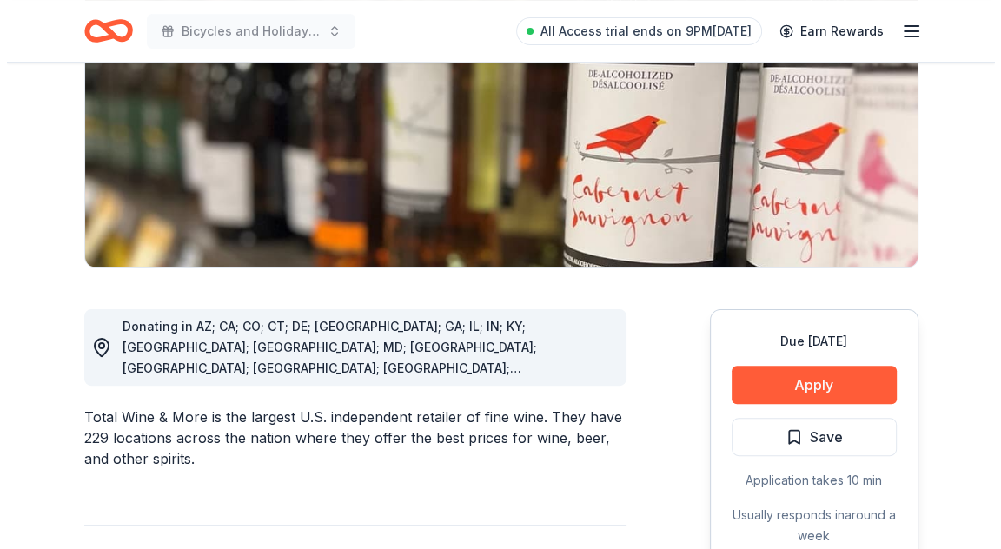
scroll to position [348, 0]
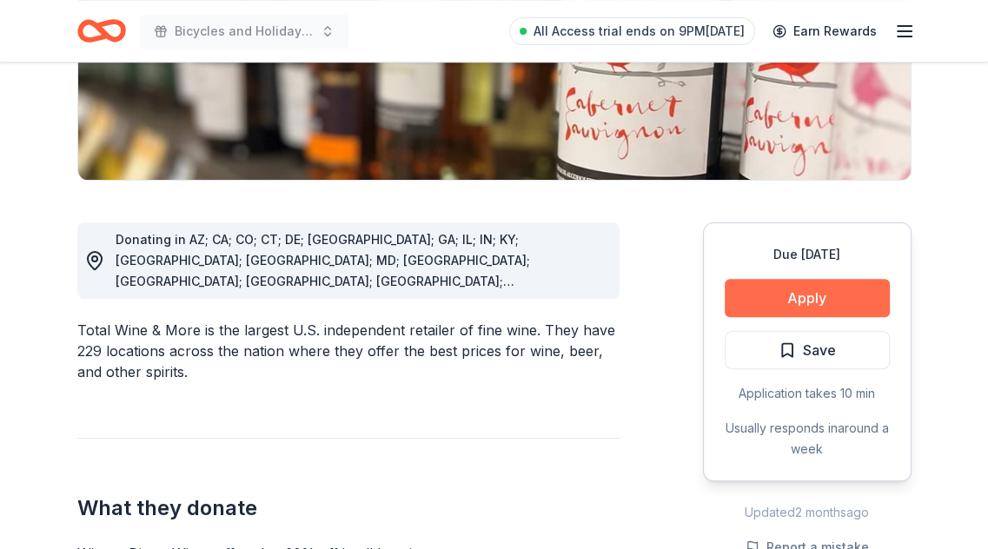
click at [773, 303] on button "Apply" at bounding box center [807, 298] width 165 height 38
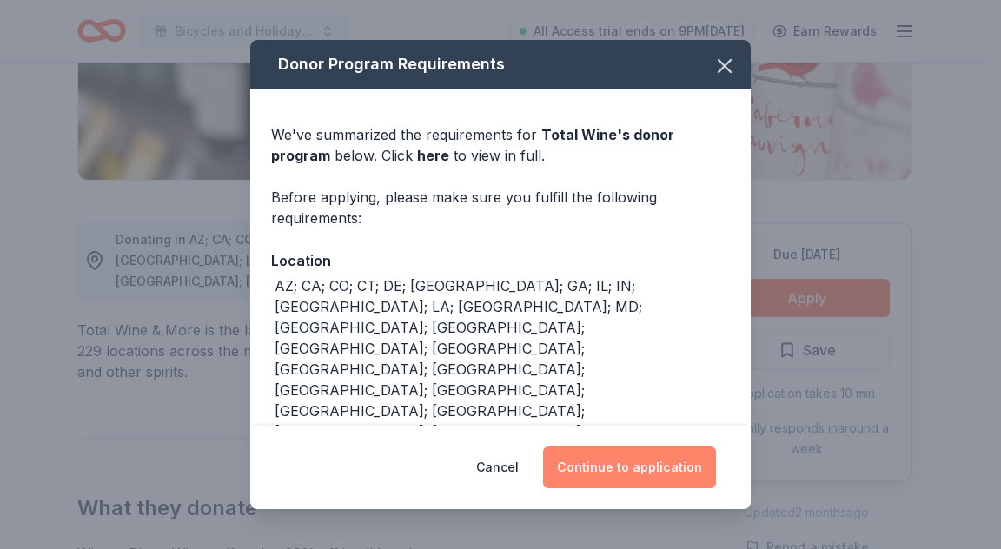
click at [639, 467] on button "Continue to application" at bounding box center [629, 468] width 173 height 42
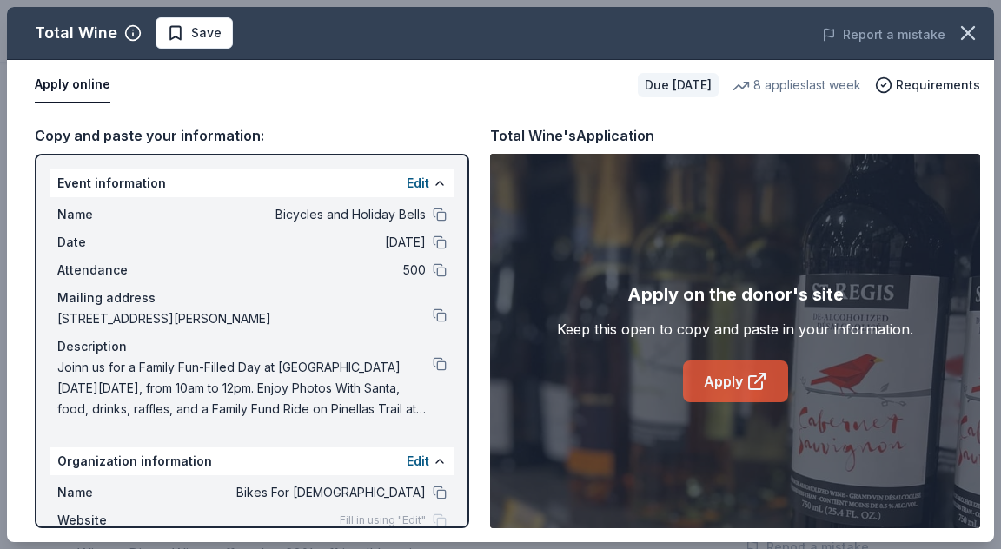
click at [747, 378] on icon at bounding box center [757, 381] width 21 height 21
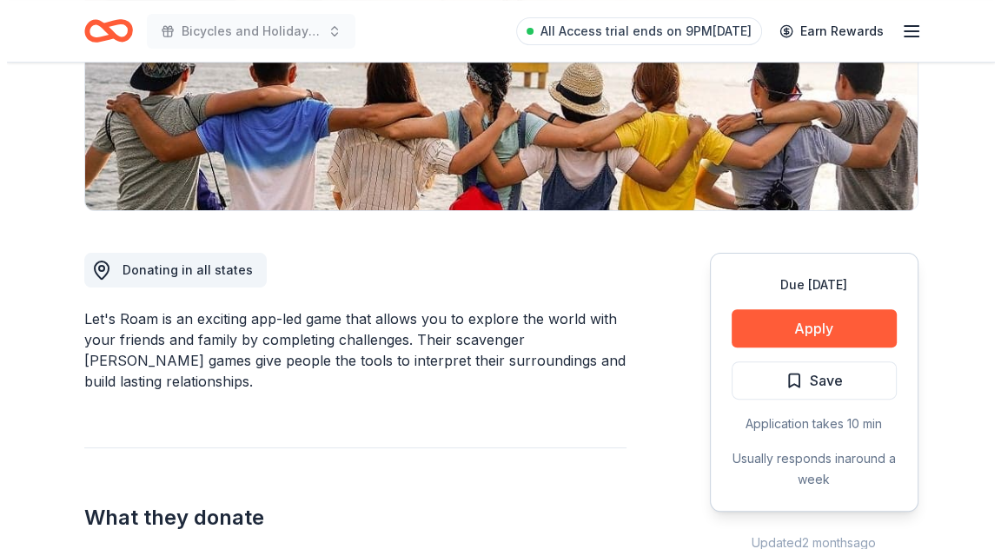
scroll to position [348, 0]
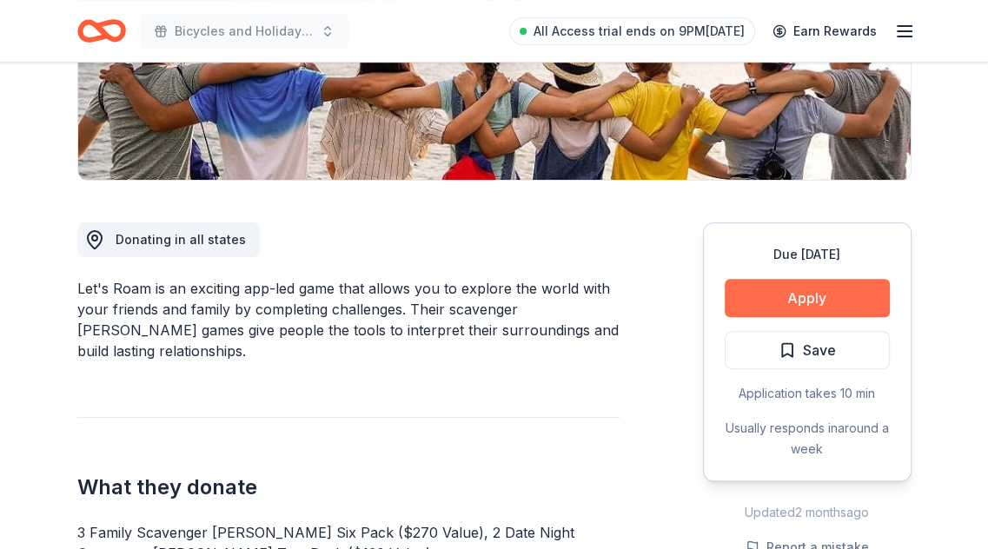
click at [785, 303] on button "Apply" at bounding box center [807, 298] width 165 height 38
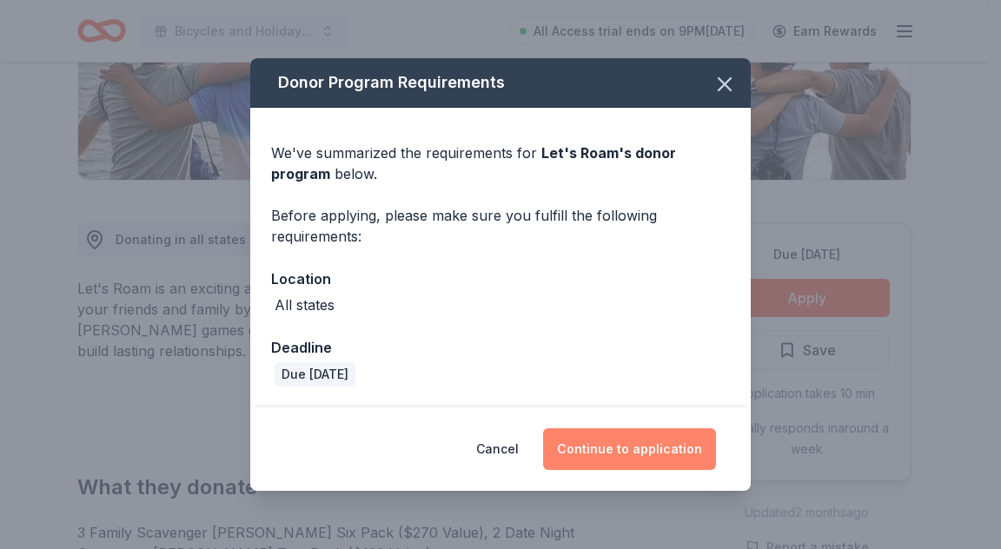
click at [578, 443] on button "Continue to application" at bounding box center [629, 449] width 173 height 42
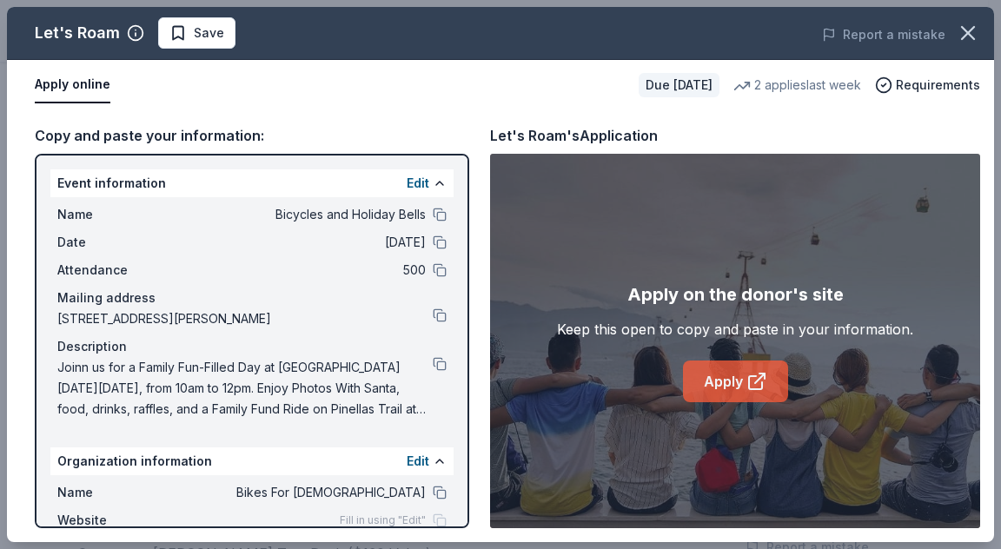
click at [749, 376] on icon at bounding box center [755, 382] width 13 height 13
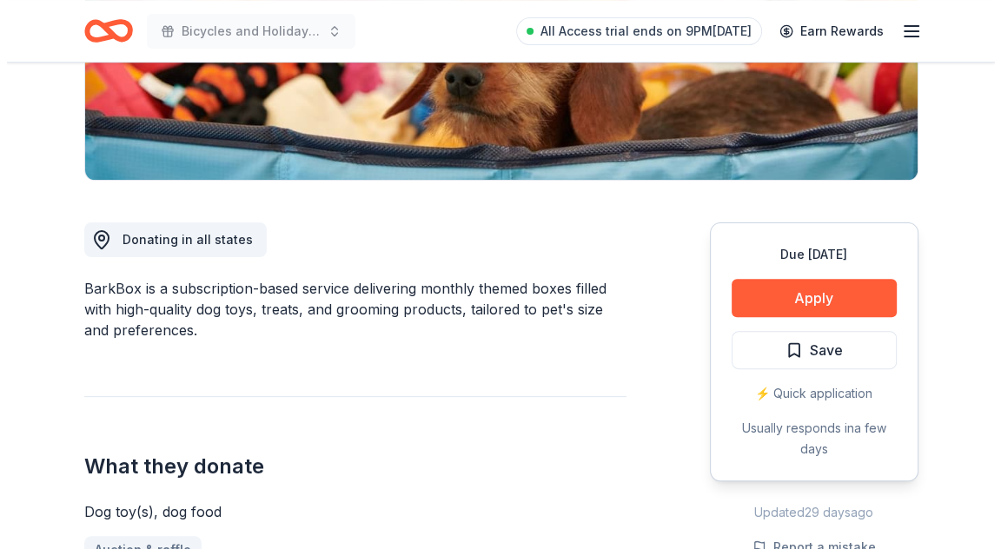
scroll to position [435, 0]
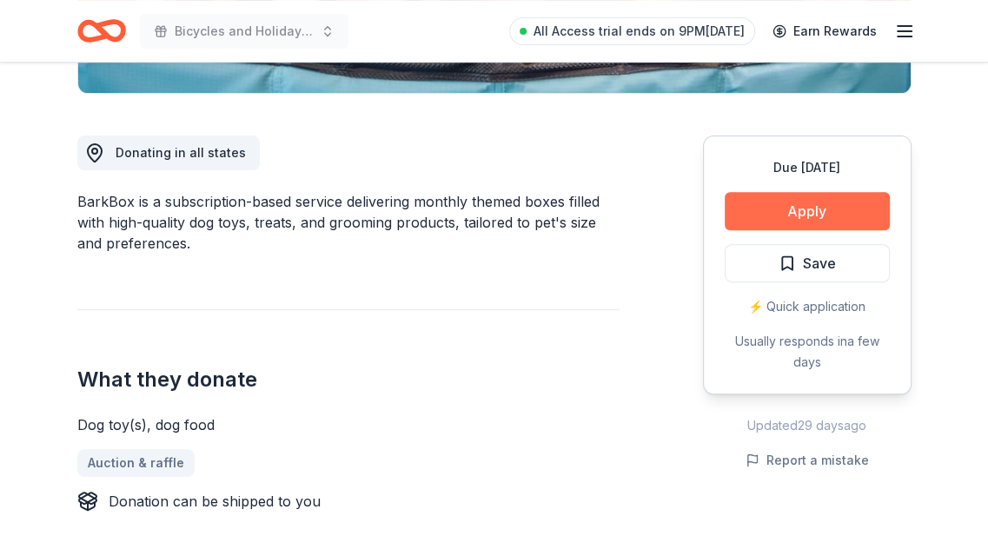
click at [767, 218] on button "Apply" at bounding box center [807, 211] width 165 height 38
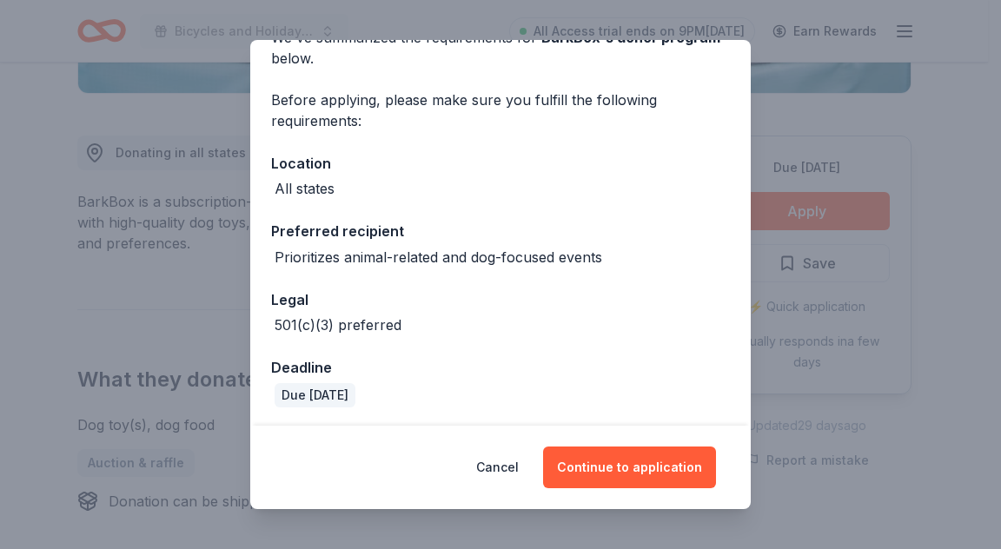
scroll to position [99, 0]
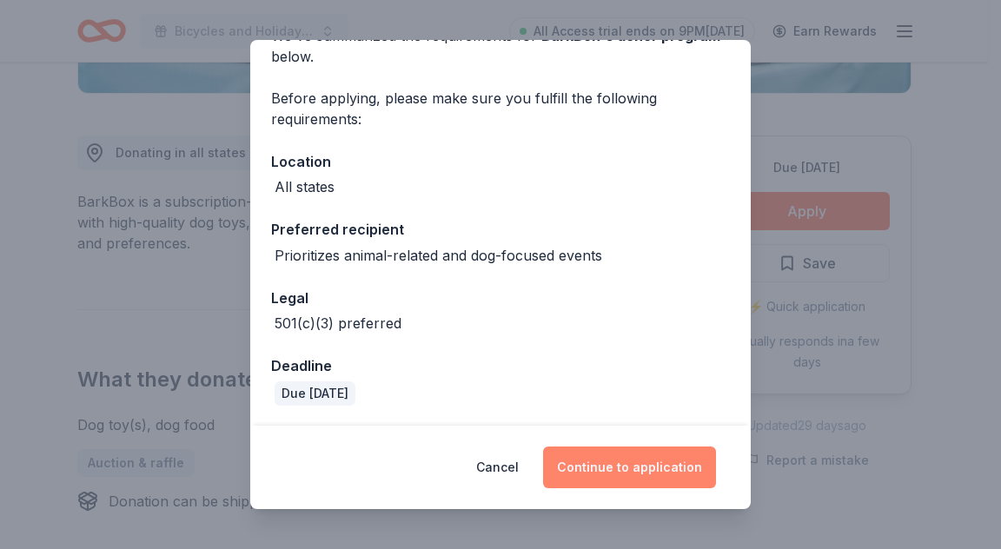
click at [649, 468] on button "Continue to application" at bounding box center [629, 468] width 173 height 42
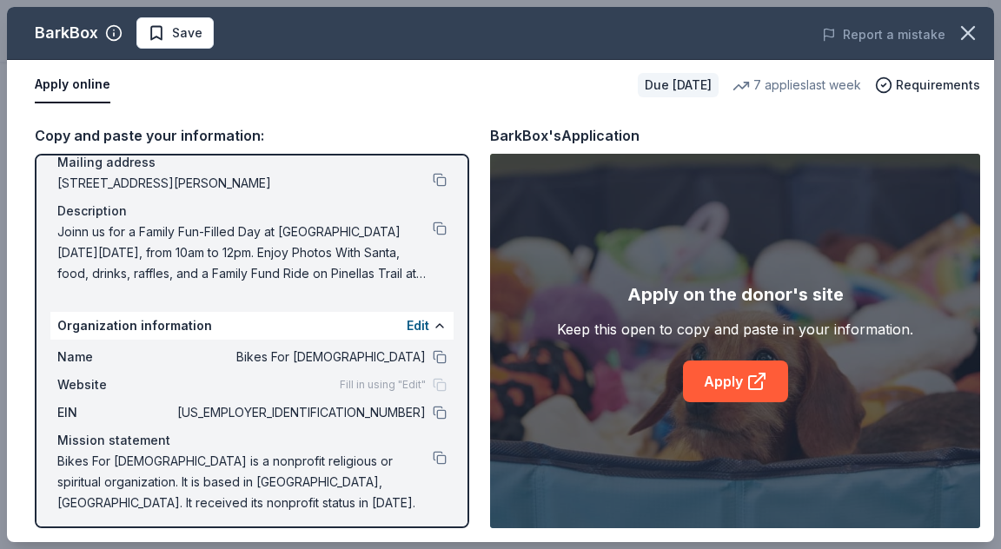
scroll to position [143, 0]
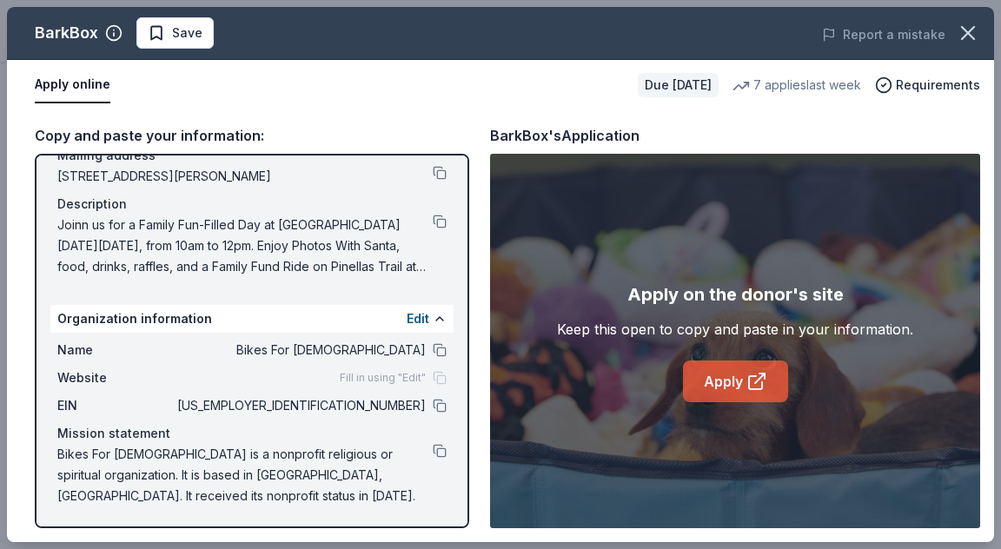
click at [720, 385] on link "Apply" at bounding box center [735, 382] width 105 height 42
click at [433, 223] on button at bounding box center [440, 222] width 14 height 14
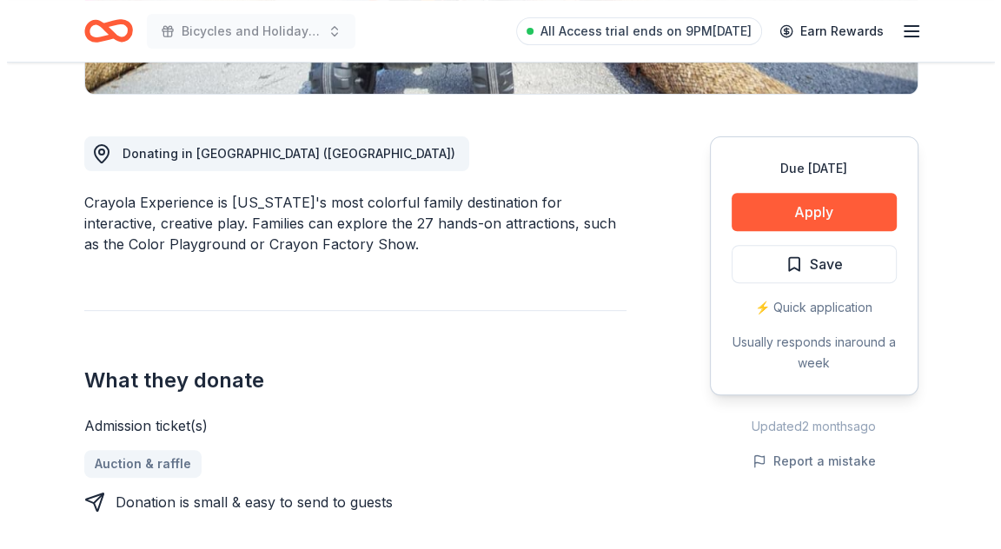
scroll to position [435, 0]
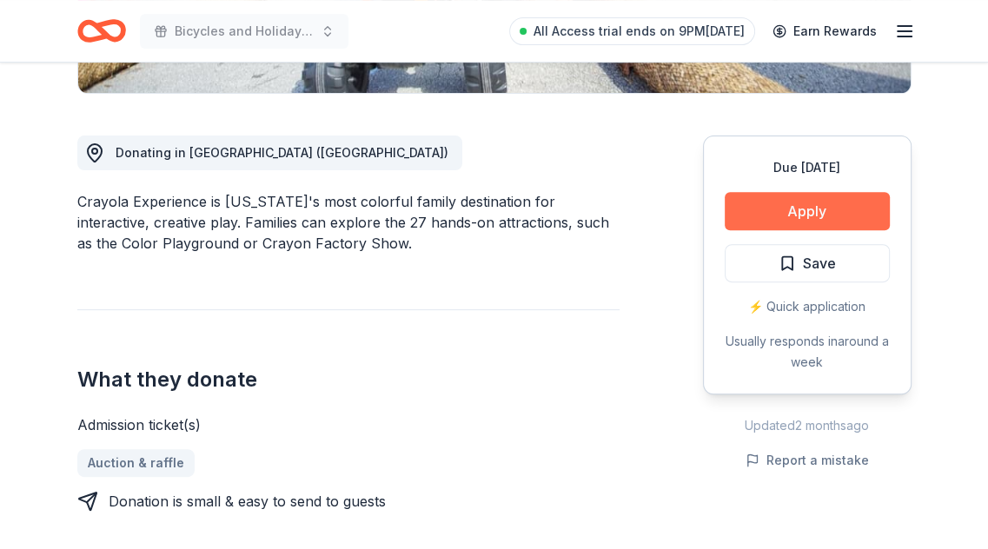
click at [739, 211] on button "Apply" at bounding box center [807, 211] width 165 height 38
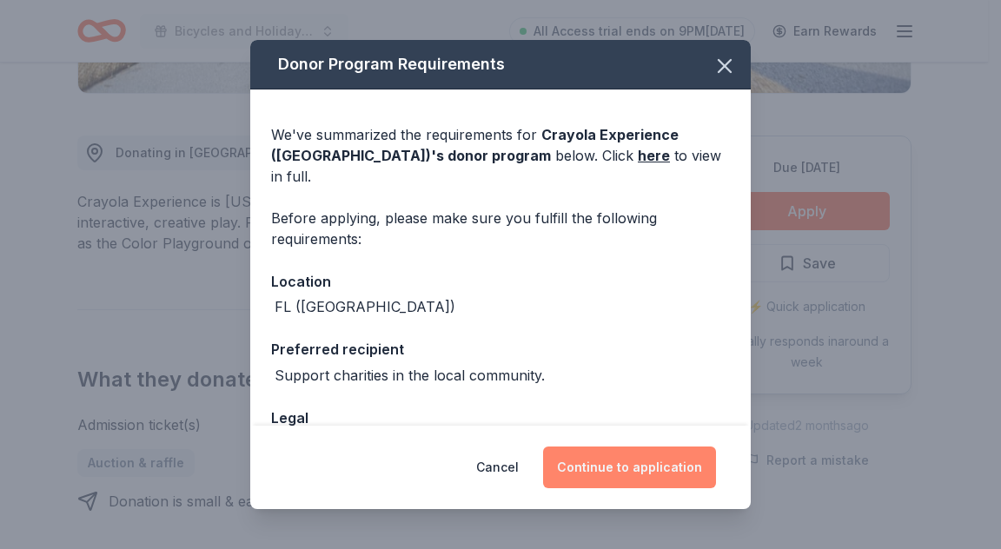
click at [629, 467] on button "Continue to application" at bounding box center [629, 468] width 173 height 42
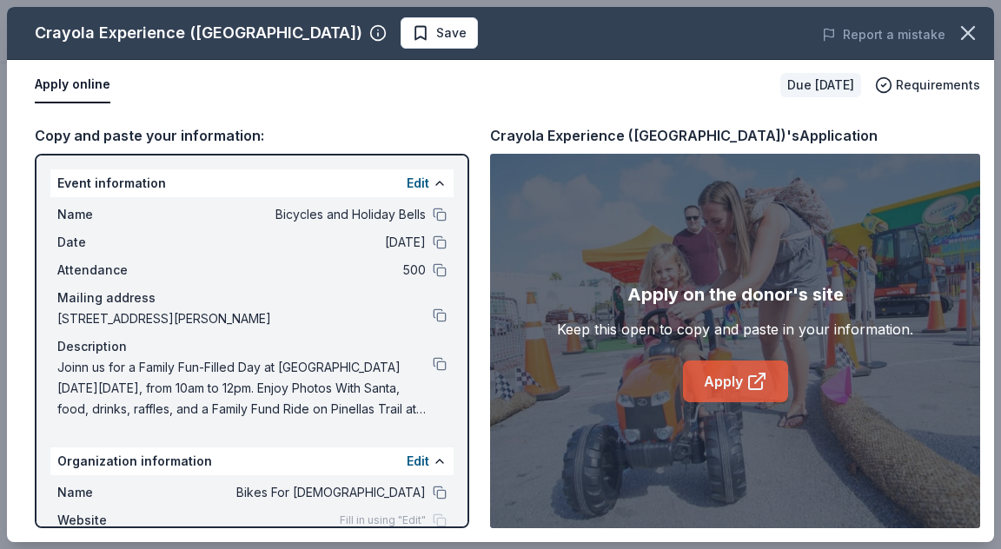
click at [747, 395] on link "Apply" at bounding box center [735, 382] width 105 height 42
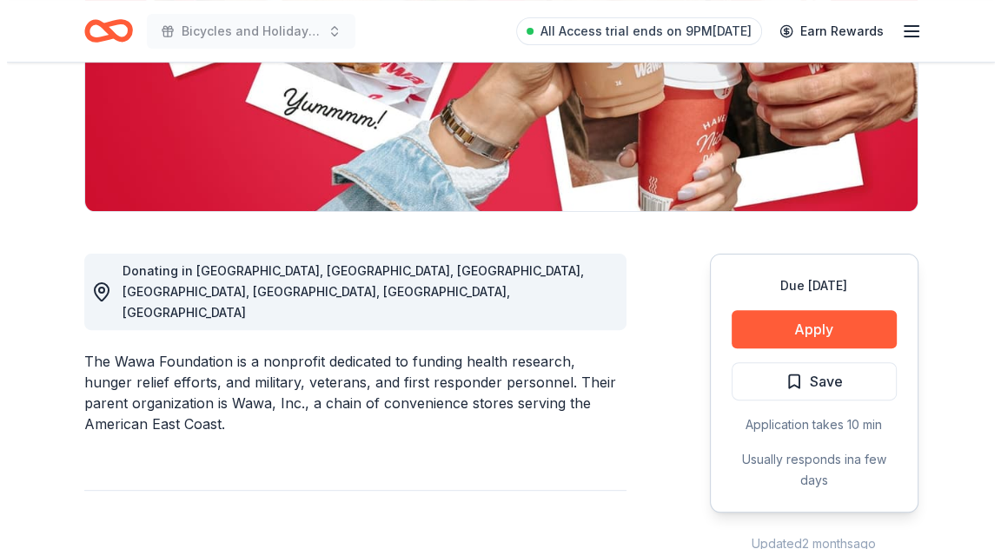
scroll to position [348, 0]
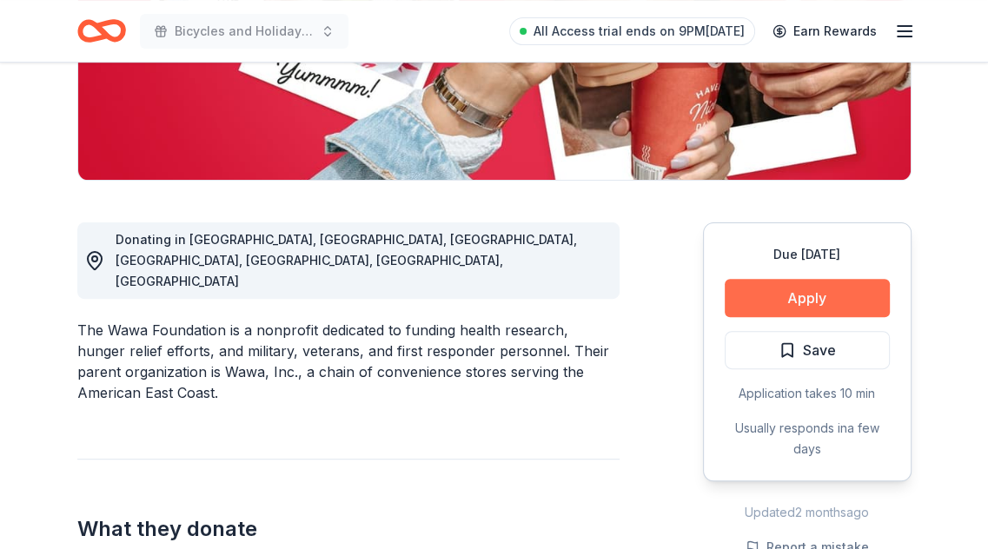
click at [806, 294] on button "Apply" at bounding box center [807, 298] width 165 height 38
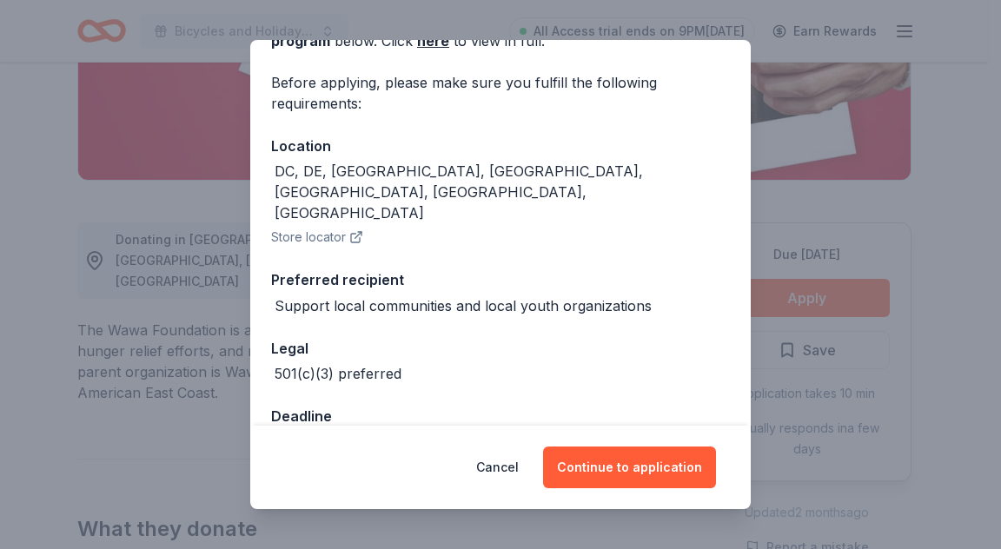
scroll to position [123, 0]
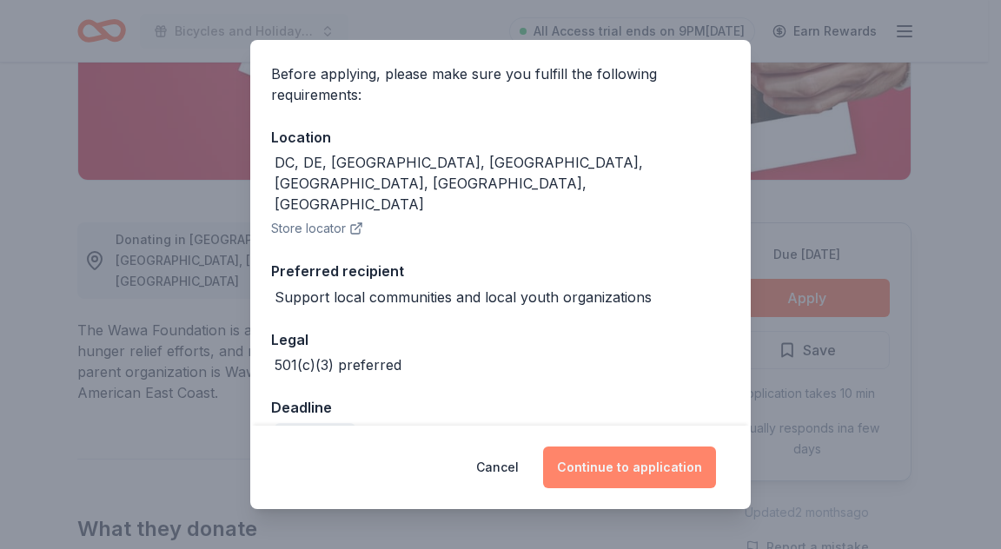
click at [642, 475] on button "Continue to application" at bounding box center [629, 468] width 173 height 42
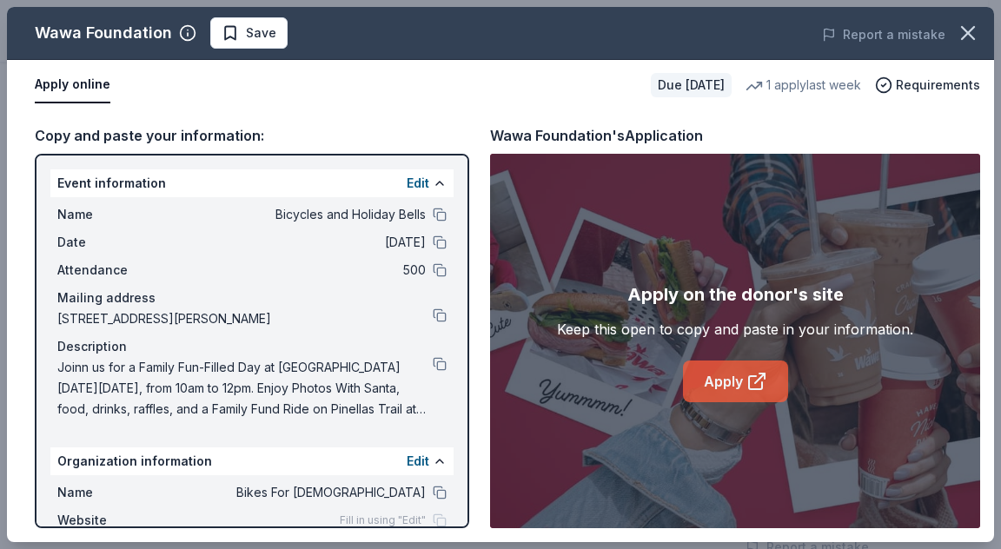
click at [733, 371] on link "Apply" at bounding box center [735, 382] width 105 height 42
click at [433, 365] on button at bounding box center [440, 364] width 14 height 14
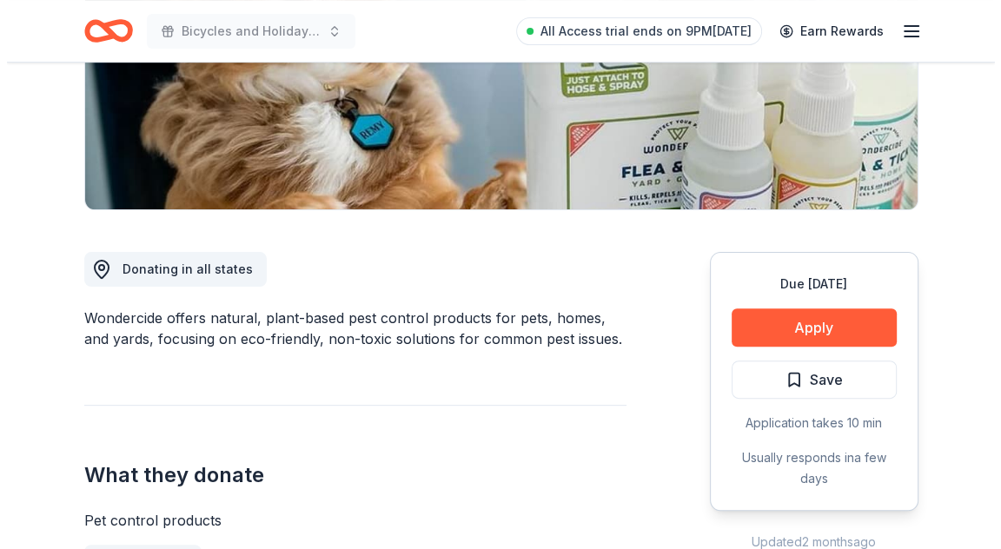
scroll to position [348, 0]
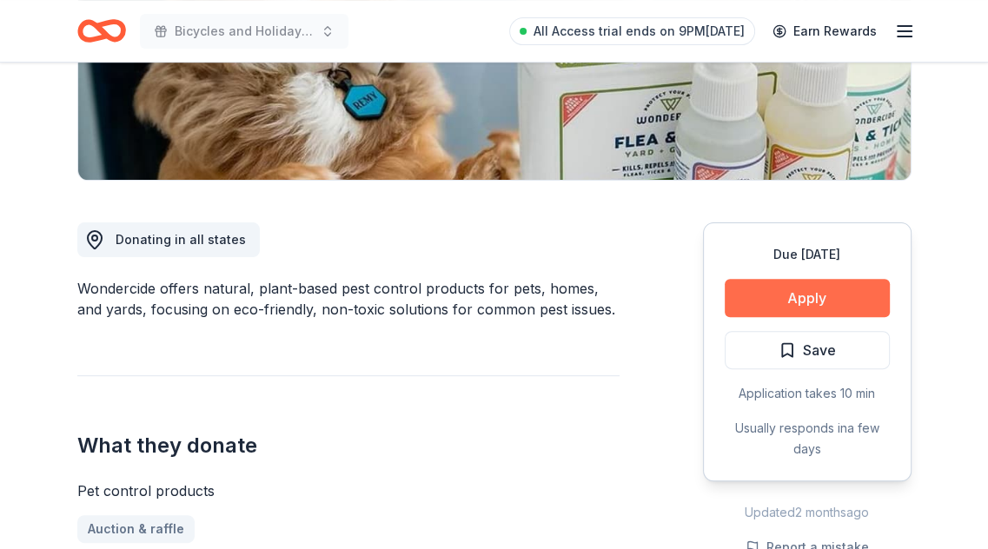
click at [759, 286] on button "Apply" at bounding box center [807, 298] width 165 height 38
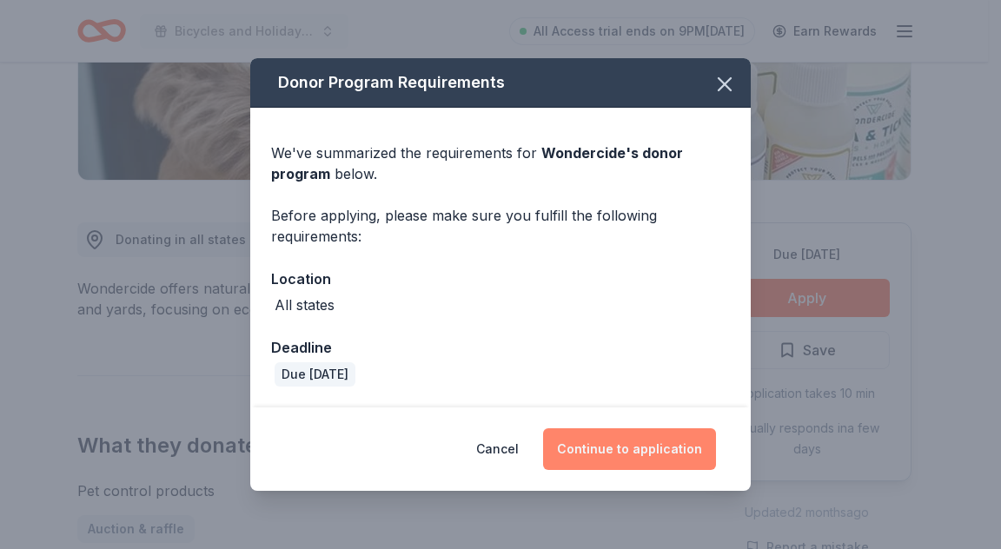
click at [614, 447] on button "Continue to application" at bounding box center [629, 449] width 173 height 42
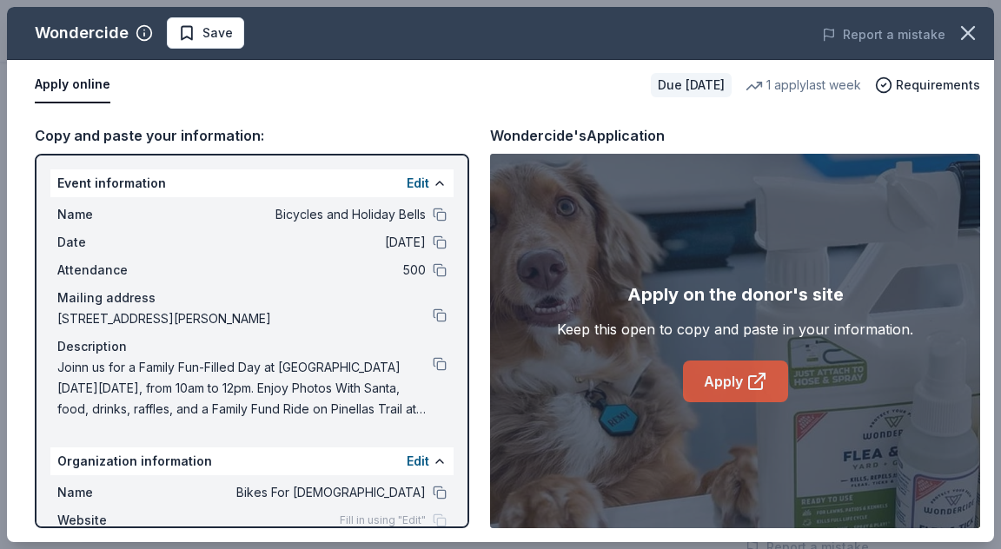
click at [727, 362] on link "Apply" at bounding box center [735, 382] width 105 height 42
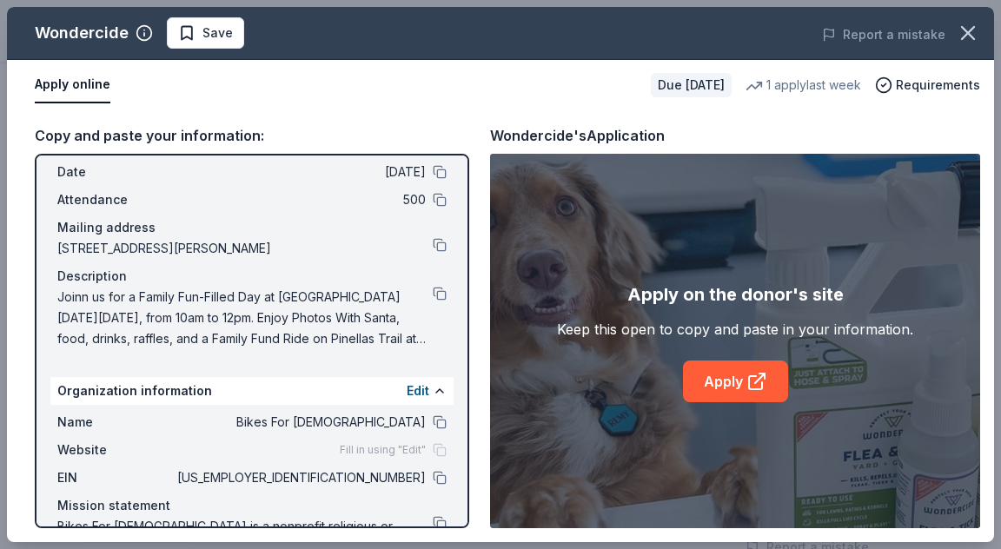
scroll to position [143, 0]
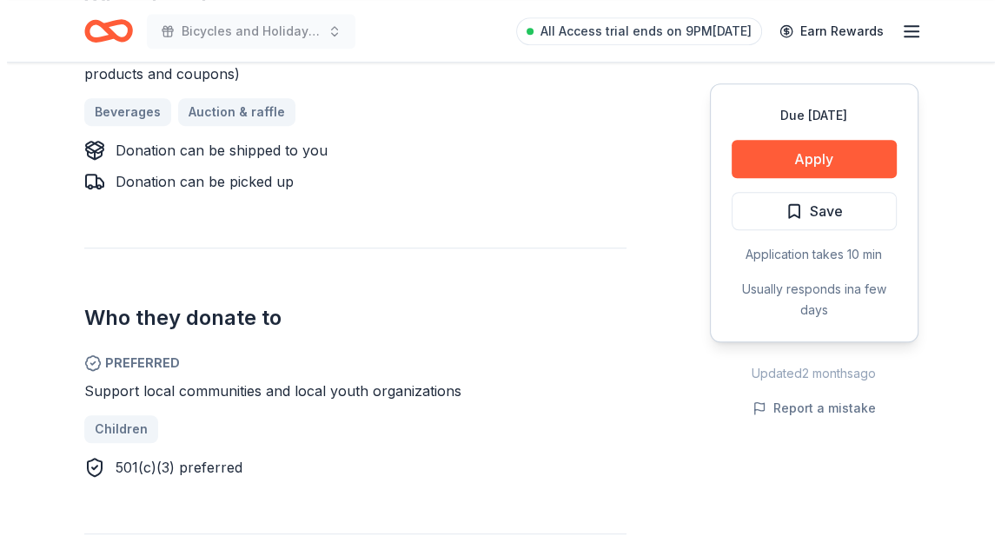
scroll to position [695, 0]
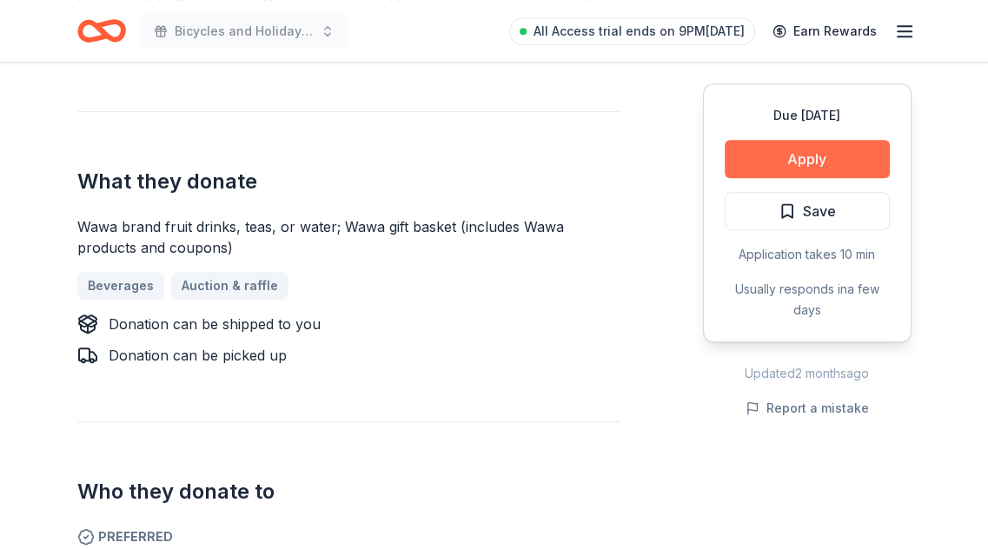
click at [792, 168] on button "Apply" at bounding box center [807, 159] width 165 height 38
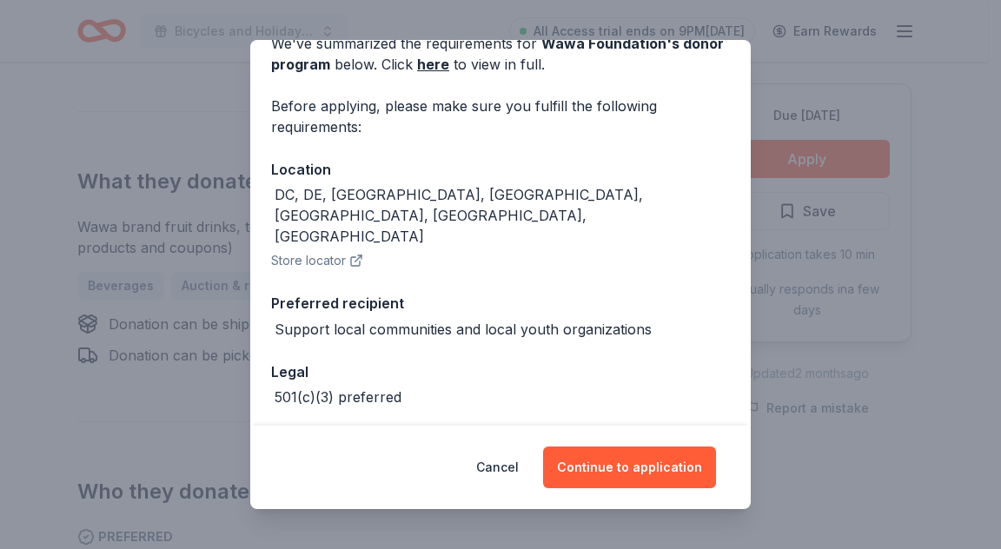
scroll to position [123, 0]
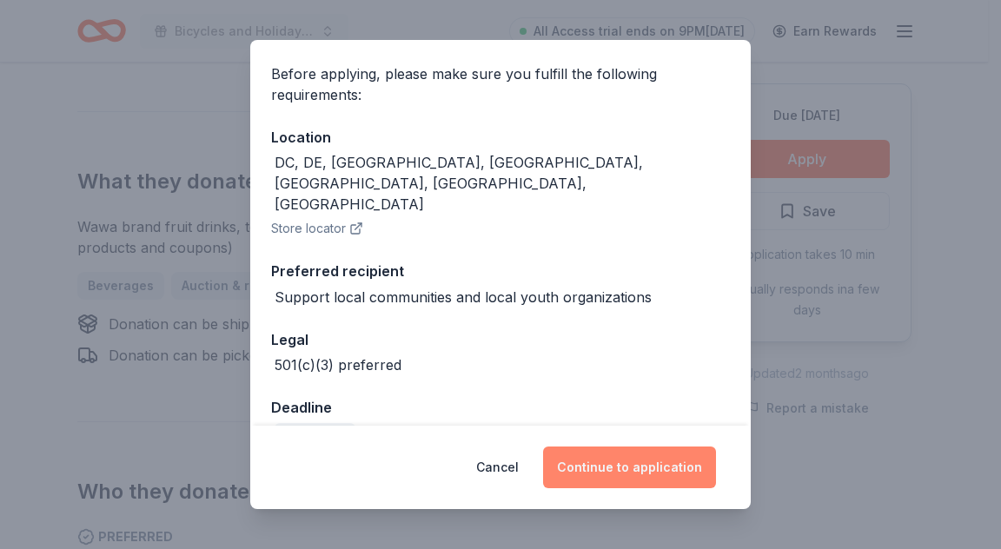
click at [634, 455] on button "Continue to application" at bounding box center [629, 468] width 173 height 42
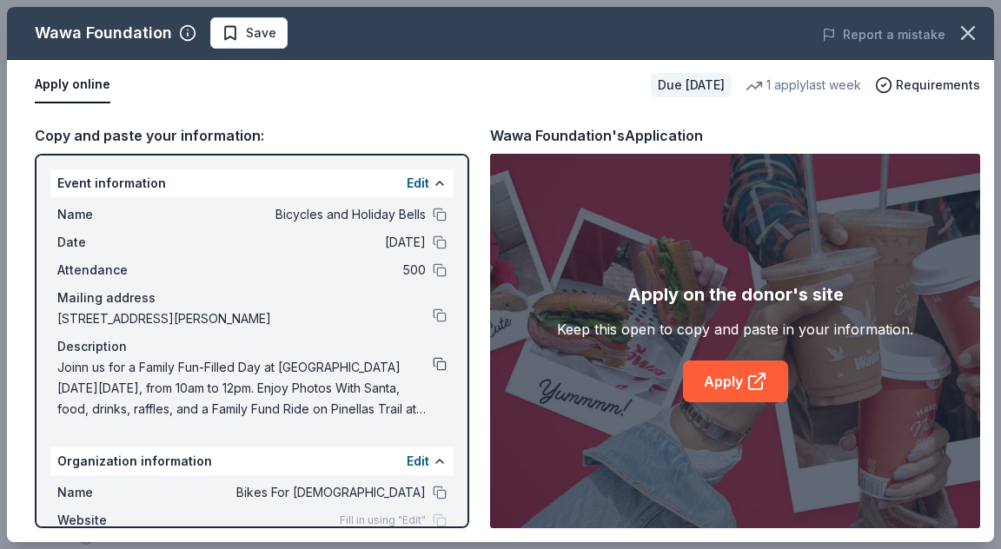
click at [433, 357] on button at bounding box center [440, 364] width 14 height 14
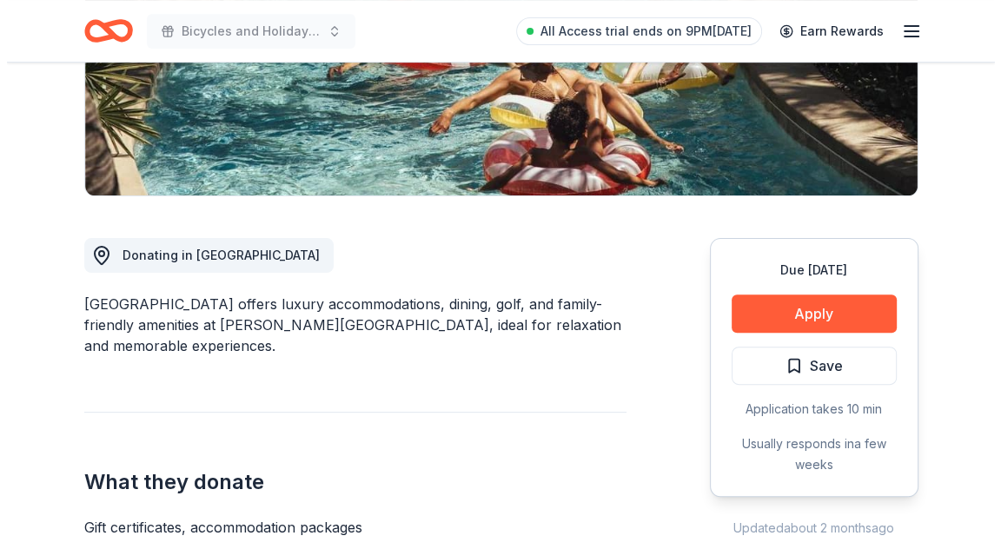
scroll to position [348, 0]
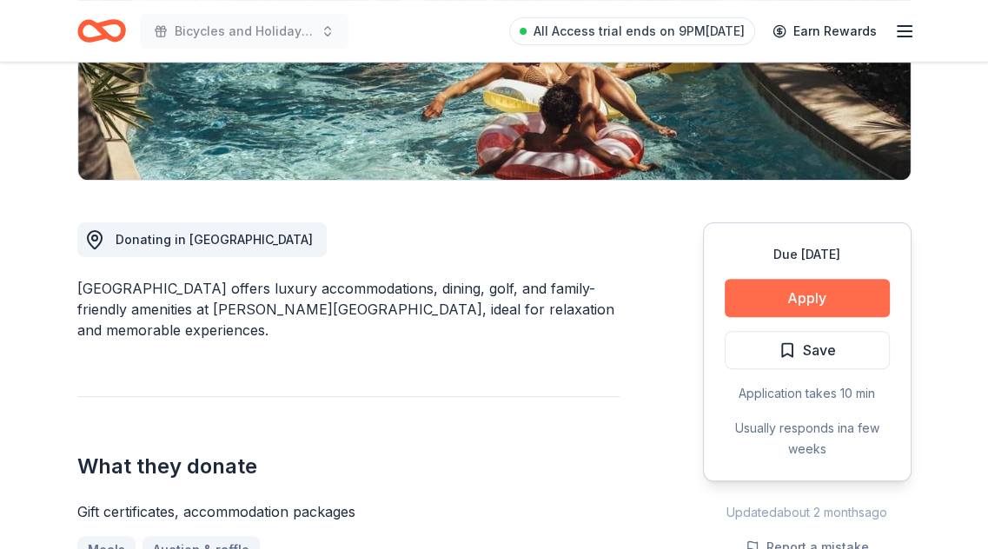
click at [793, 293] on button "Apply" at bounding box center [807, 298] width 165 height 38
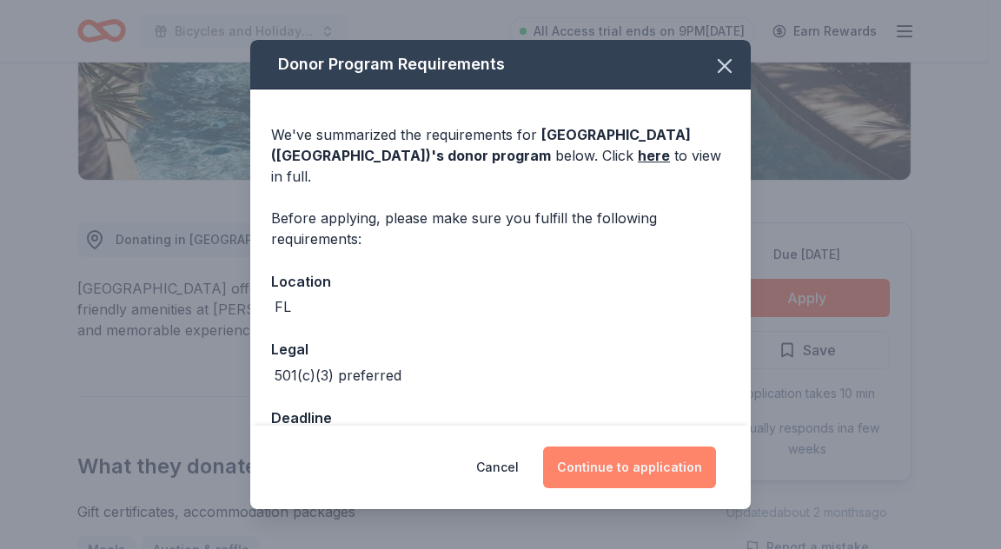
click at [650, 456] on button "Continue to application" at bounding box center [629, 468] width 173 height 42
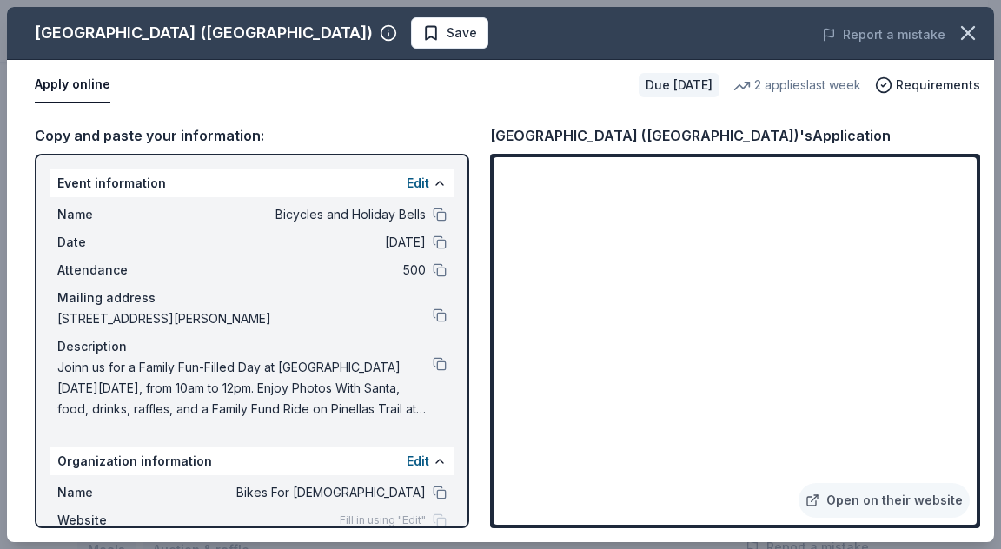
click at [417, 359] on span "Joinn us for a Family Fun-Filled Day at [GEOGRAPHIC_DATA] [DATE][DATE], from 10…" at bounding box center [244, 388] width 375 height 63
click at [433, 359] on button at bounding box center [440, 364] width 14 height 14
